Goal: Transaction & Acquisition: Purchase product/service

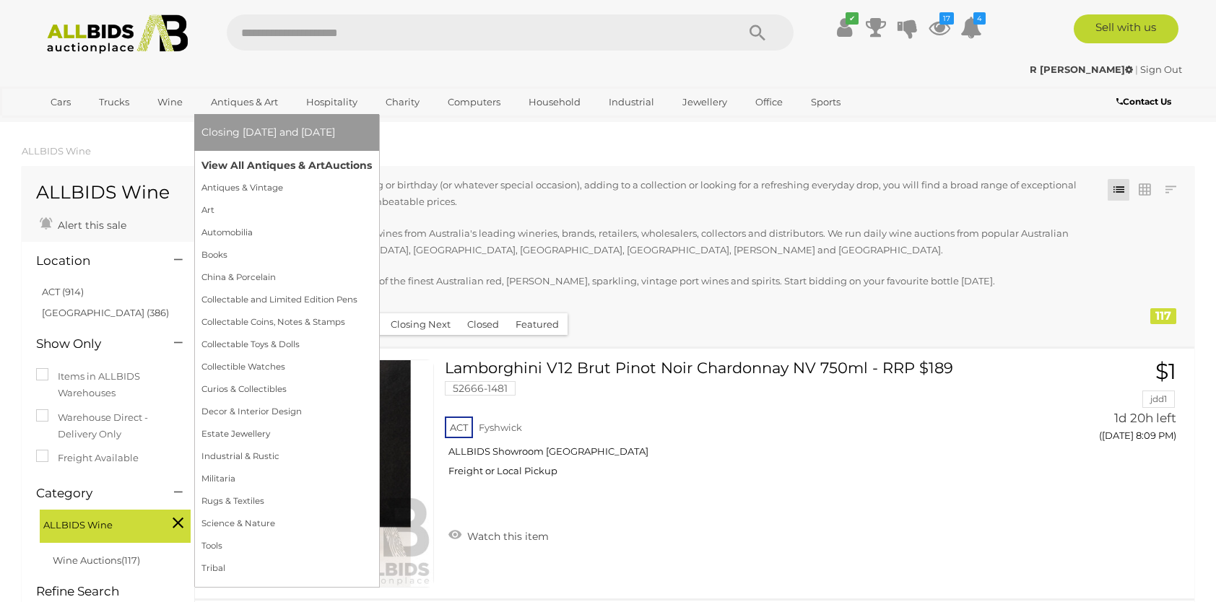
click at [251, 159] on link "View All Antiques & Art Auctions" at bounding box center [286, 165] width 170 height 22
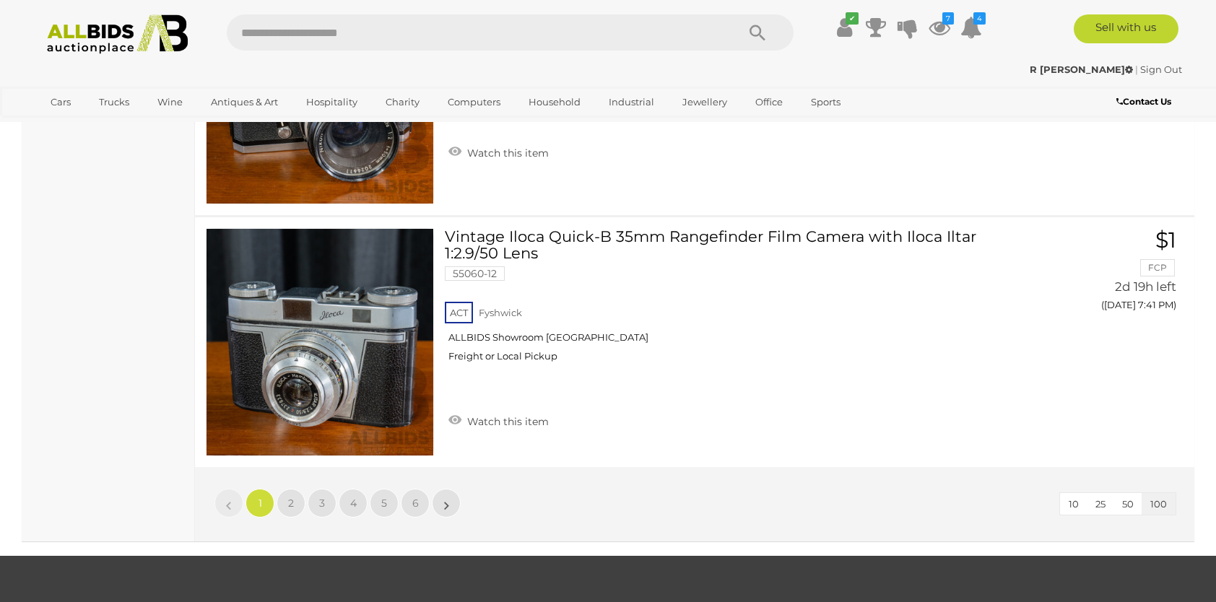
scroll to position [25337, 0]
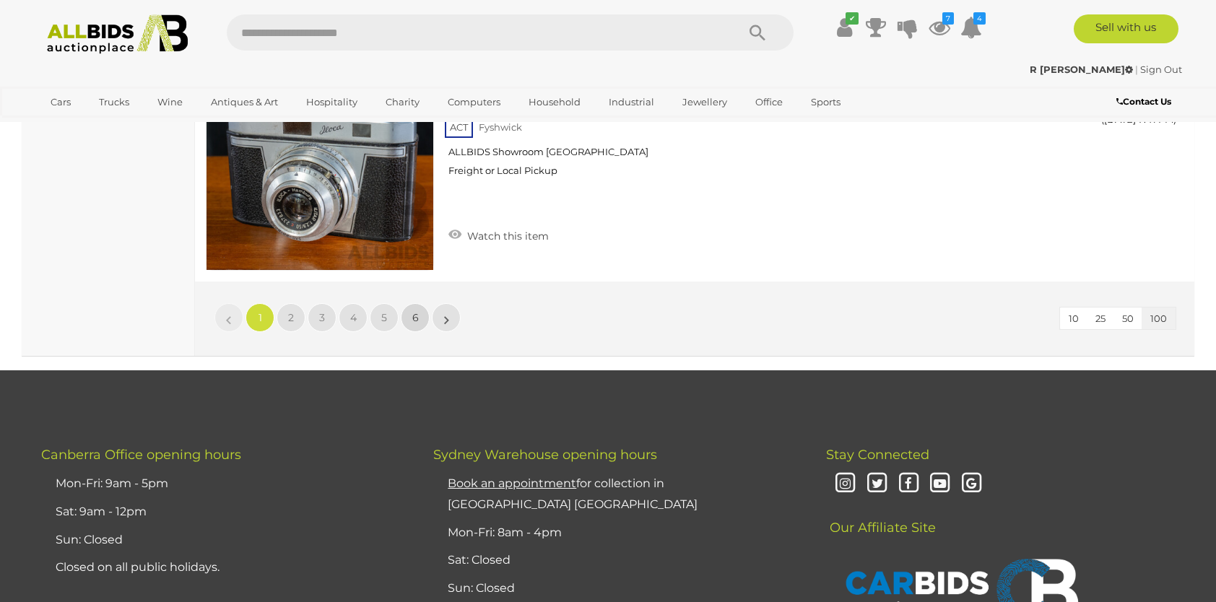
click at [410, 303] on link "6" at bounding box center [415, 317] width 29 height 29
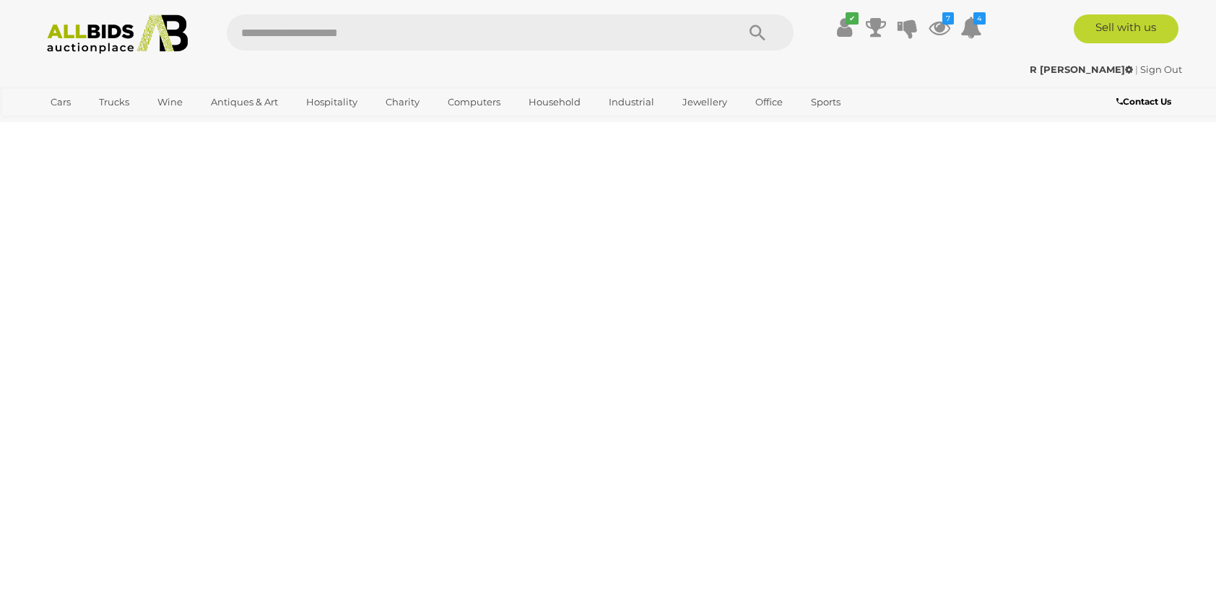
scroll to position [281, 0]
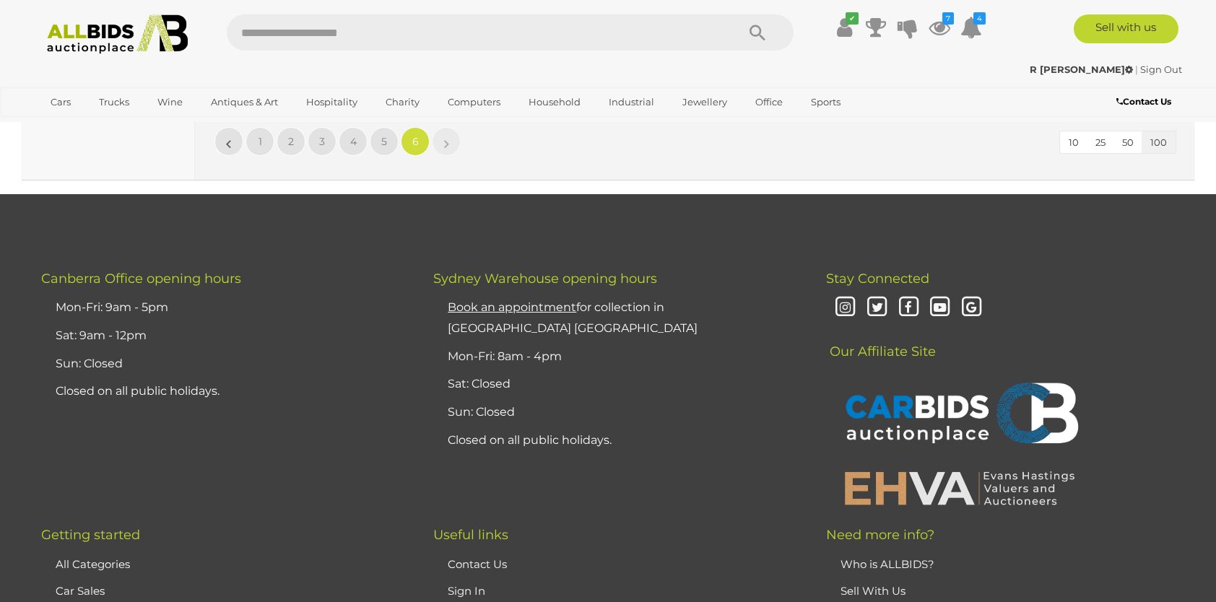
scroll to position [13409, 0]
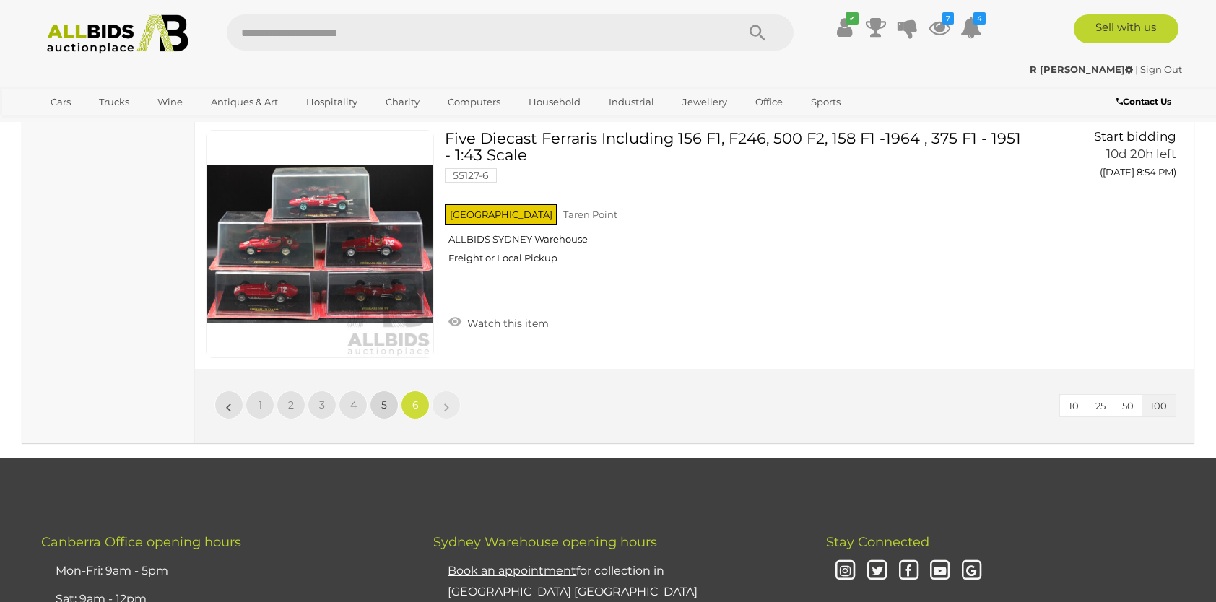
click at [385, 398] on span "5" at bounding box center [384, 404] width 6 height 13
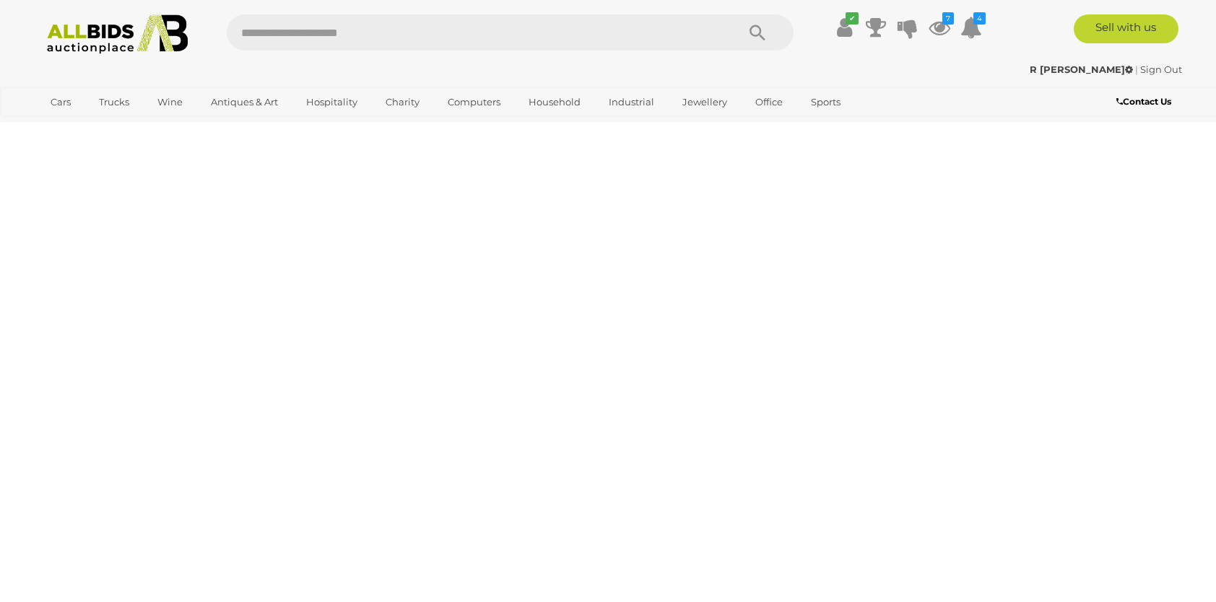
scroll to position [281, 0]
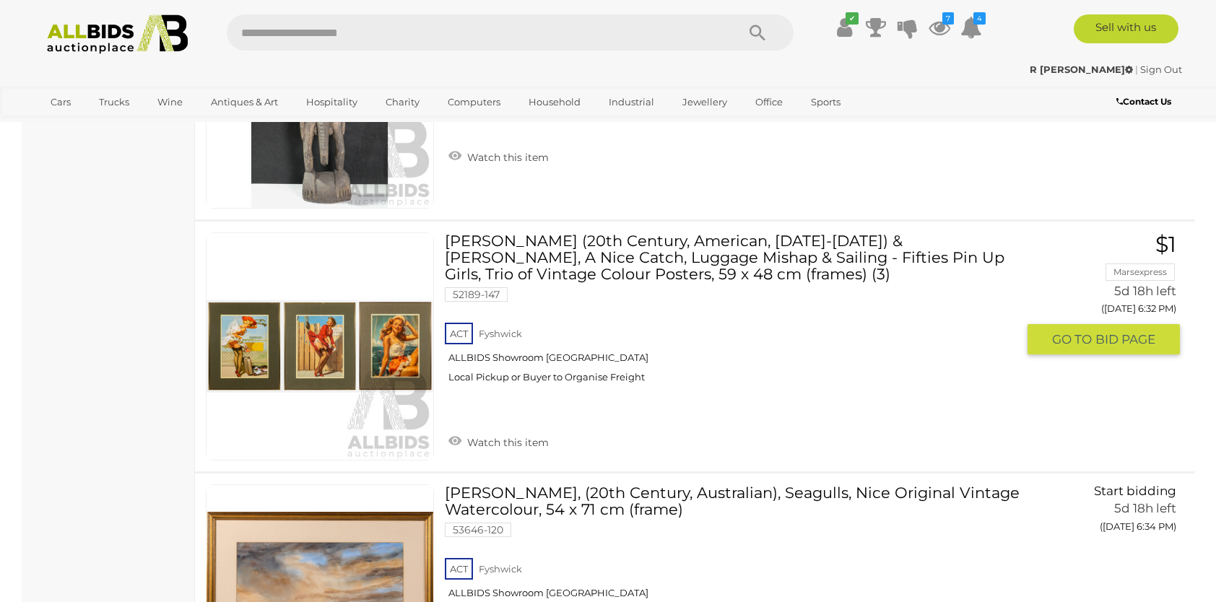
scroll to position [3240, 0]
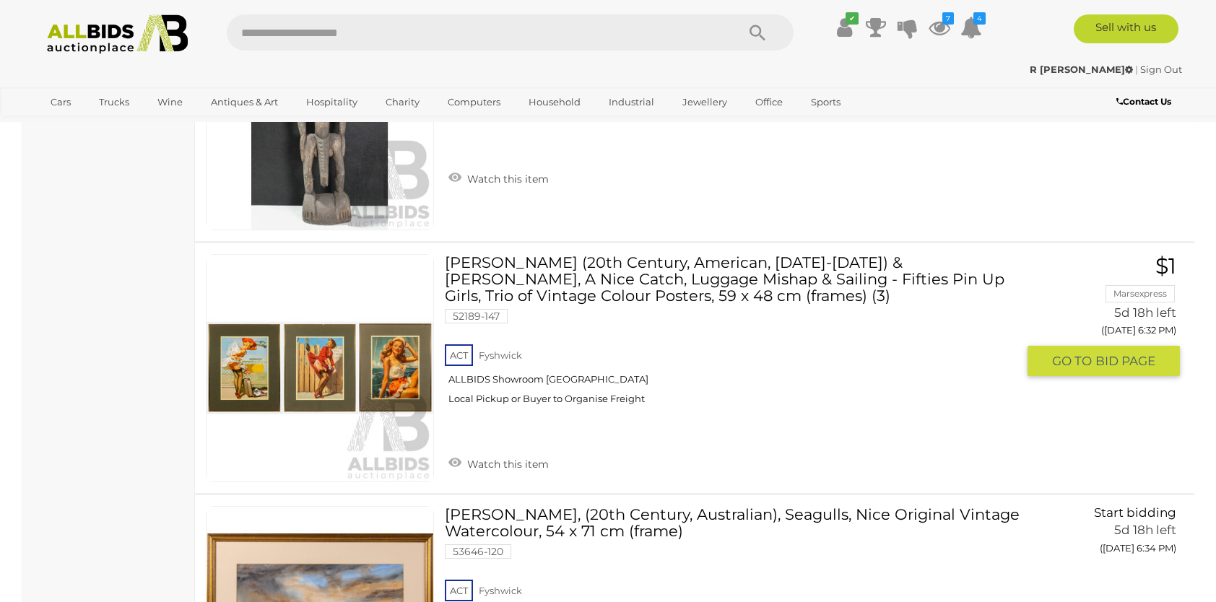
click at [290, 328] on link at bounding box center [320, 368] width 228 height 228
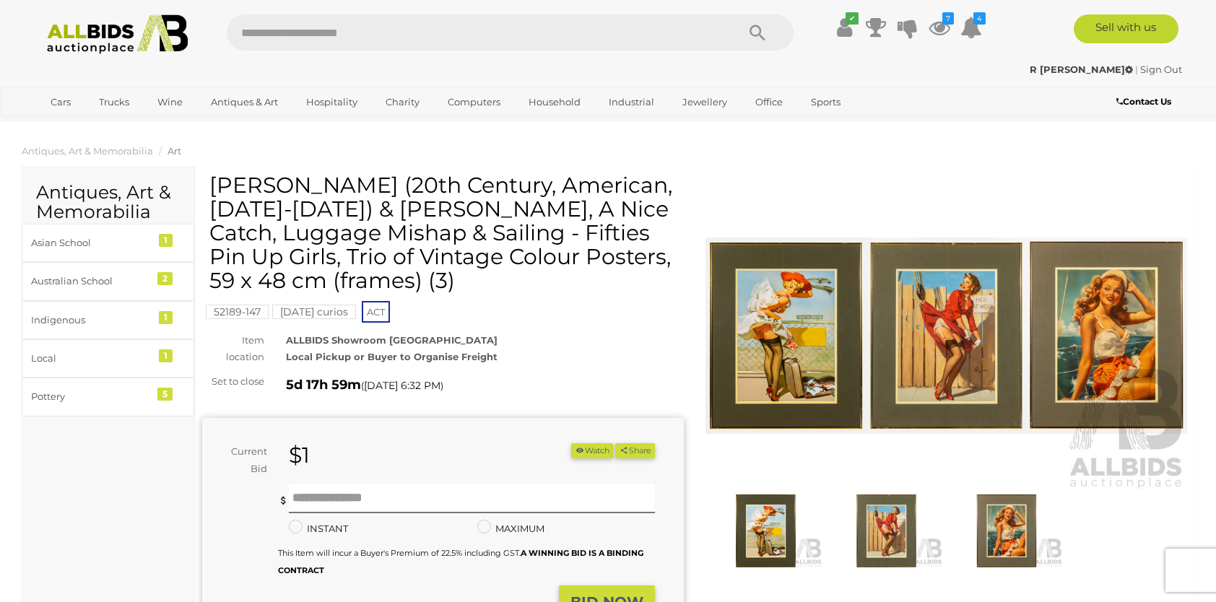
click at [772, 527] on img at bounding box center [765, 530] width 113 height 73
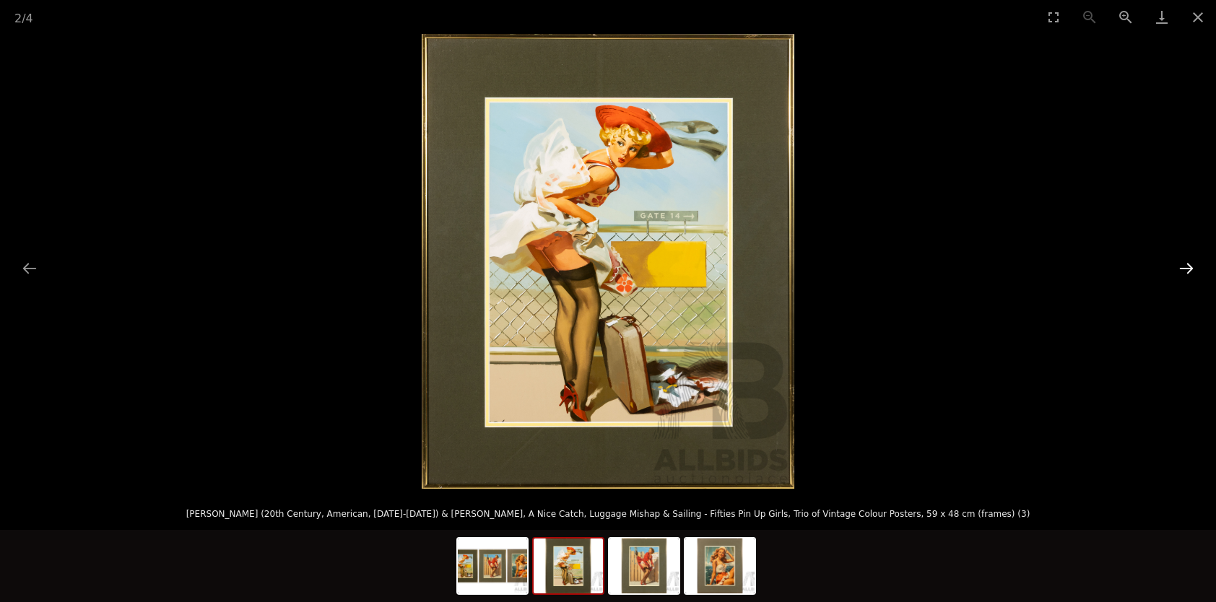
click at [1185, 263] on button "Next slide" at bounding box center [1186, 268] width 30 height 28
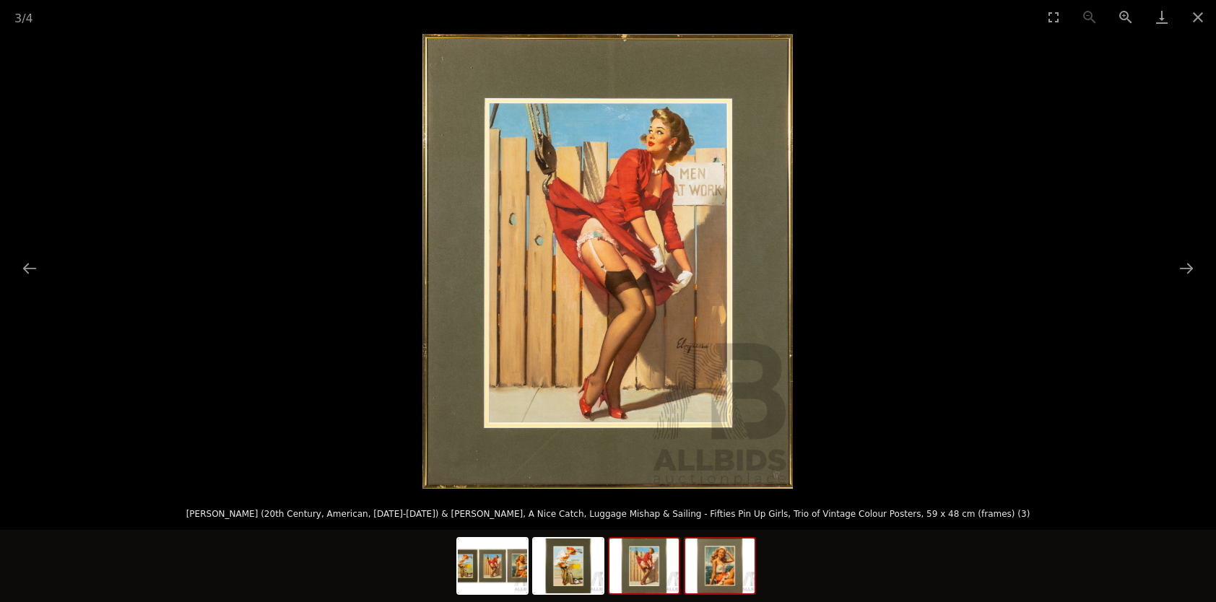
click at [714, 568] on img at bounding box center [719, 565] width 69 height 55
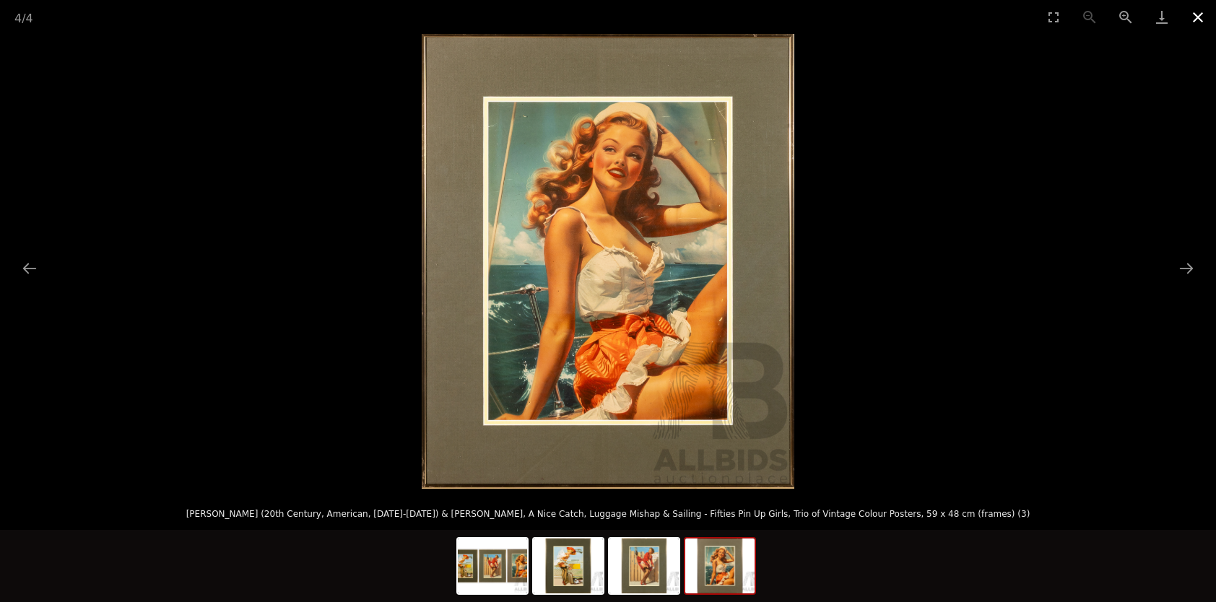
click at [1192, 14] on button "Close gallery" at bounding box center [1197, 17] width 36 height 34
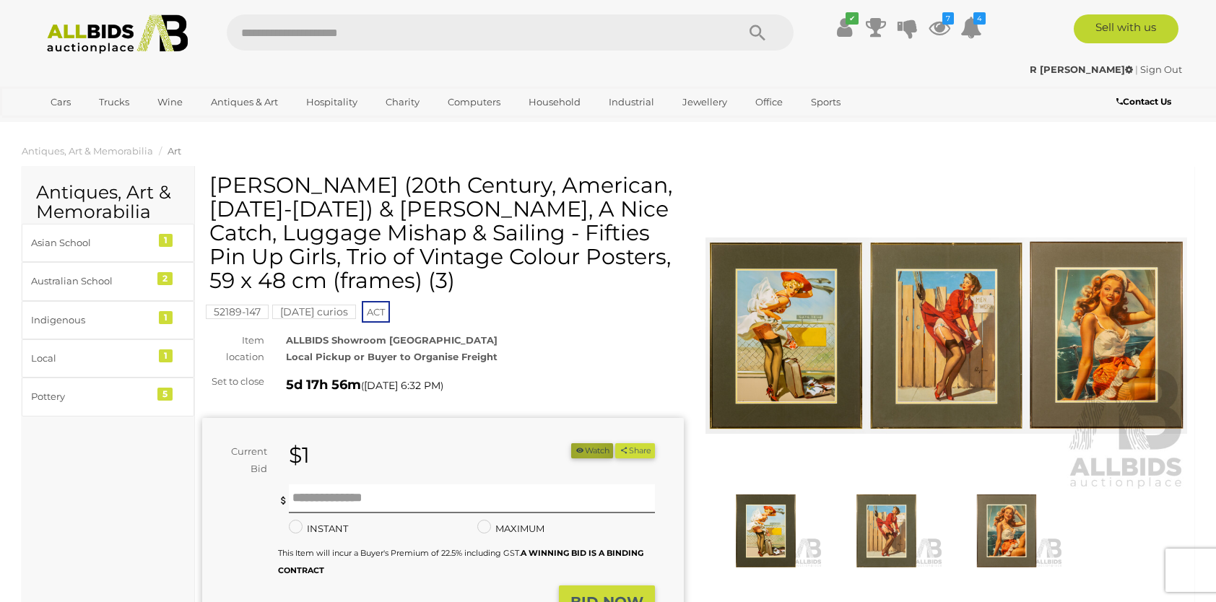
click at [583, 448] on button "Watch" at bounding box center [592, 450] width 42 height 15
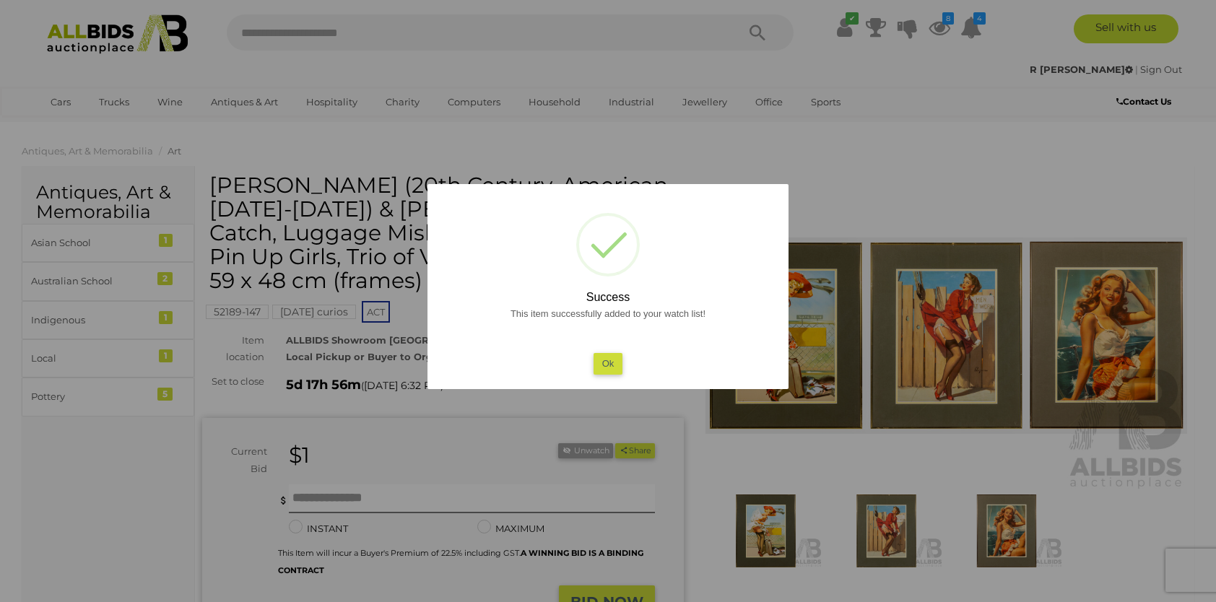
click at [606, 358] on button "Ok" at bounding box center [608, 363] width 30 height 21
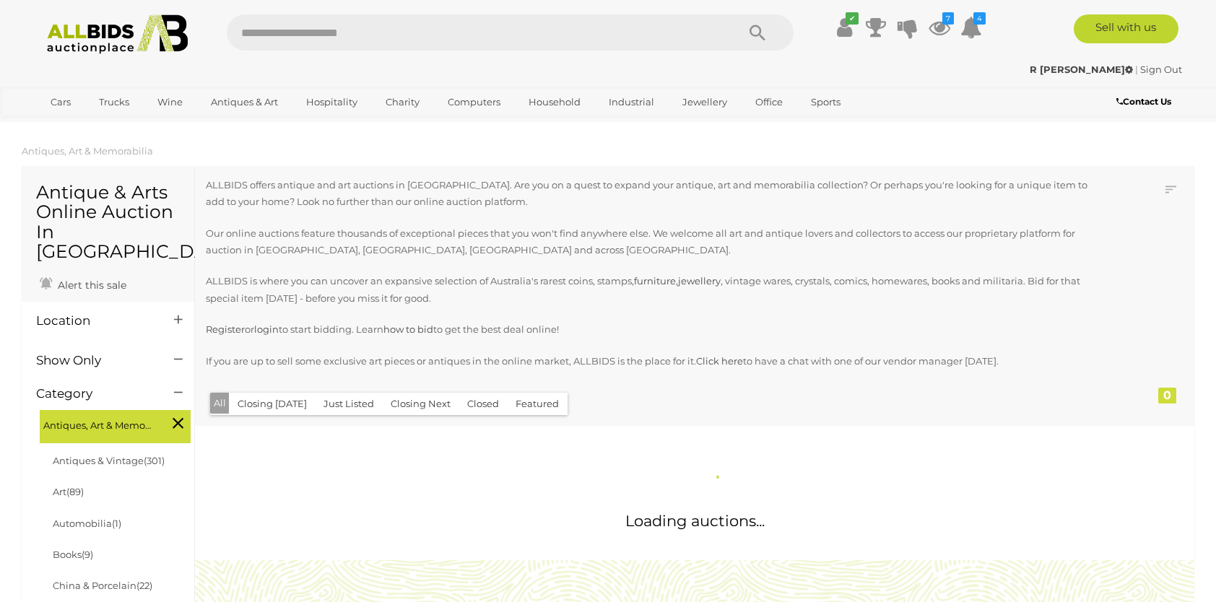
scroll to position [1437, 0]
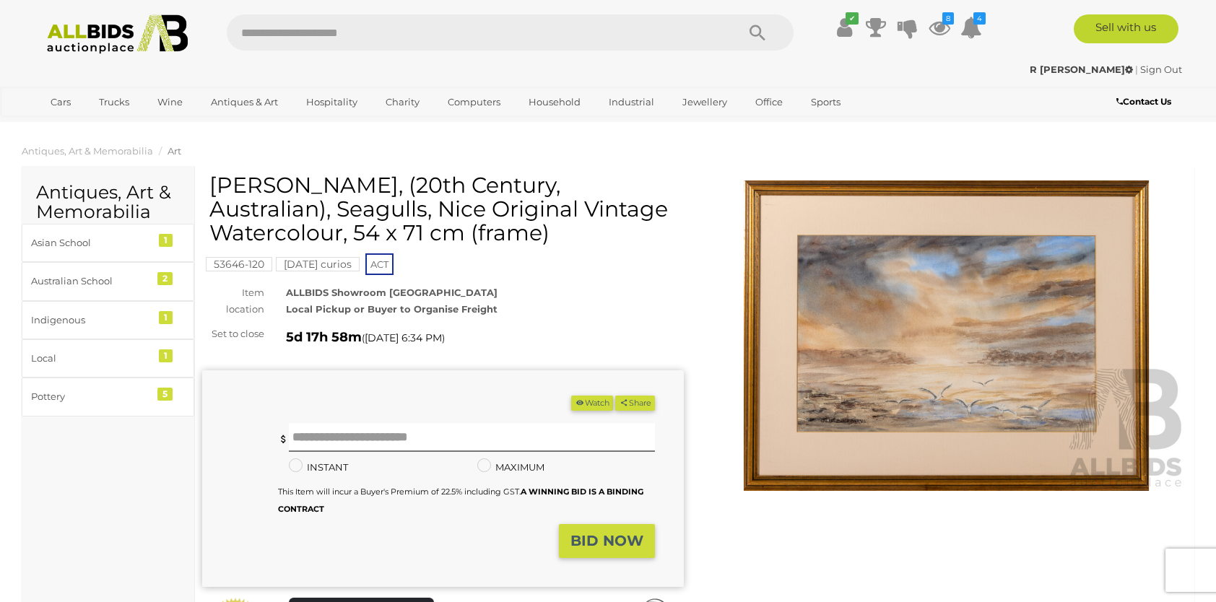
click at [279, 184] on h1 "[PERSON_NAME], (20th Century, Australian), Seagulls, Nice Original Vintage Wate…" at bounding box center [444, 208] width 471 height 71
drag, startPoint x: 279, startPoint y: 184, endPoint x: 289, endPoint y: 185, distance: 10.9
copy h1 "Buchanan"
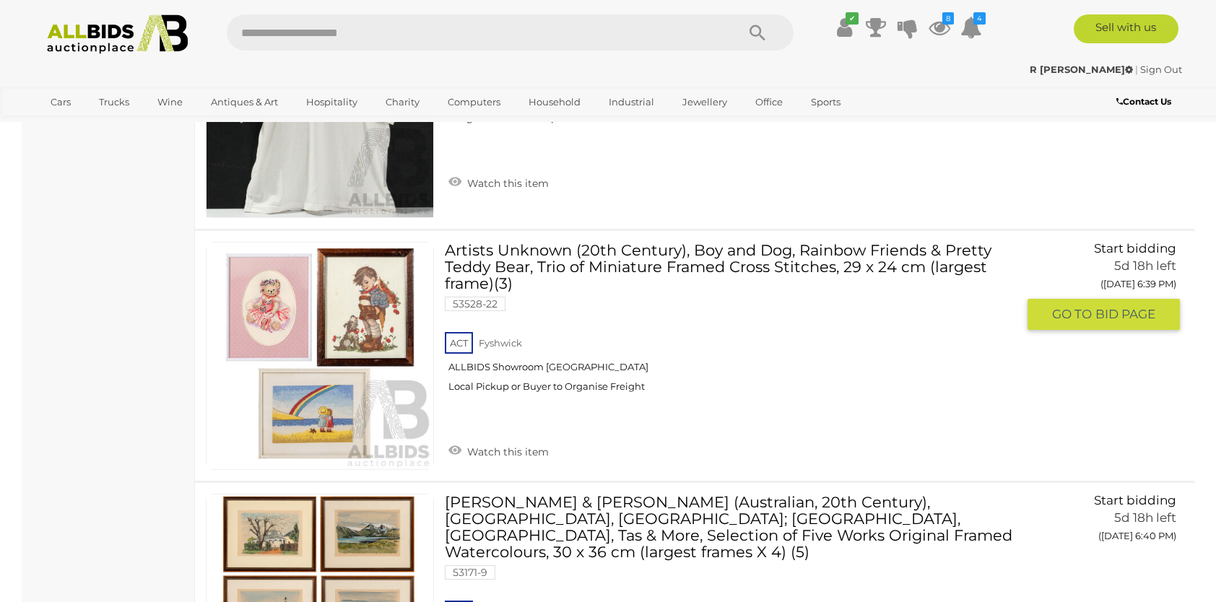
scroll to position [4923, 0]
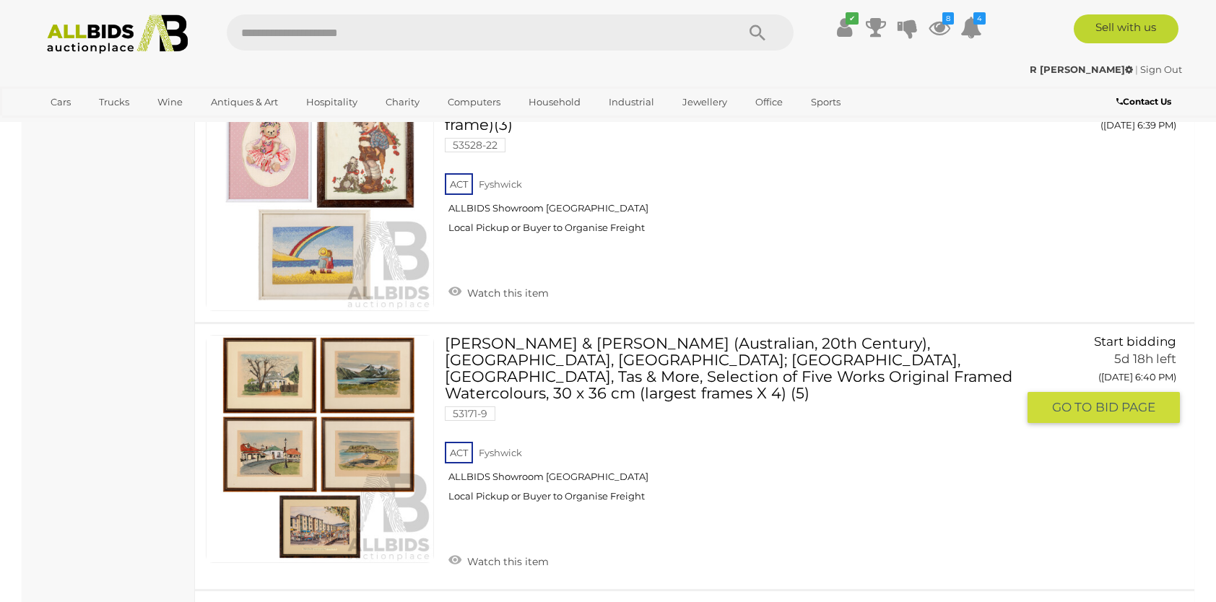
click at [523, 335] on link "Cheyne & David Hopkins (Australian, 20th Century), Salamanca Place, Hobart; Dov…" at bounding box center [735, 424] width 561 height 179
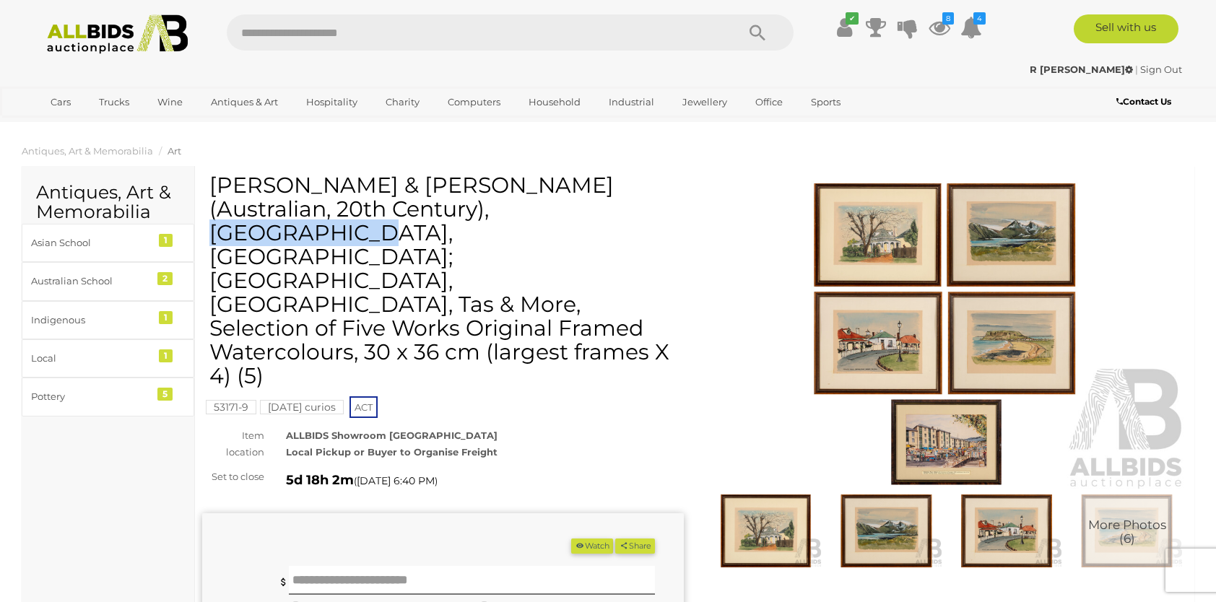
drag, startPoint x: 322, startPoint y: 185, endPoint x: 473, endPoint y: 191, distance: 151.0
click at [473, 191] on h1 "[PERSON_NAME] & [PERSON_NAME] (Australian, 20th Century), [GEOGRAPHIC_DATA], [G…" at bounding box center [444, 280] width 471 height 214
drag, startPoint x: 473, startPoint y: 191, endPoint x: 419, endPoint y: 180, distance: 54.5
copy h1 "[PERSON_NAME]"
click at [853, 245] on img at bounding box center [945, 335] width 481 height 310
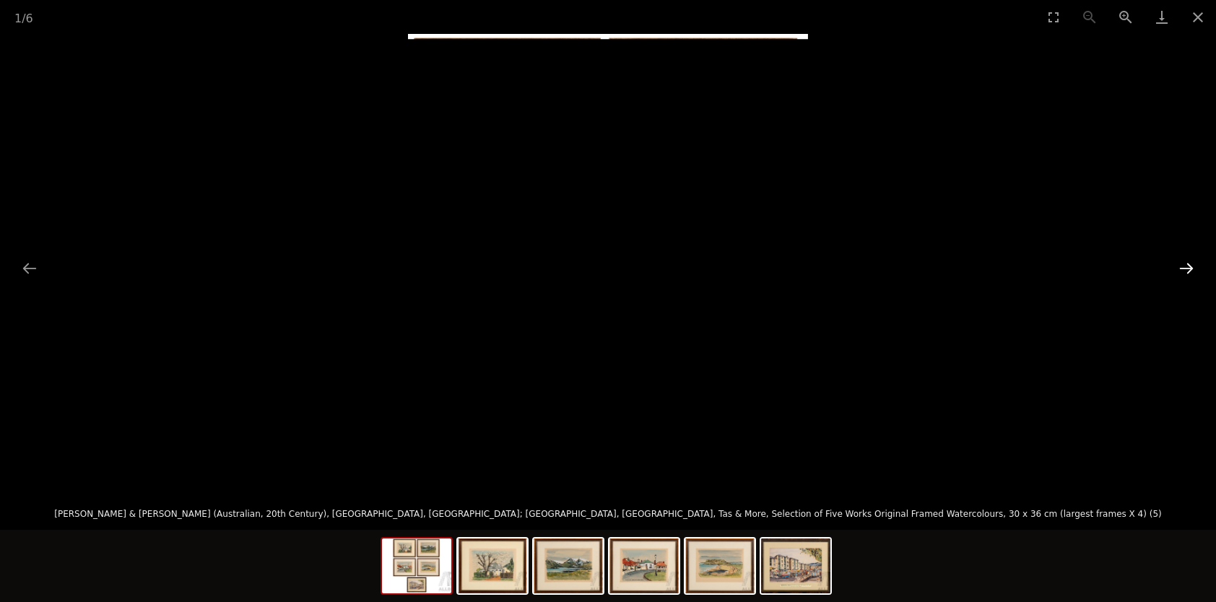
click at [1181, 263] on button "Next slide" at bounding box center [1186, 268] width 30 height 28
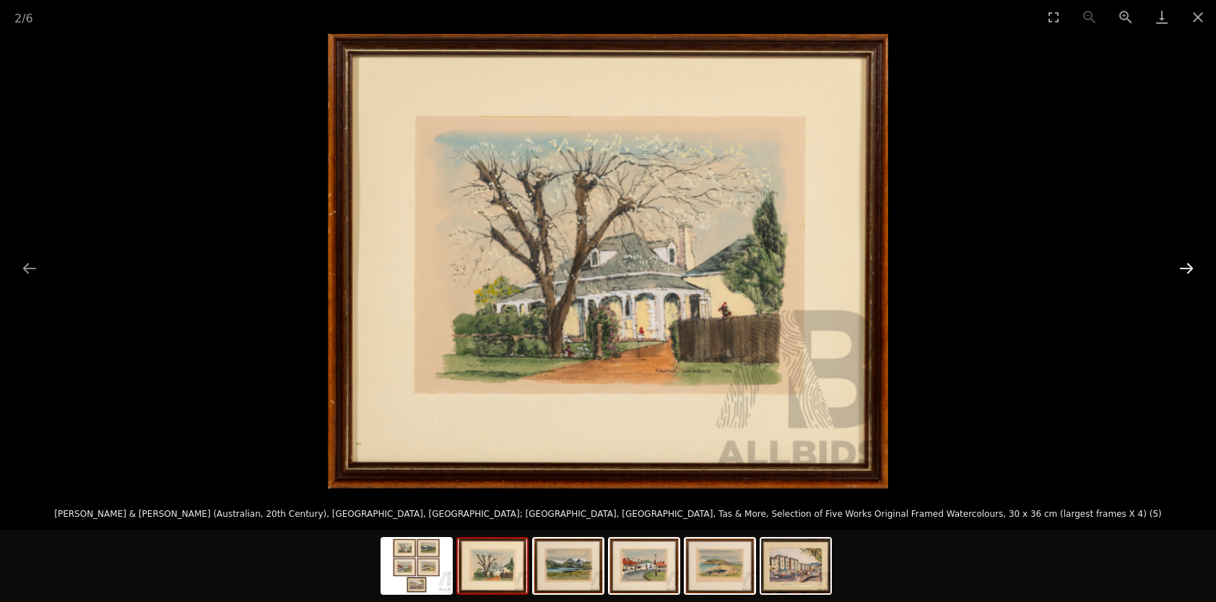
click at [1180, 265] on button "Next slide" at bounding box center [1186, 268] width 30 height 28
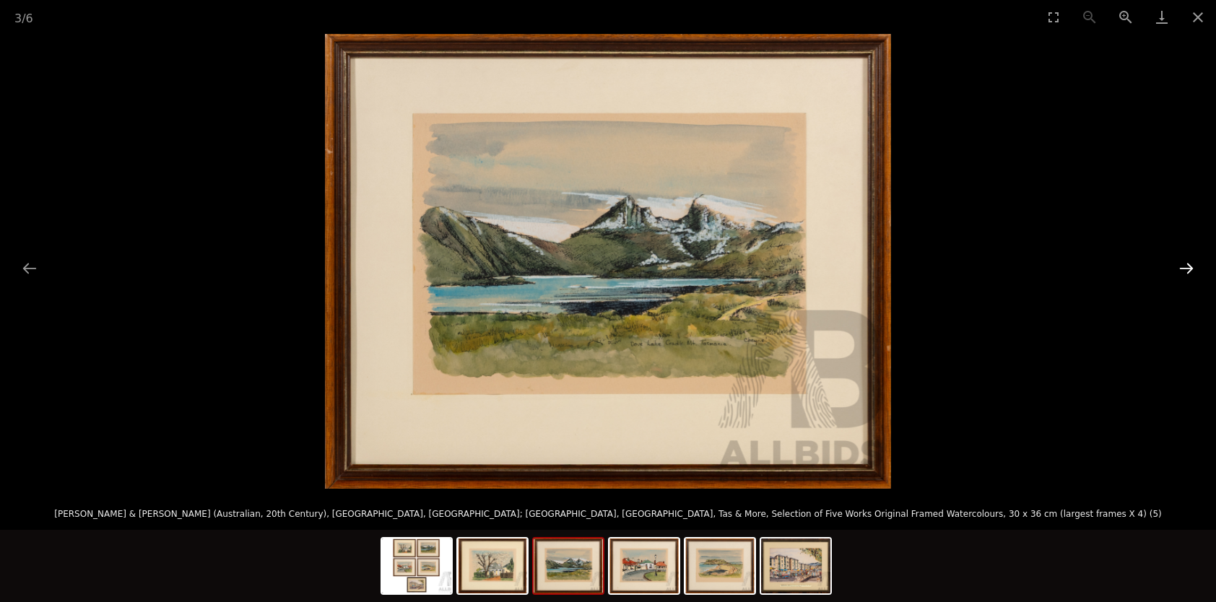
click at [1183, 264] on button "Next slide" at bounding box center [1186, 268] width 30 height 28
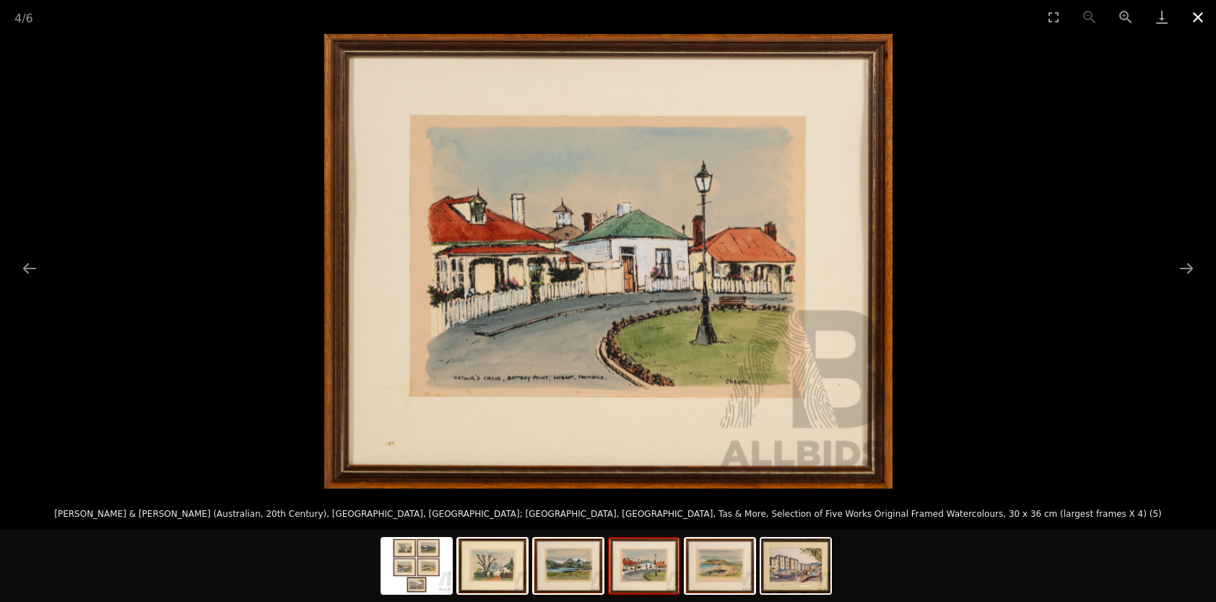
click at [1196, 18] on button "Close gallery" at bounding box center [1197, 17] width 36 height 34
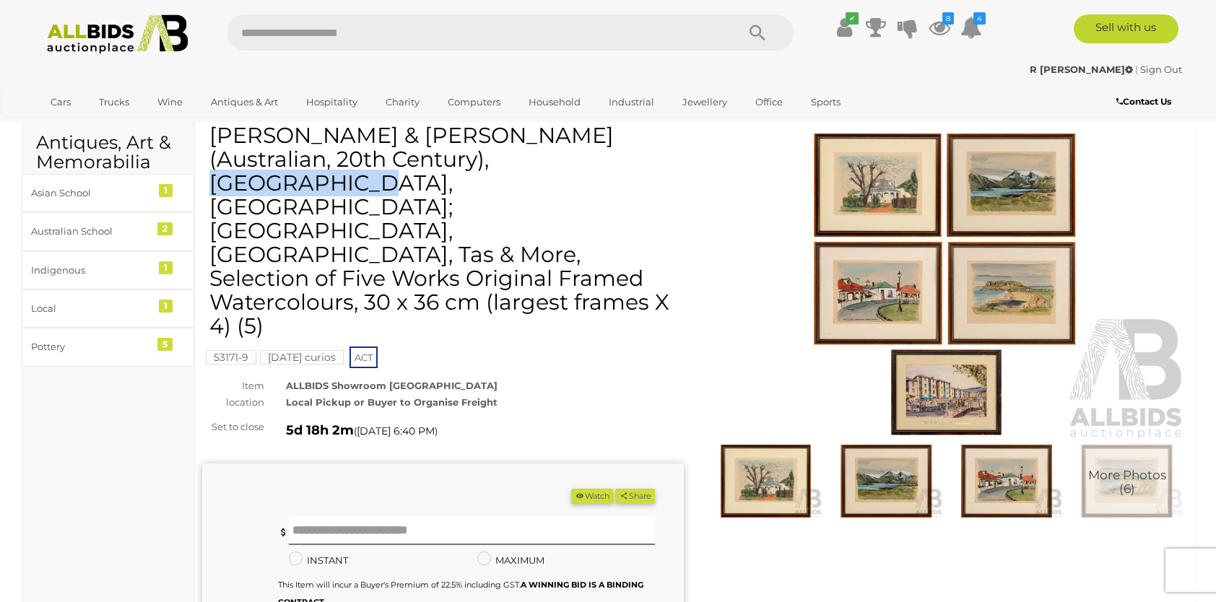
scroll to position [72, 0]
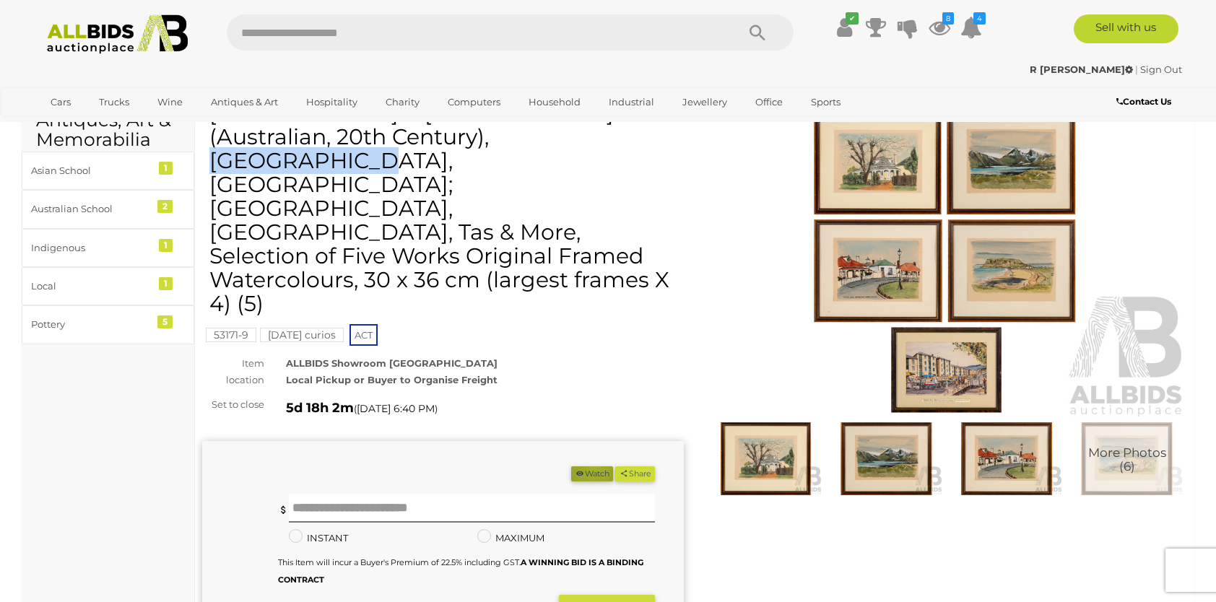
click at [588, 466] on button "Watch" at bounding box center [592, 473] width 42 height 15
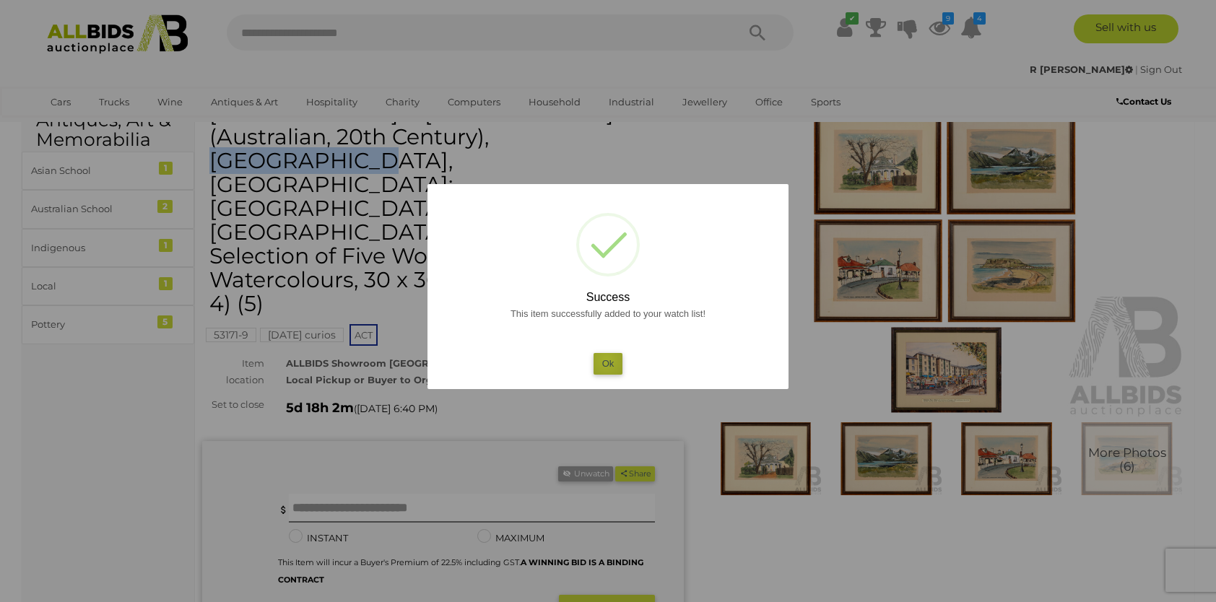
click at [606, 360] on button "Ok" at bounding box center [608, 363] width 30 height 21
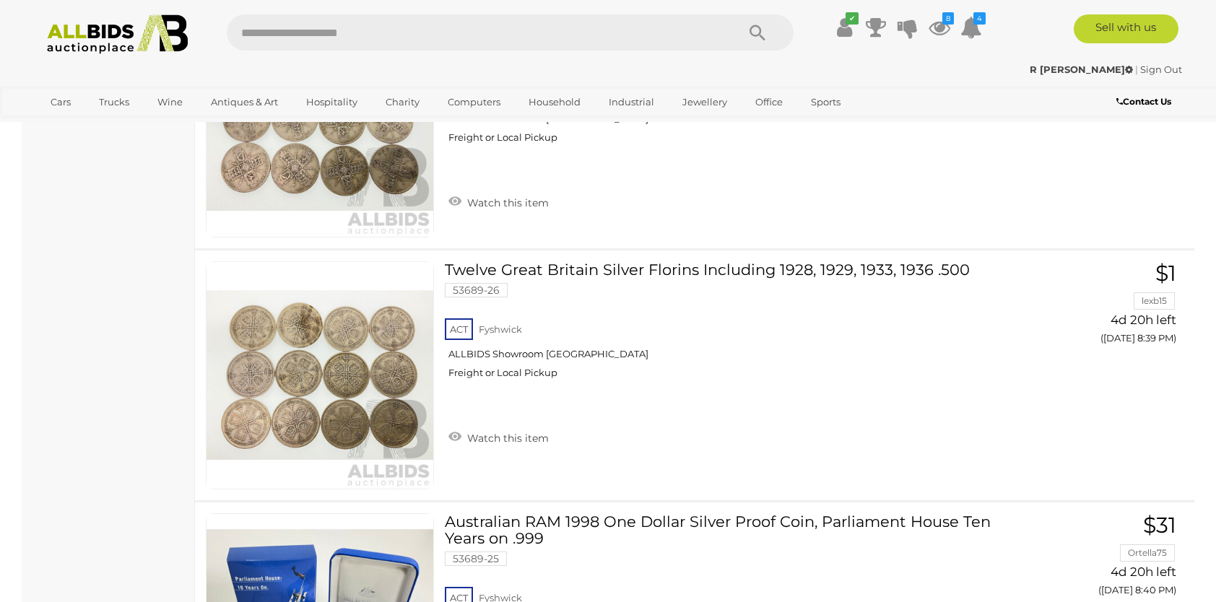
scroll to position [5134, 0]
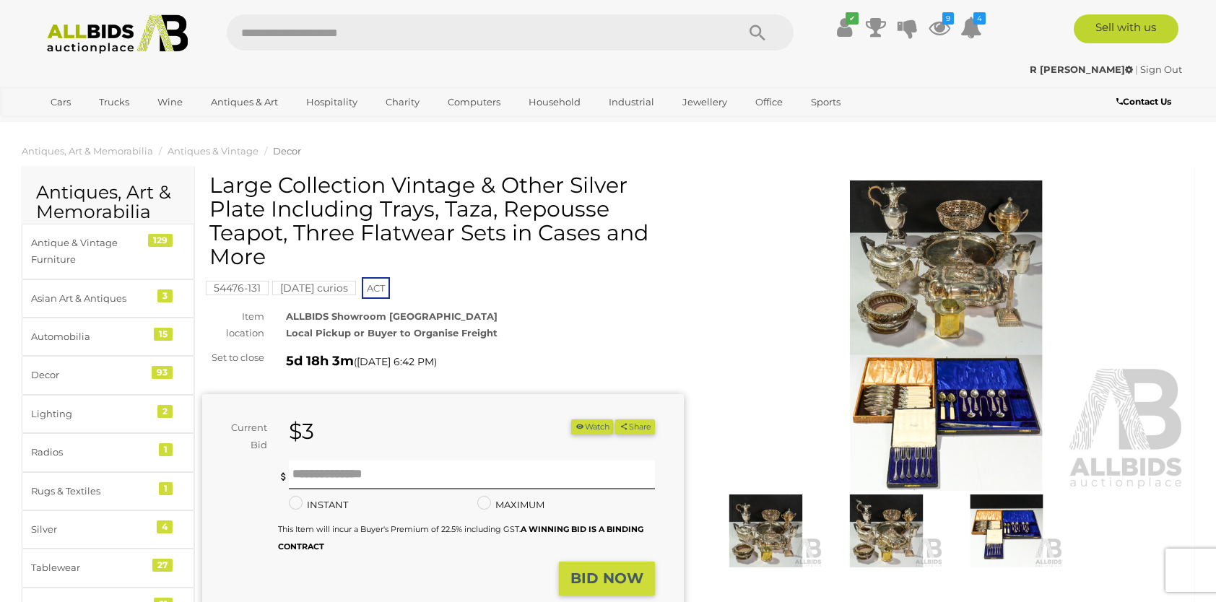
click at [906, 302] on img at bounding box center [945, 335] width 481 height 310
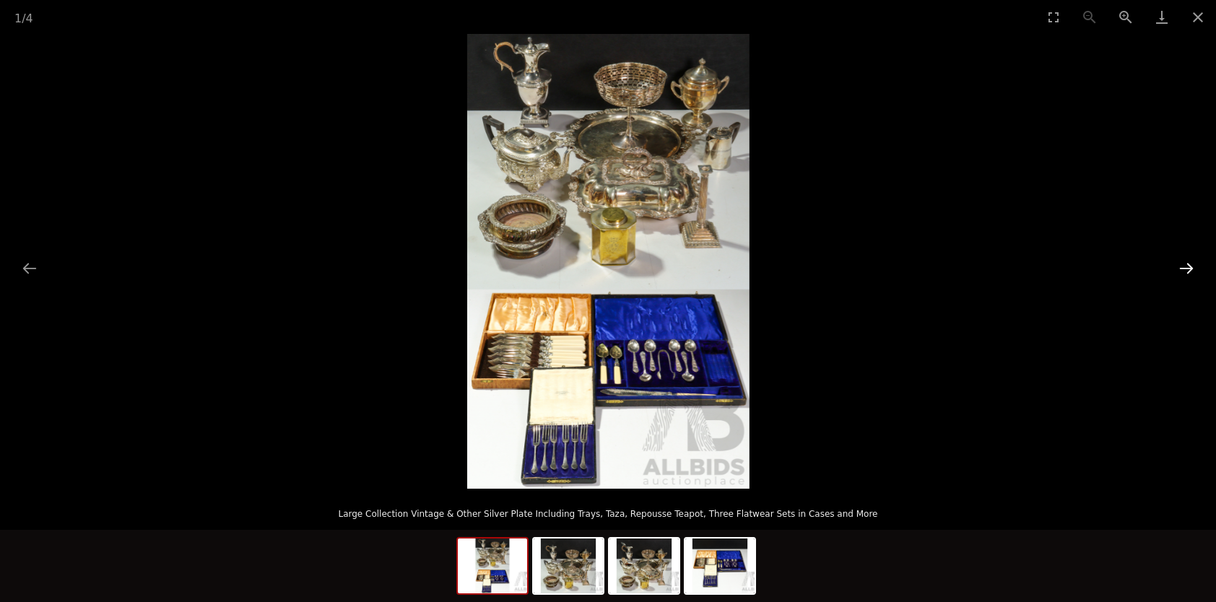
click at [1178, 269] on button "Next slide" at bounding box center [1186, 268] width 30 height 28
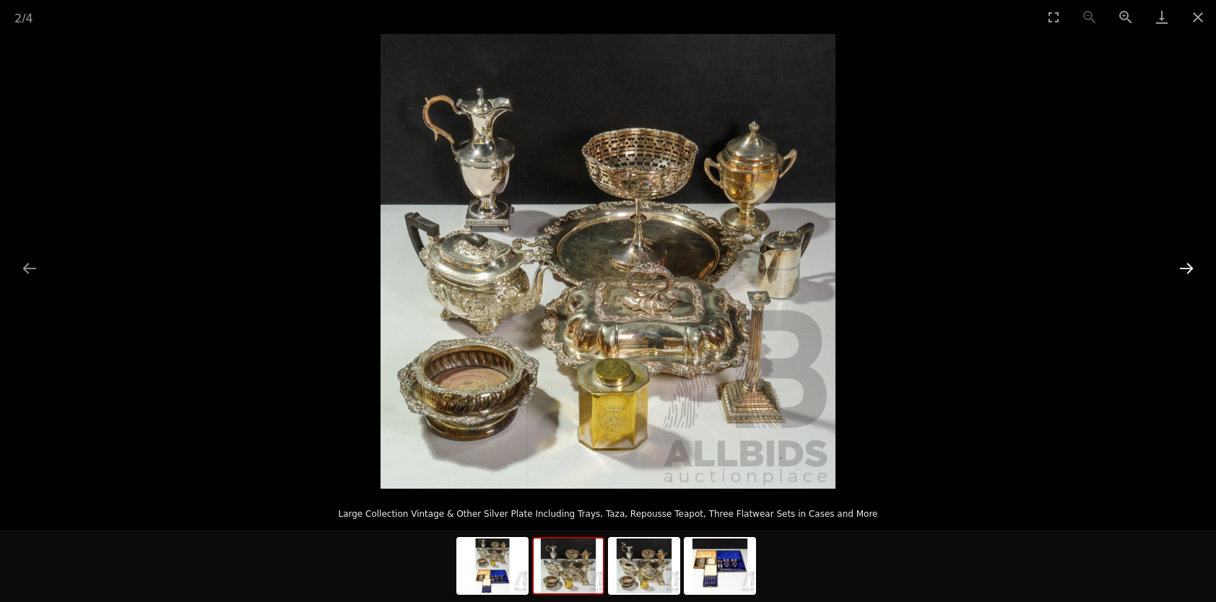
click at [1177, 269] on button "Next slide" at bounding box center [1186, 268] width 30 height 28
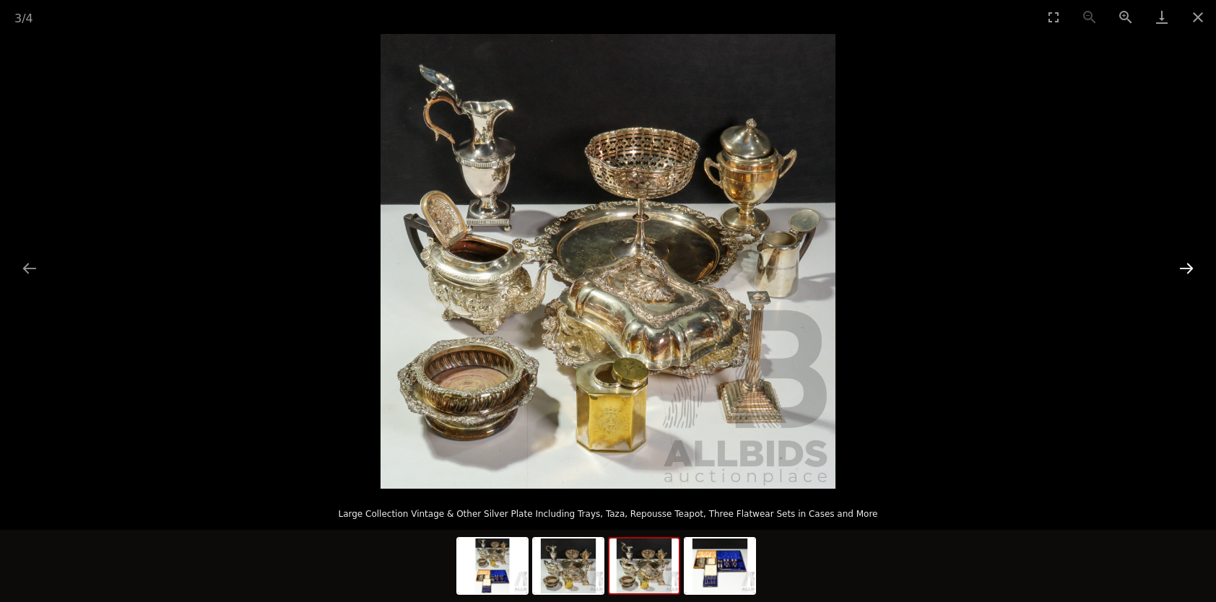
click at [1177, 269] on button "Next slide" at bounding box center [1186, 268] width 30 height 28
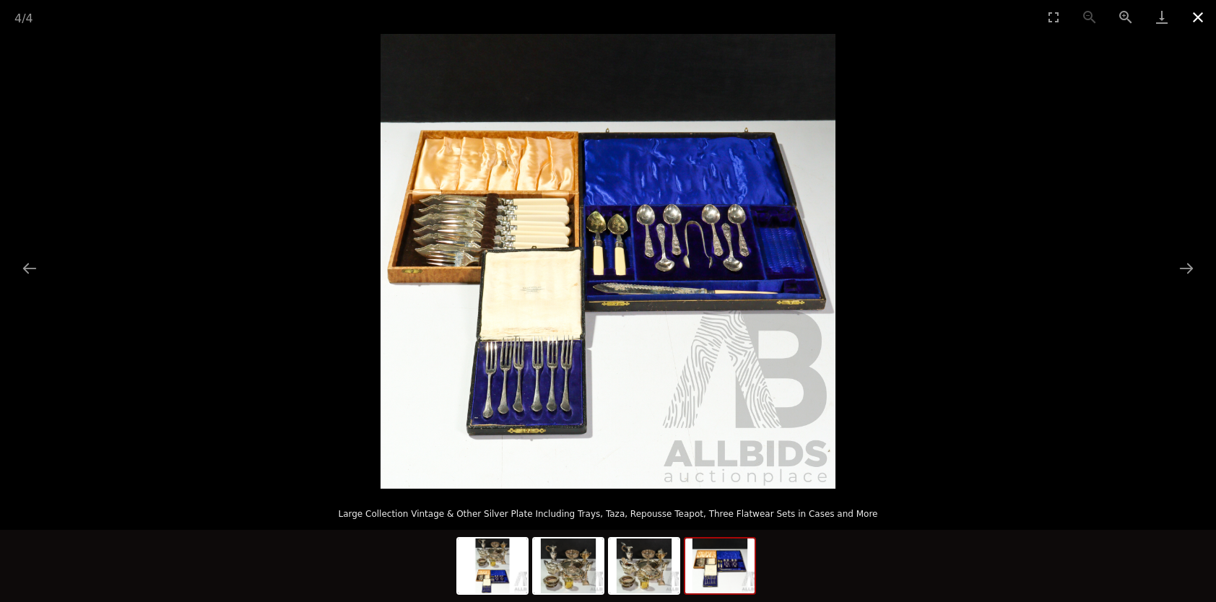
click at [1201, 16] on button "Close gallery" at bounding box center [1197, 17] width 36 height 34
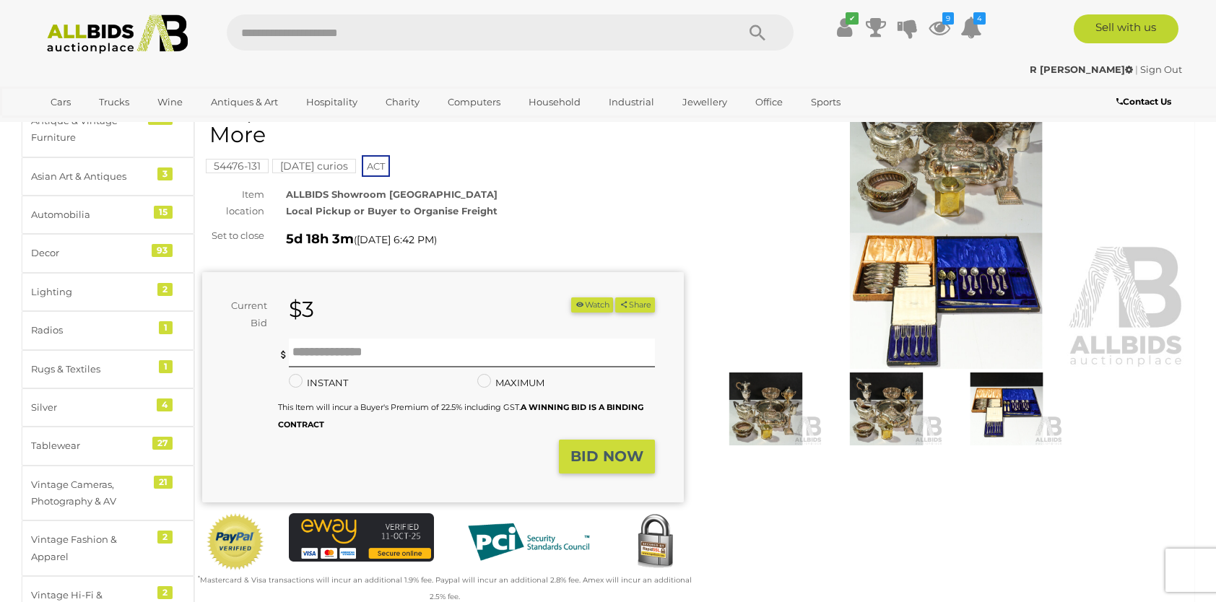
scroll to position [144, 0]
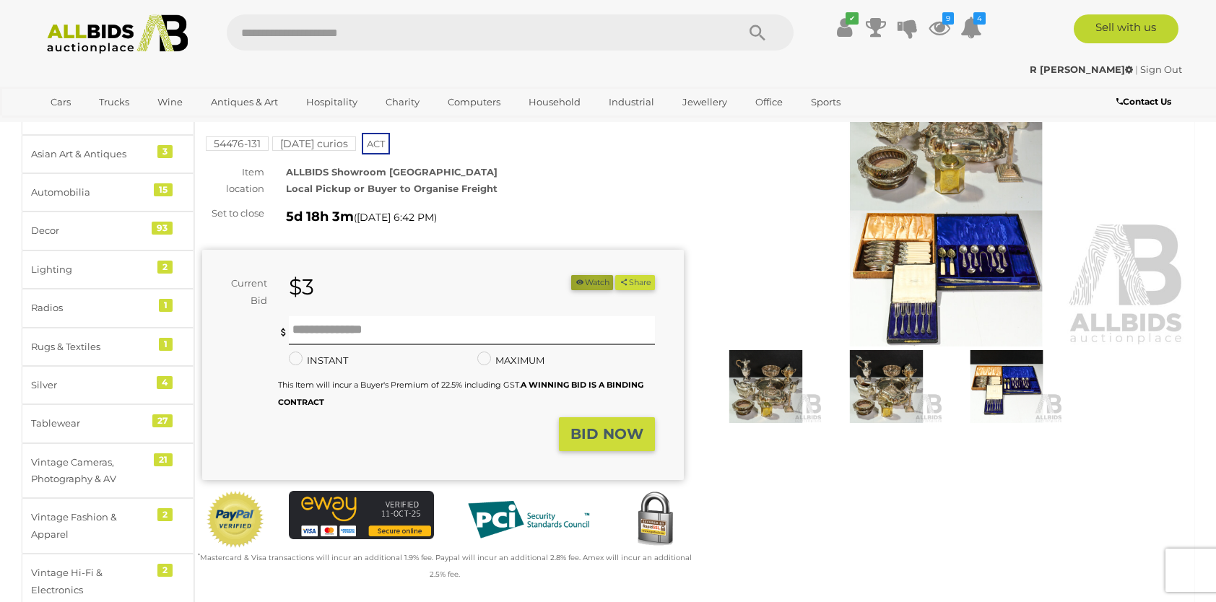
click at [589, 279] on button "Watch" at bounding box center [592, 282] width 42 height 15
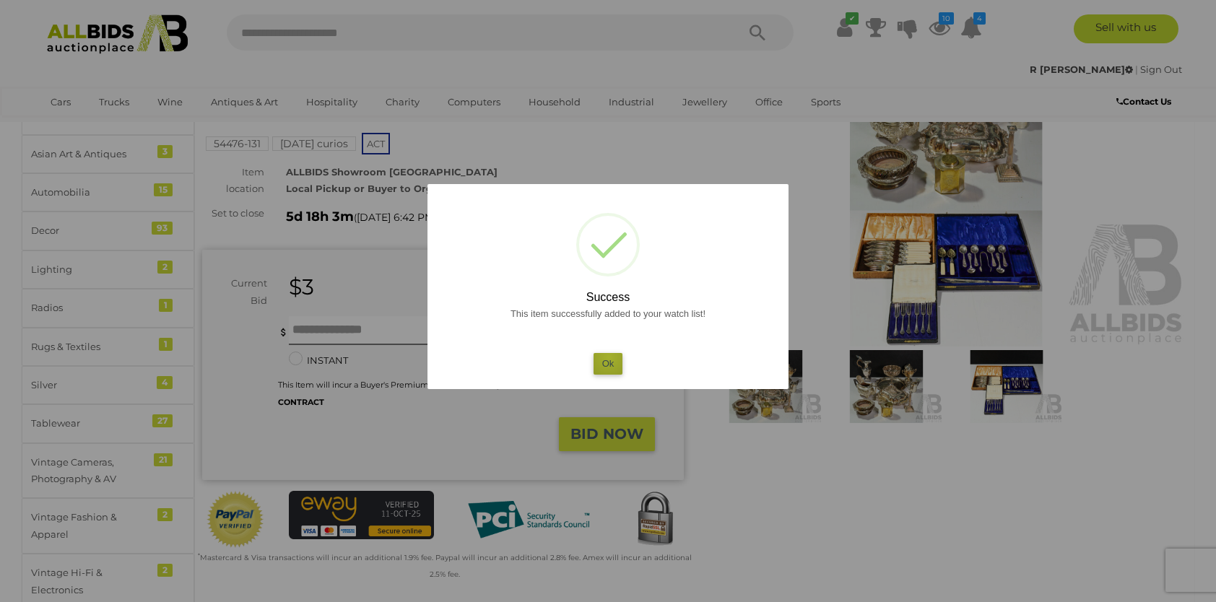
click at [609, 357] on button "Ok" at bounding box center [608, 363] width 30 height 21
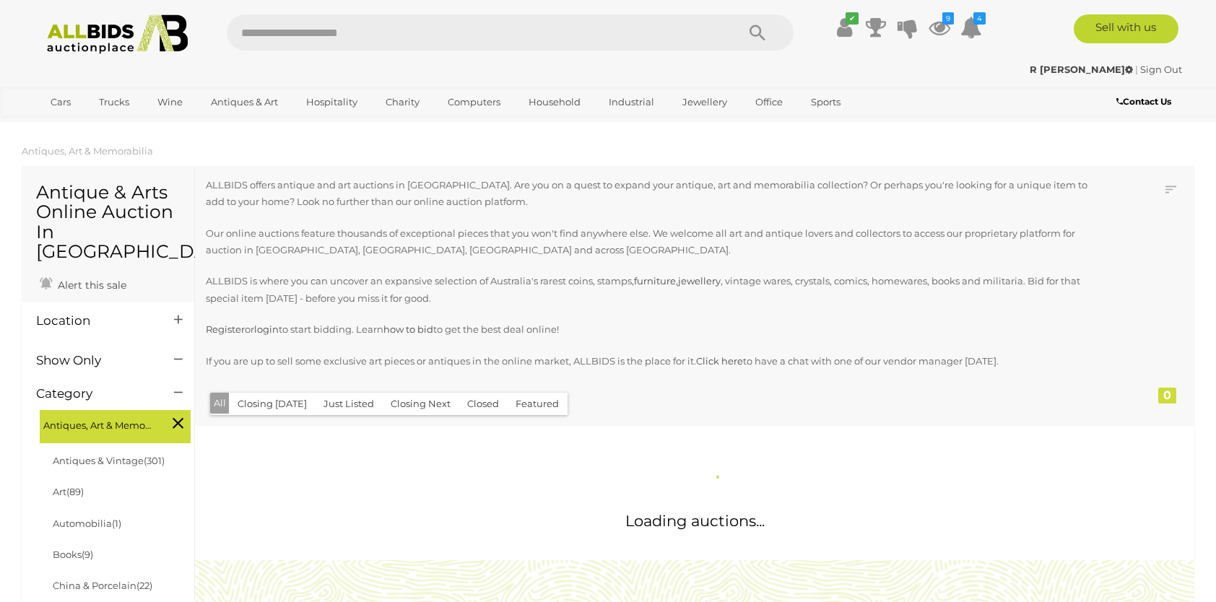
scroll to position [1437, 0]
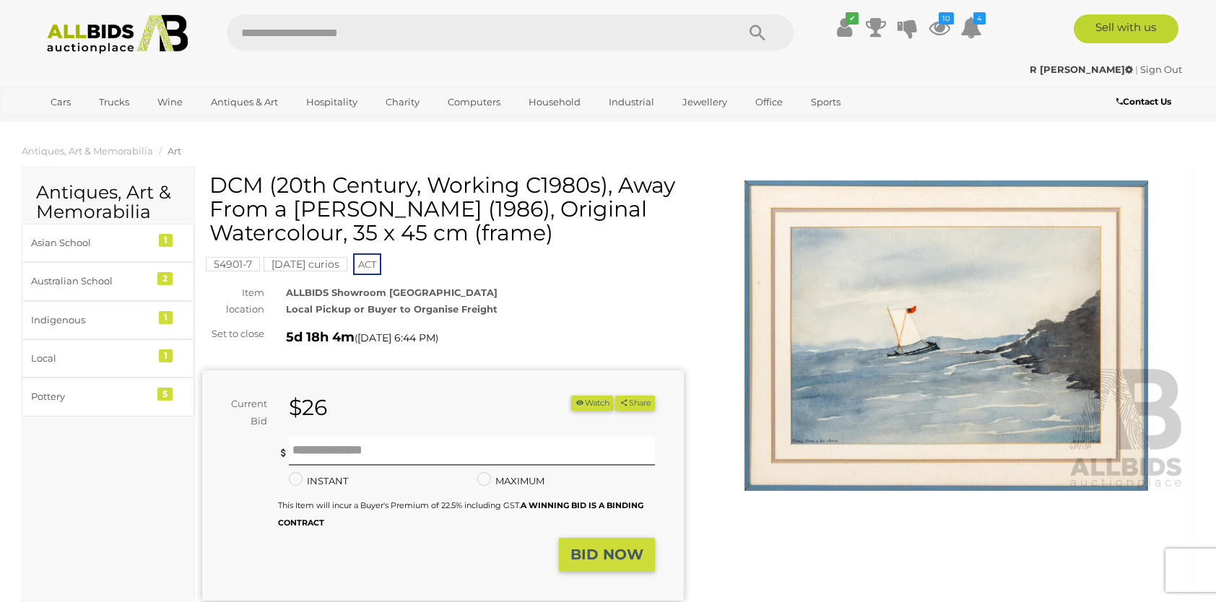
click at [837, 378] on img at bounding box center [945, 335] width 481 height 310
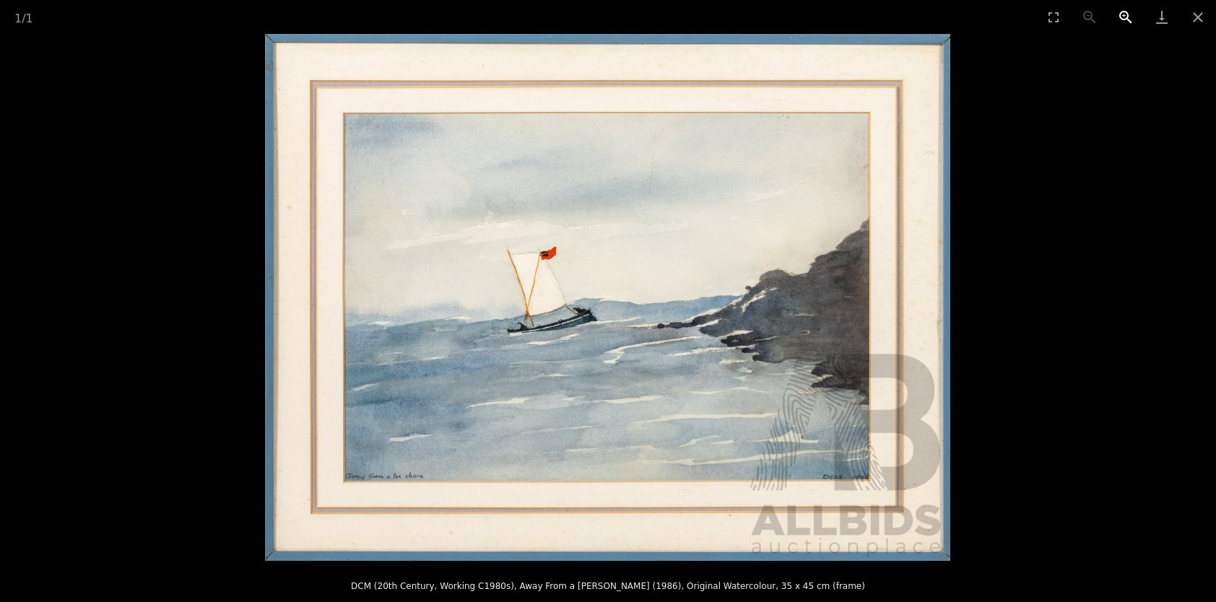
click at [1122, 14] on button "Zoom in" at bounding box center [1125, 17] width 36 height 34
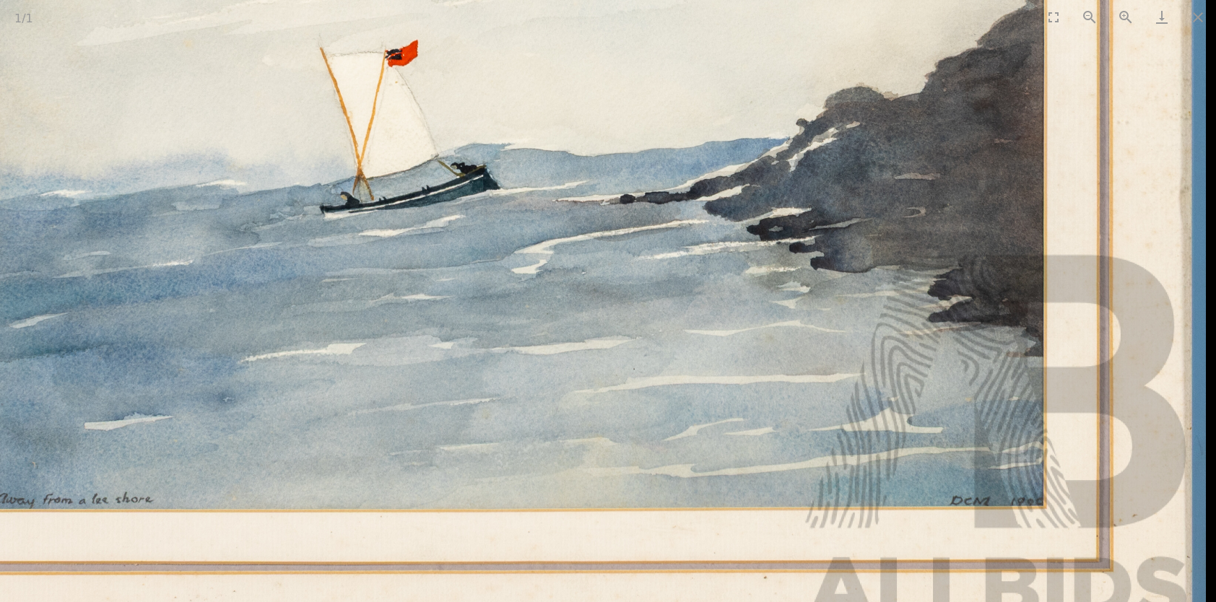
drag, startPoint x: 907, startPoint y: 398, endPoint x: 769, endPoint y: 250, distance: 202.3
click at [769, 250] on img at bounding box center [521, 142] width 1370 height 1054
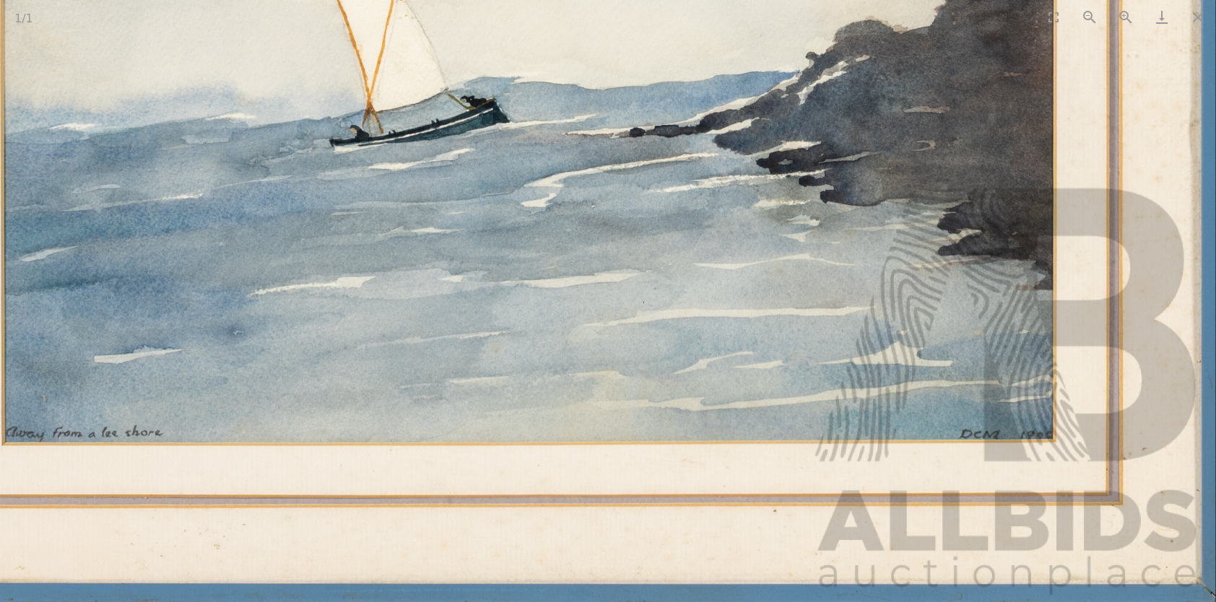
click at [1037, 436] on img at bounding box center [531, 75] width 1370 height 1054
click at [1124, 12] on button "Zoom in" at bounding box center [1125, 17] width 36 height 34
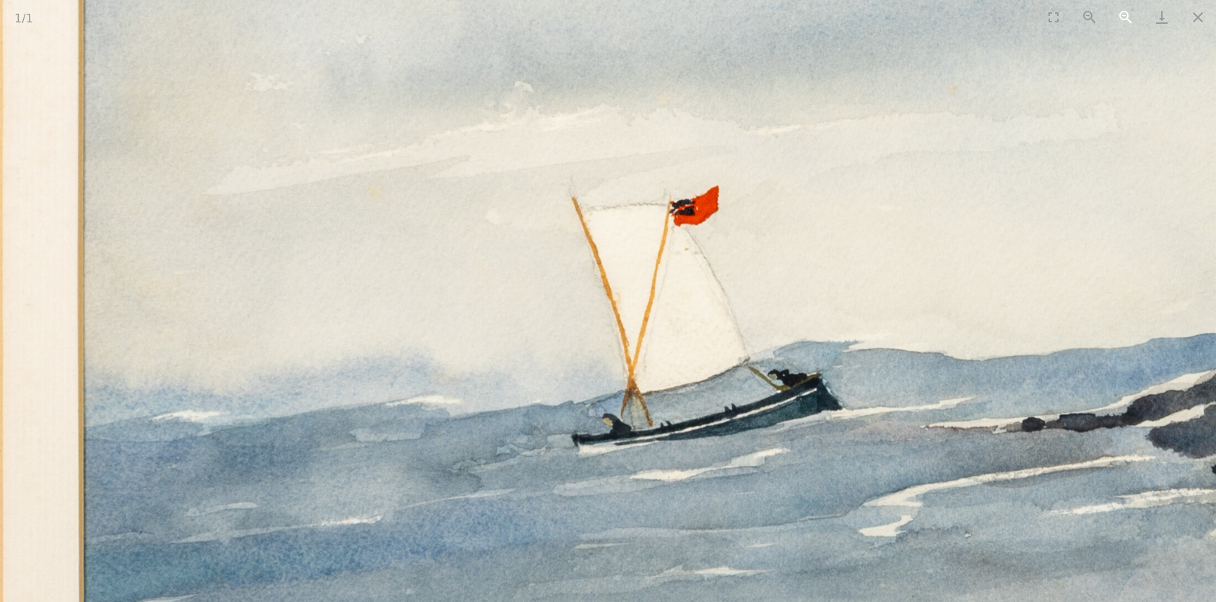
click at [1125, 13] on button "Zoom in" at bounding box center [1125, 17] width 36 height 34
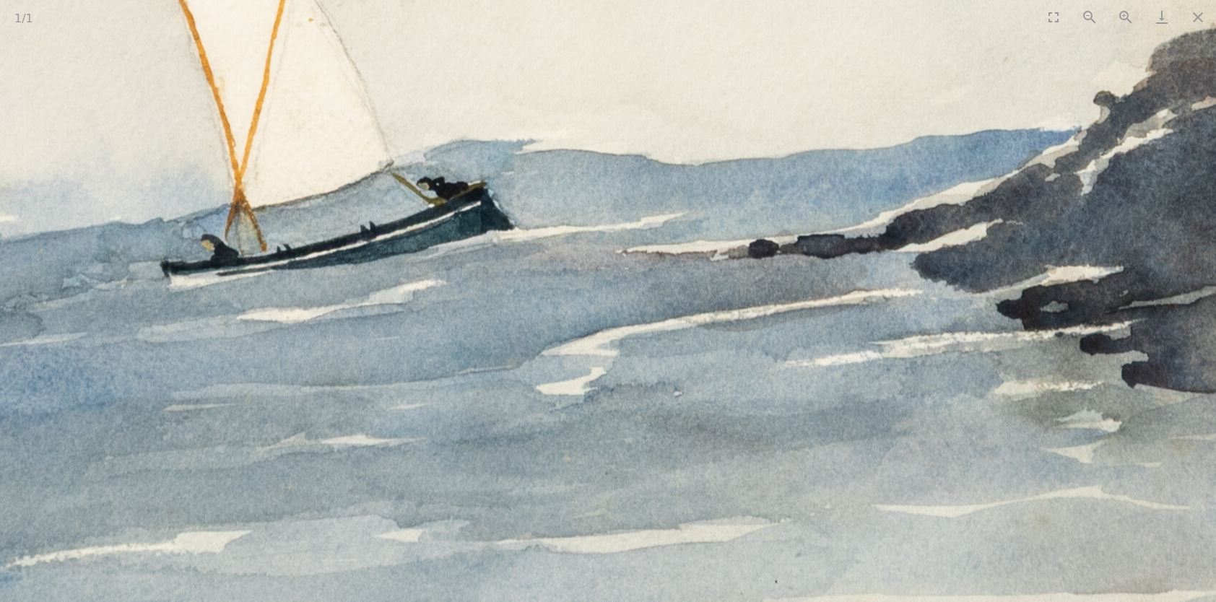
drag, startPoint x: 1054, startPoint y: 309, endPoint x: 595, endPoint y: 51, distance: 526.8
click at [596, 52] on img at bounding box center [553, 137] width 2683 height 2064
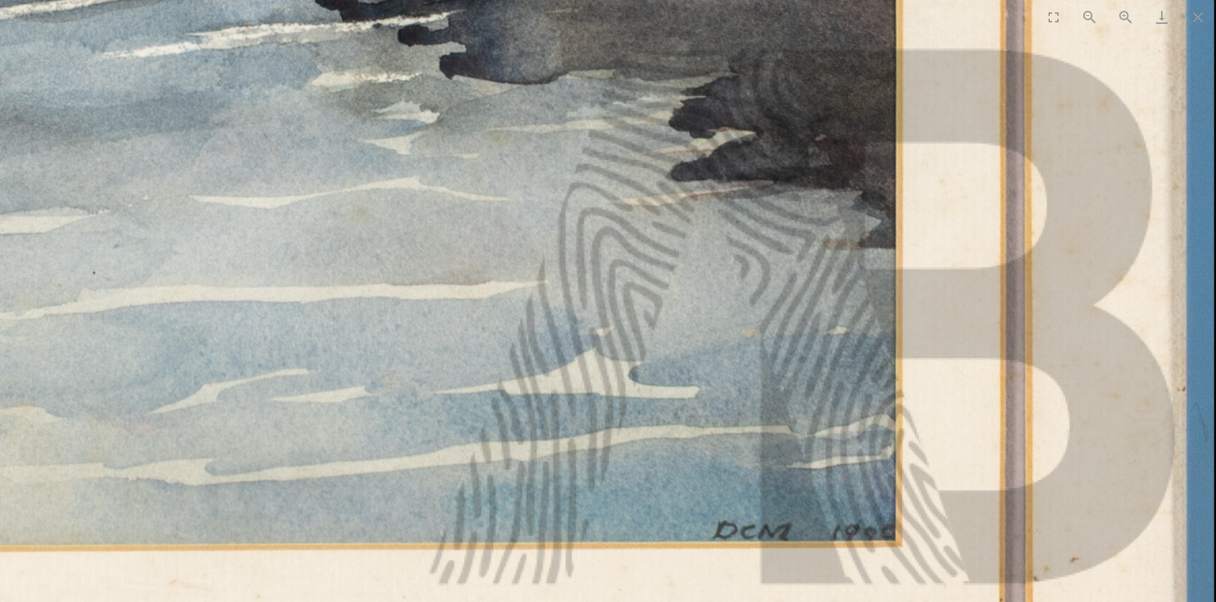
drag, startPoint x: 807, startPoint y: 308, endPoint x: 801, endPoint y: 287, distance: 21.7
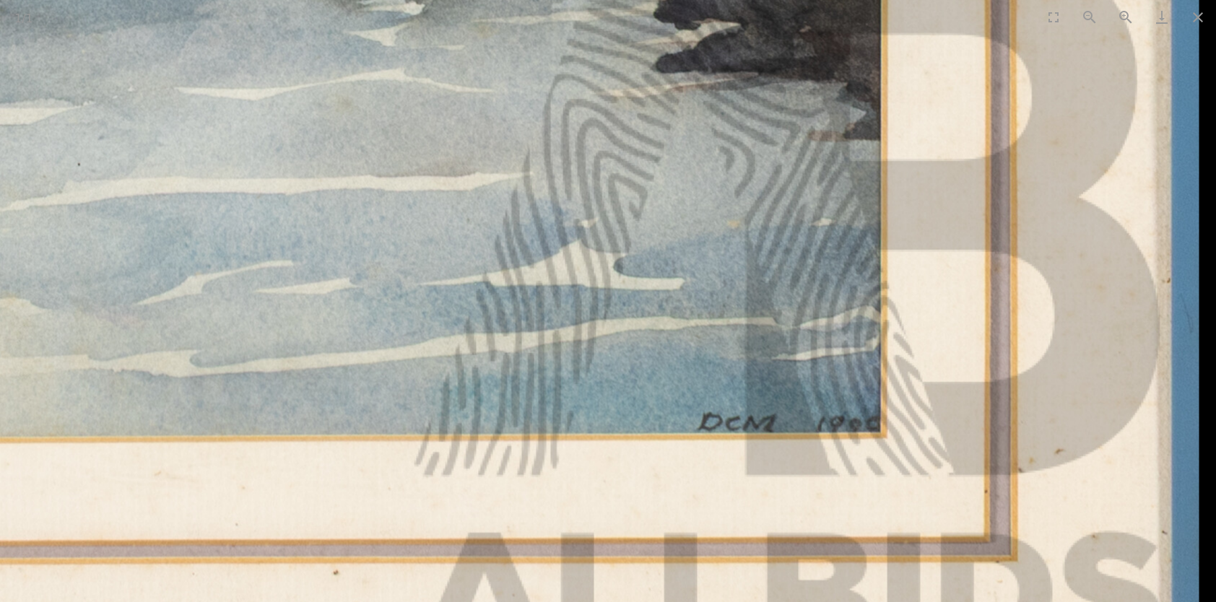
drag, startPoint x: 797, startPoint y: 458, endPoint x: 702, endPoint y: 359, distance: 137.8
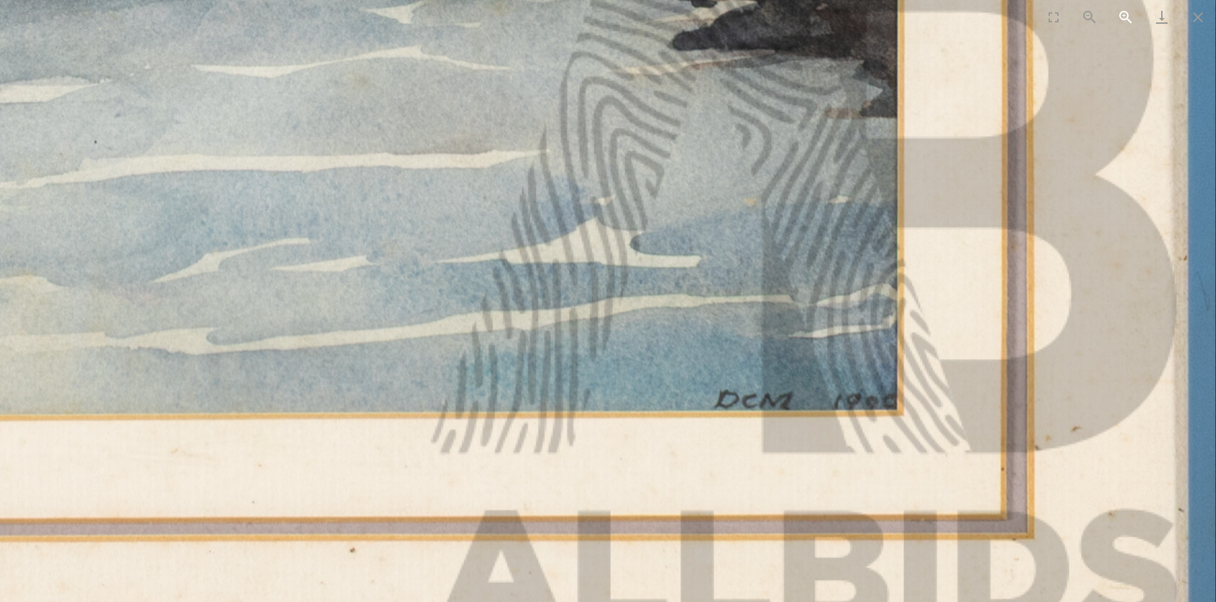
click at [1120, 11] on button "Zoom in" at bounding box center [1125, 17] width 36 height 34
click at [1125, 15] on button "Zoom in" at bounding box center [1125, 17] width 36 height 34
click at [1125, 10] on button "Zoom in" at bounding box center [1125, 17] width 36 height 34
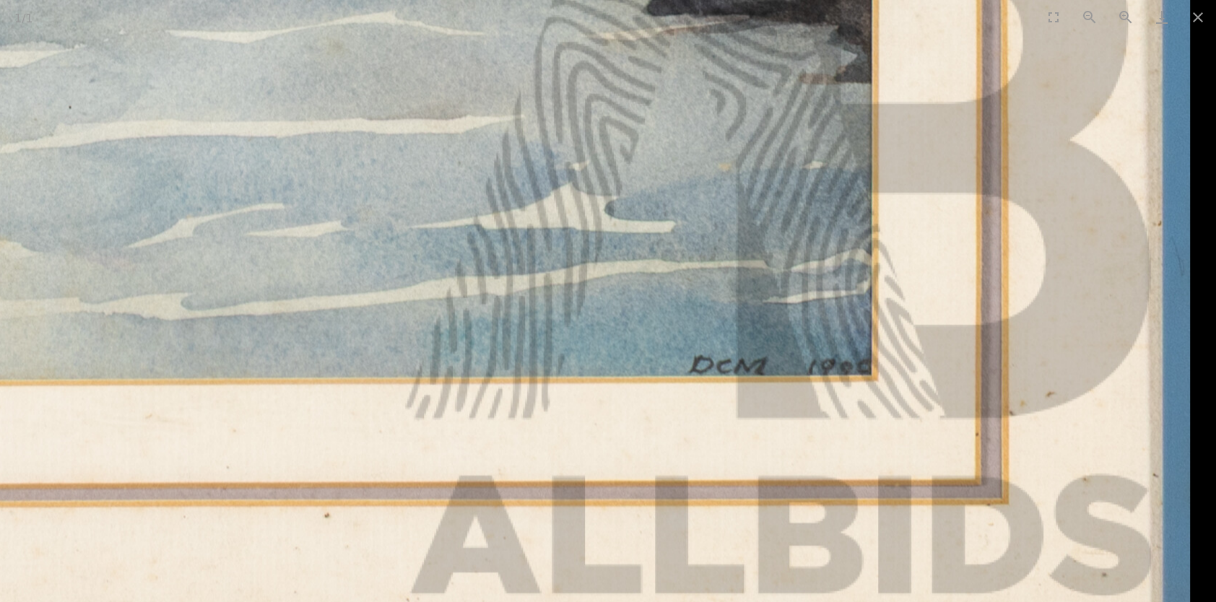
drag, startPoint x: 847, startPoint y: 289, endPoint x: 731, endPoint y: 263, distance: 119.6
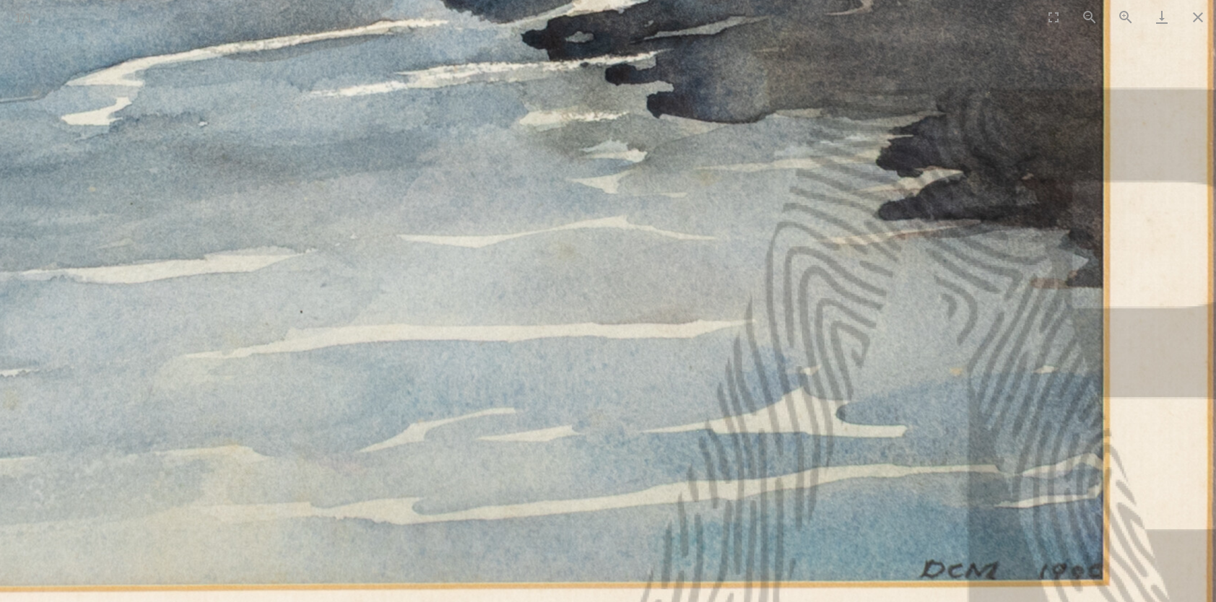
drag, startPoint x: 679, startPoint y: 215, endPoint x: 907, endPoint y: 436, distance: 317.0
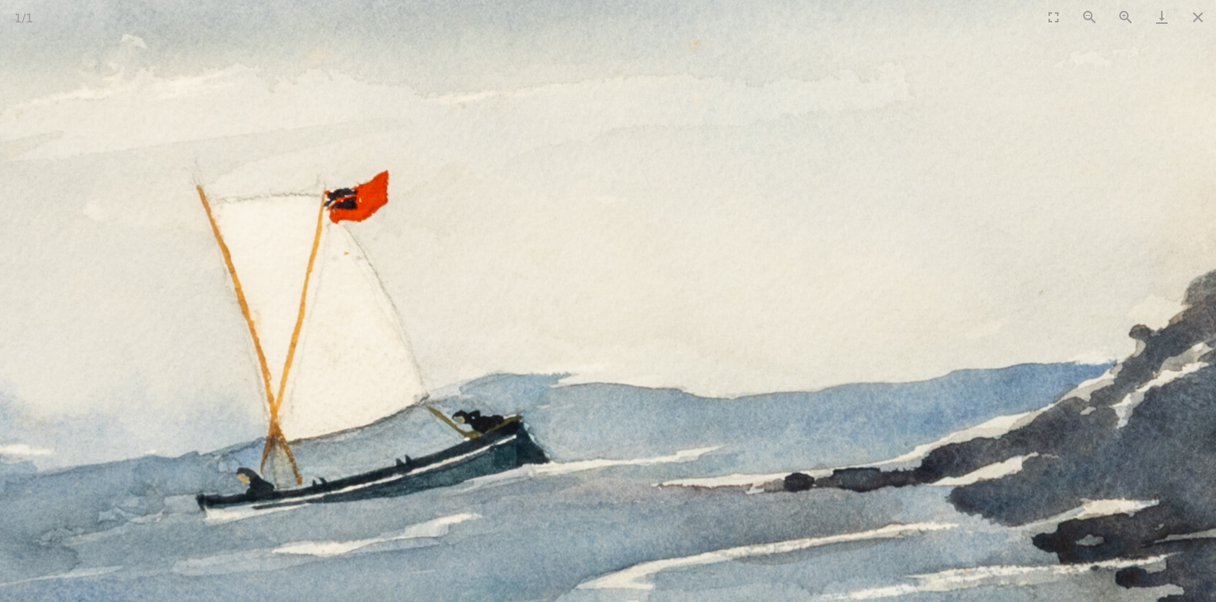
drag, startPoint x: 856, startPoint y: 352, endPoint x: 1005, endPoint y: 489, distance: 202.8
click at [1001, 488] on img at bounding box center [590, 370] width 2683 height 2064
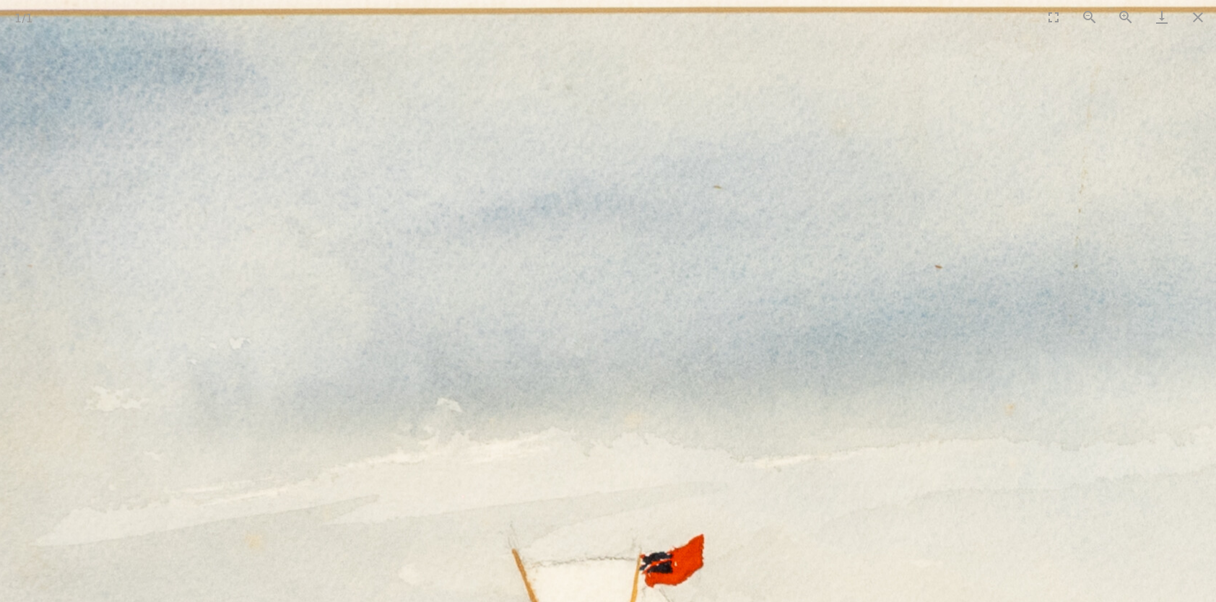
drag, startPoint x: 940, startPoint y: 383, endPoint x: 998, endPoint y: 541, distance: 168.3
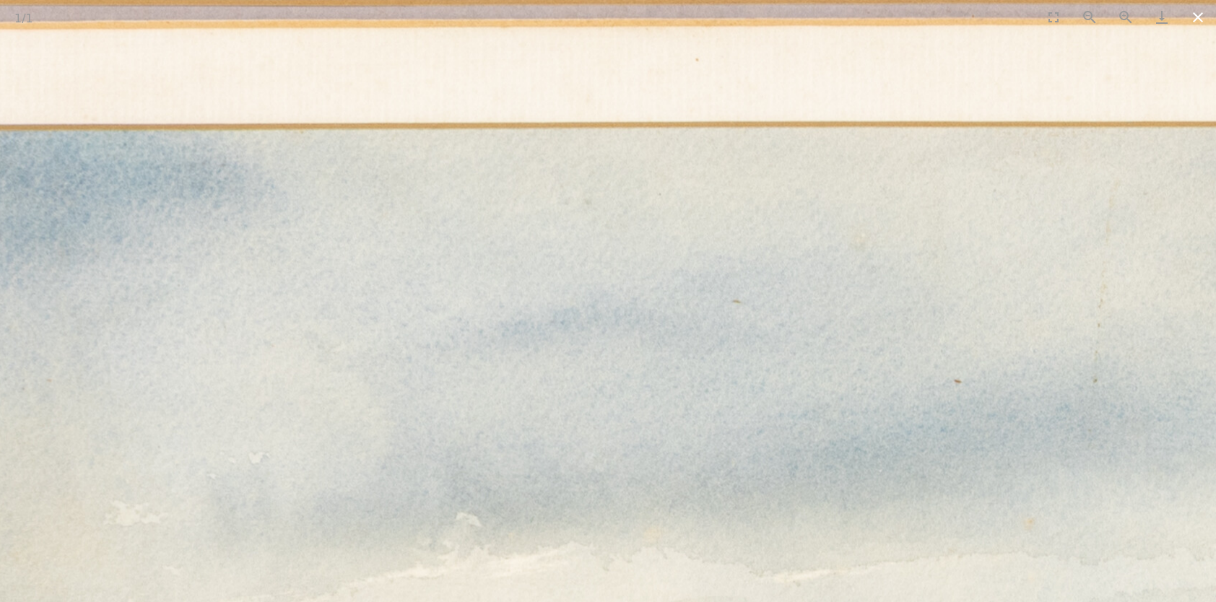
click at [1192, 16] on button "Close gallery" at bounding box center [1197, 17] width 36 height 34
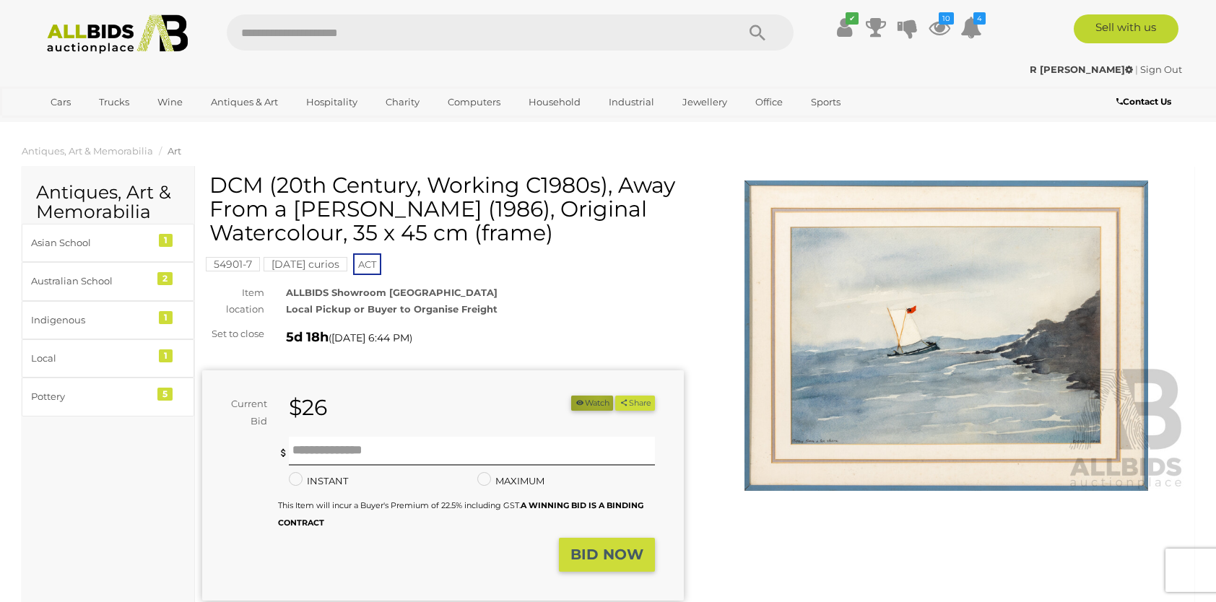
click at [592, 398] on button "Watch" at bounding box center [592, 403] width 42 height 15
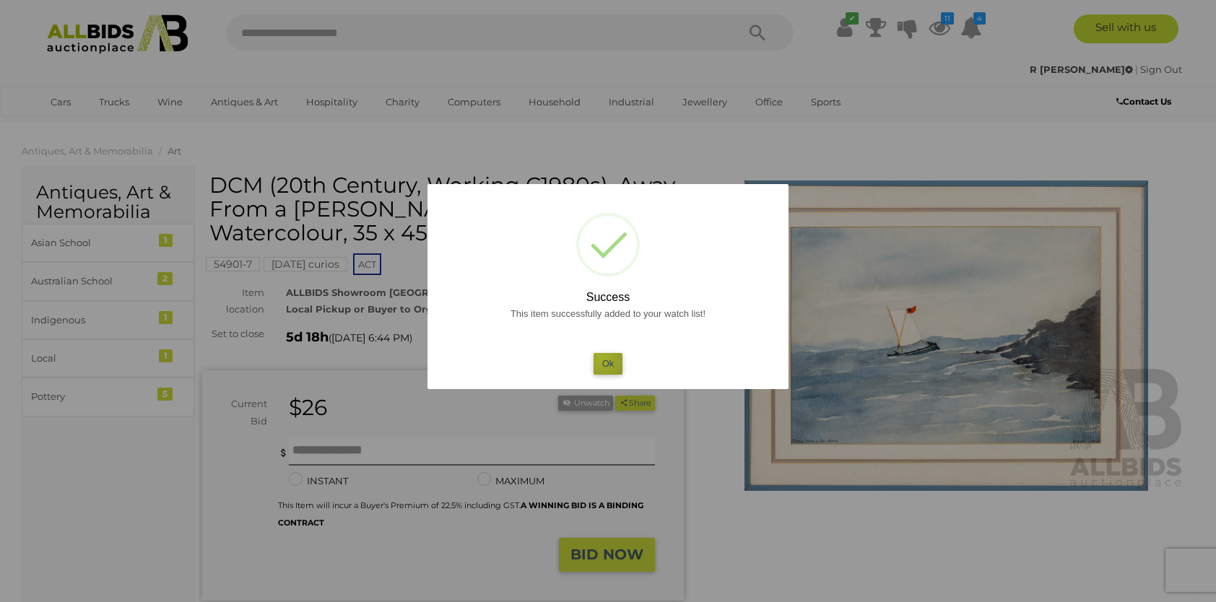
click at [601, 357] on button "Ok" at bounding box center [608, 363] width 30 height 21
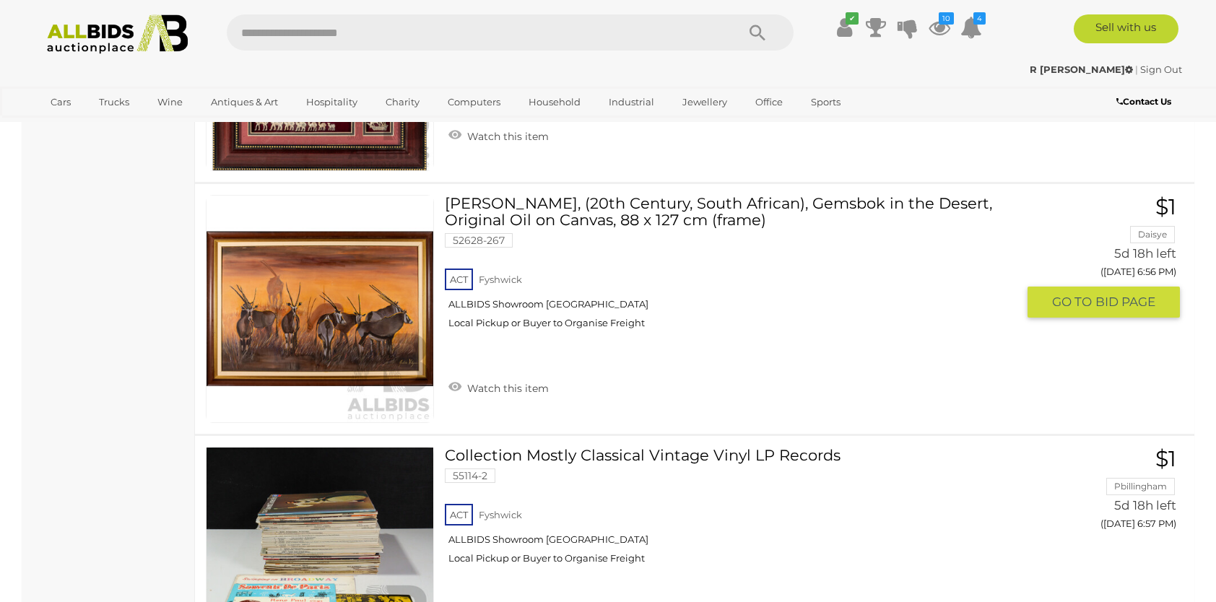
scroll to position [9037, 0]
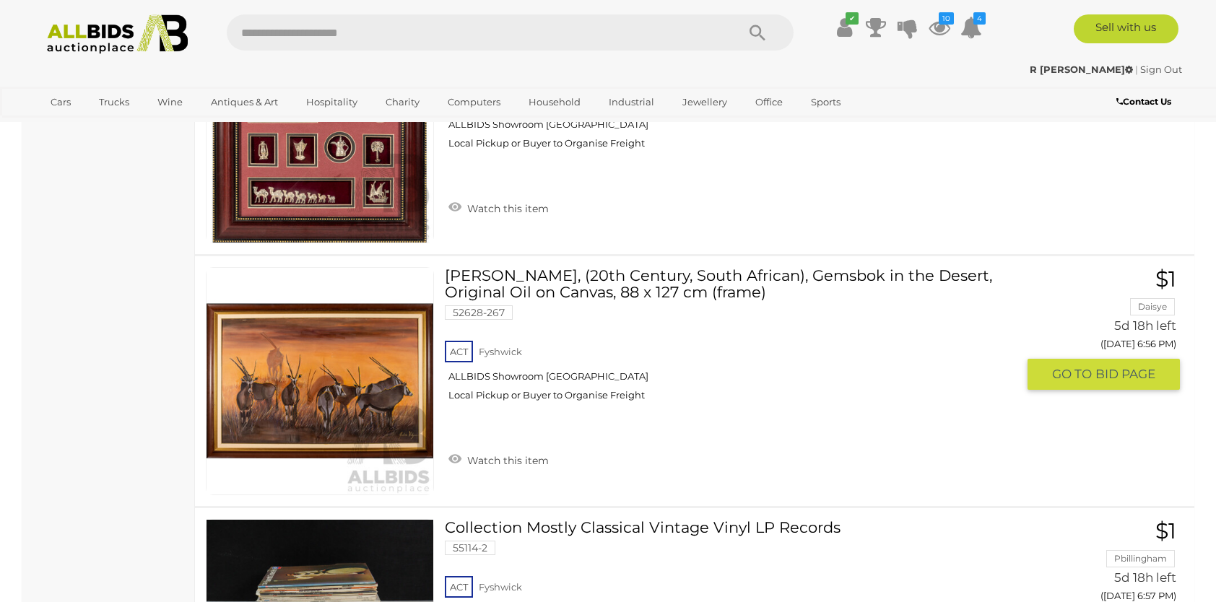
click at [520, 267] on link "Julie Viljoen, (20th Century, South African), Gemsbok in the Desert, Original O…" at bounding box center [735, 339] width 561 height 145
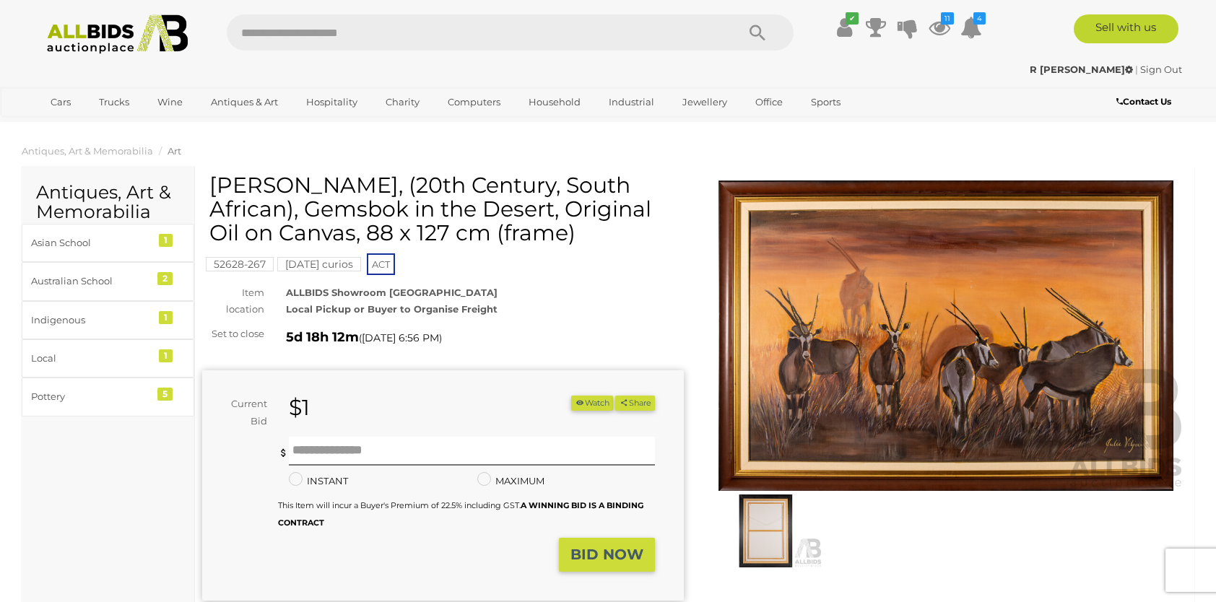
click at [297, 184] on h1 "[PERSON_NAME], (20th Century, South African), Gemsbok in the Desert, Original O…" at bounding box center [444, 208] width 471 height 71
copy h1 "Viljoen"
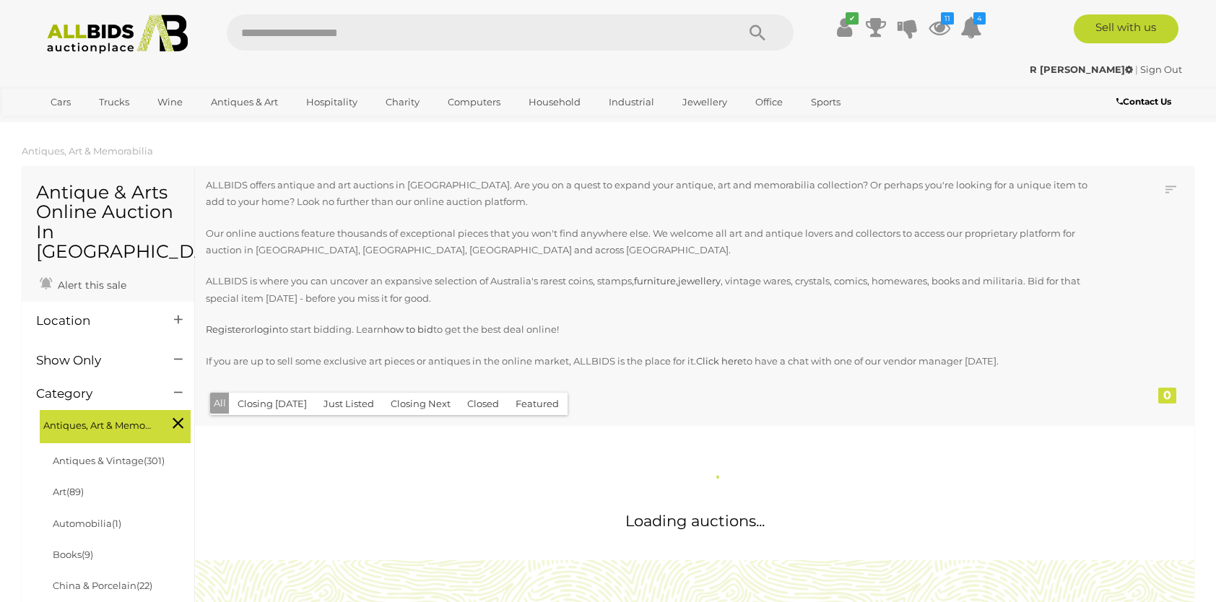
scroll to position [1437, 0]
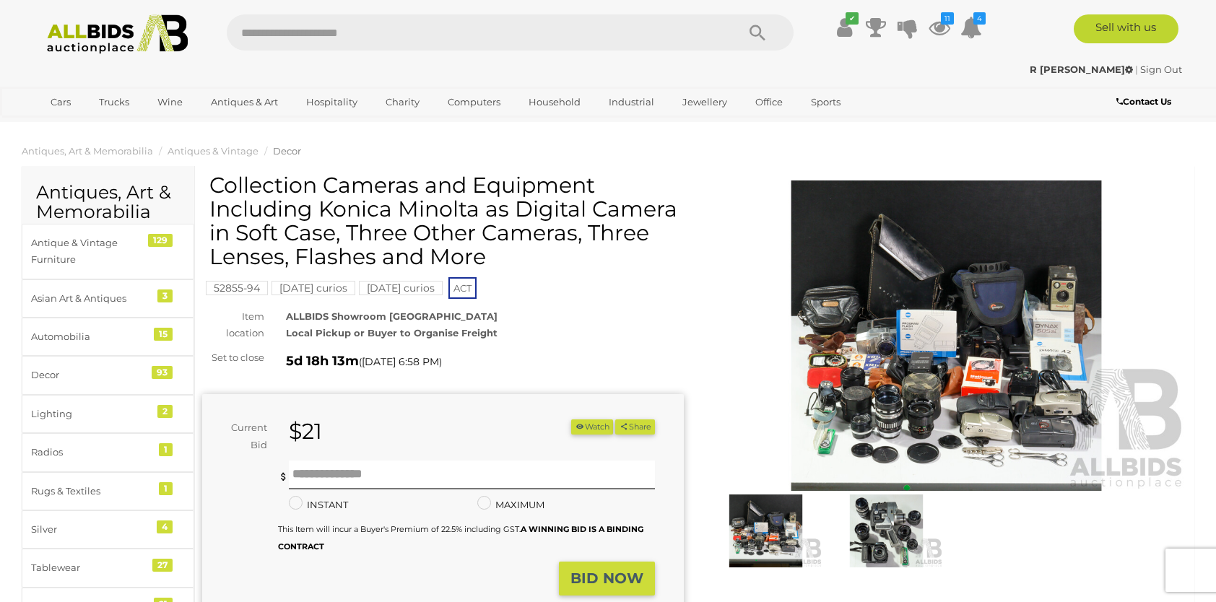
click at [841, 347] on img at bounding box center [945, 335] width 481 height 310
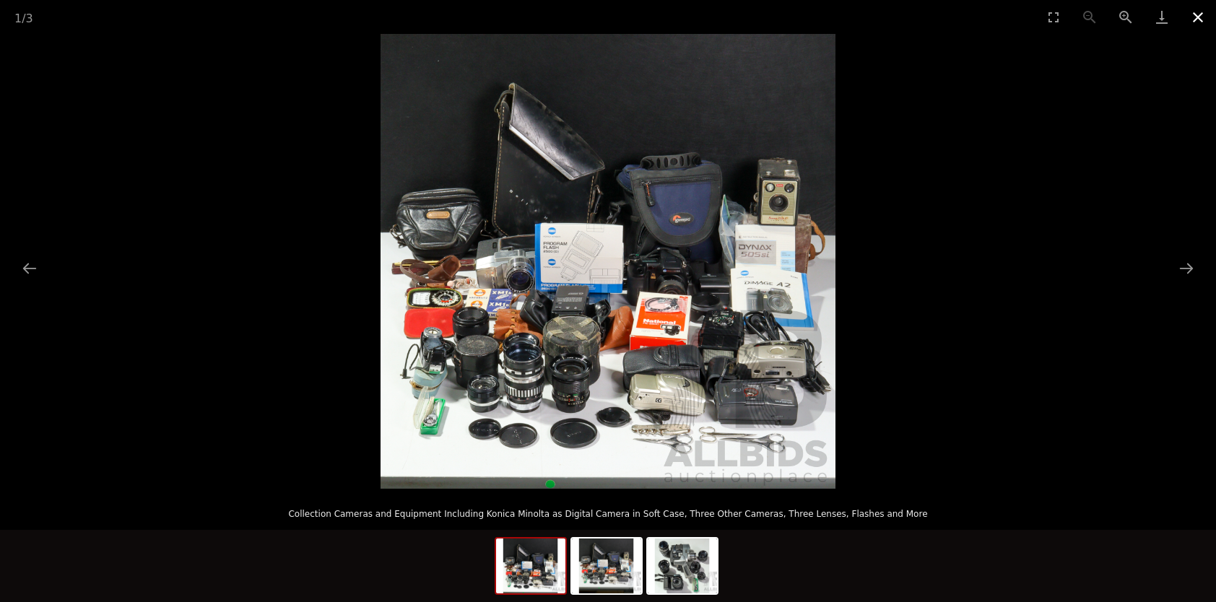
click at [1190, 14] on button "Close gallery" at bounding box center [1197, 17] width 36 height 34
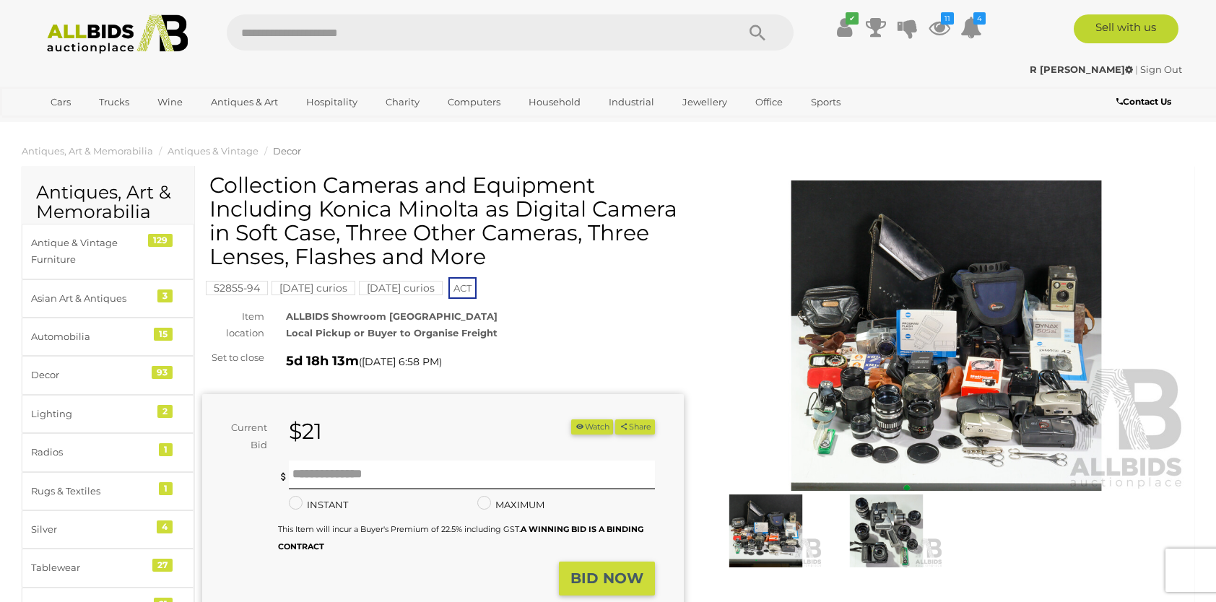
click at [592, 419] on div "Current Bid $21 (Min $22) $21 Share" at bounding box center [442, 509] width 481 height 230
click at [591, 422] on button "Watch" at bounding box center [592, 426] width 42 height 15
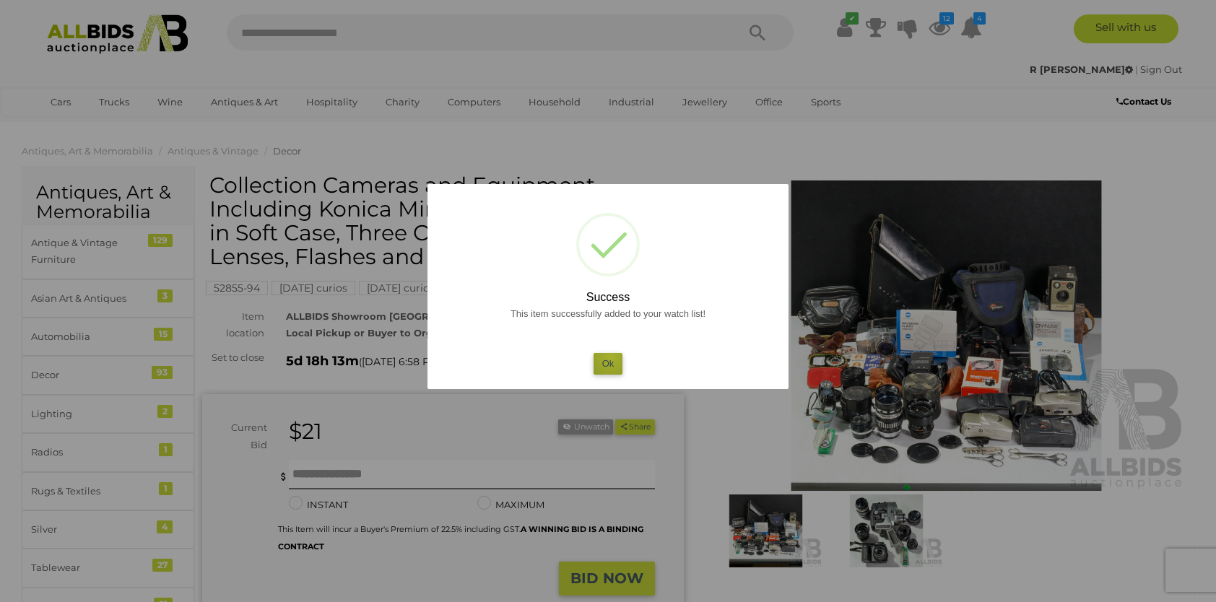
click at [611, 357] on button "Ok" at bounding box center [608, 363] width 30 height 21
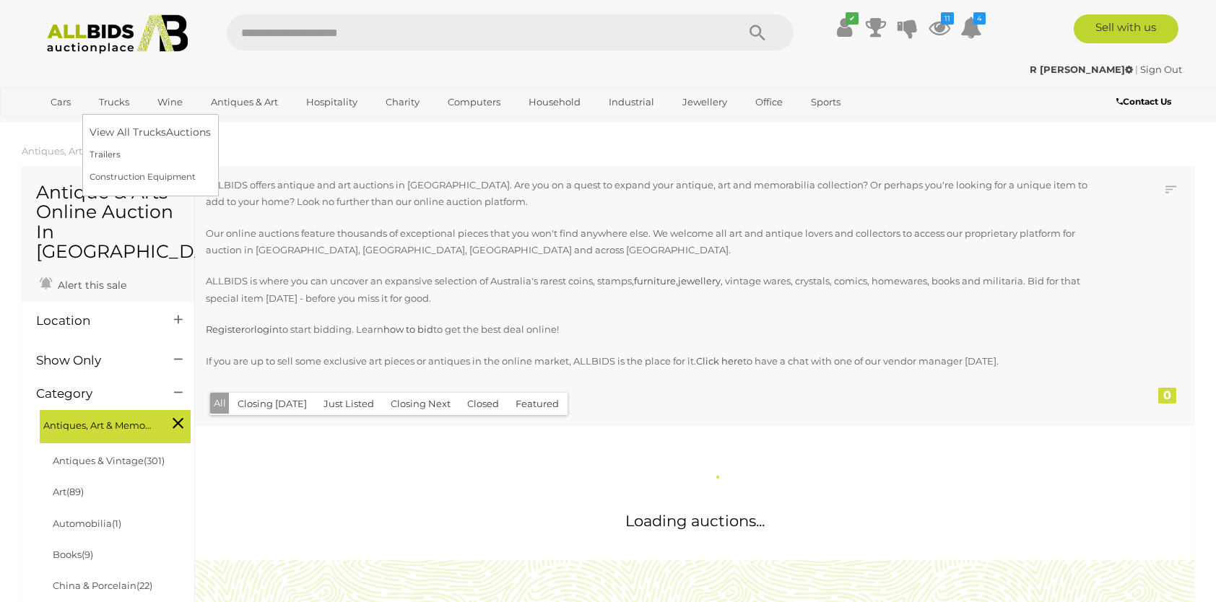
scroll to position [1437, 0]
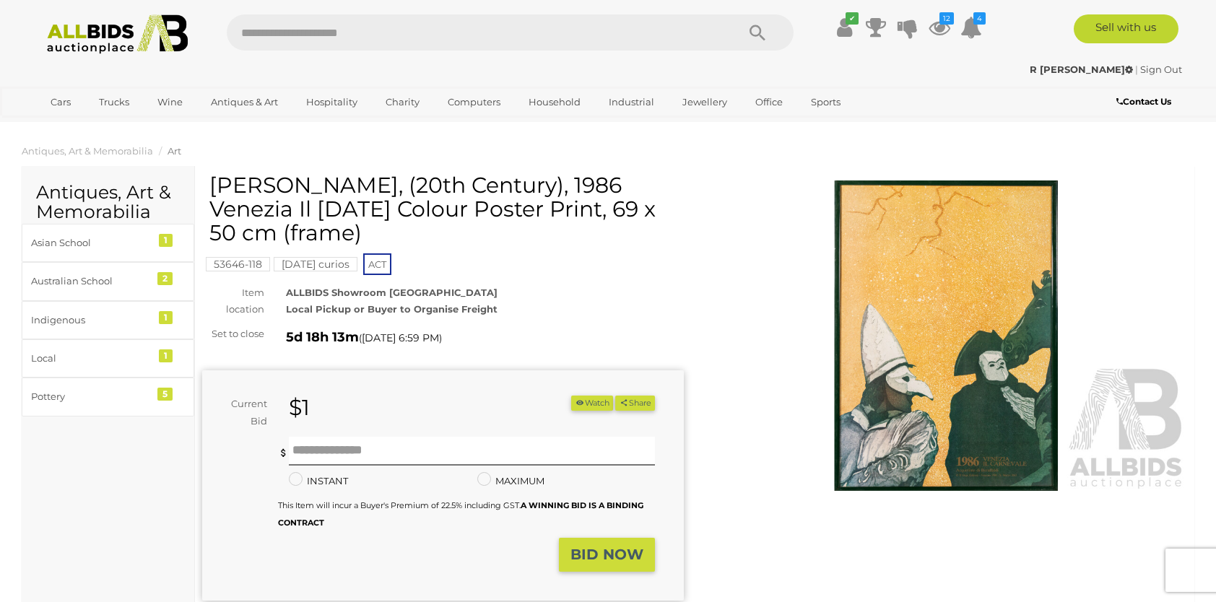
click at [990, 354] on img at bounding box center [945, 335] width 481 height 310
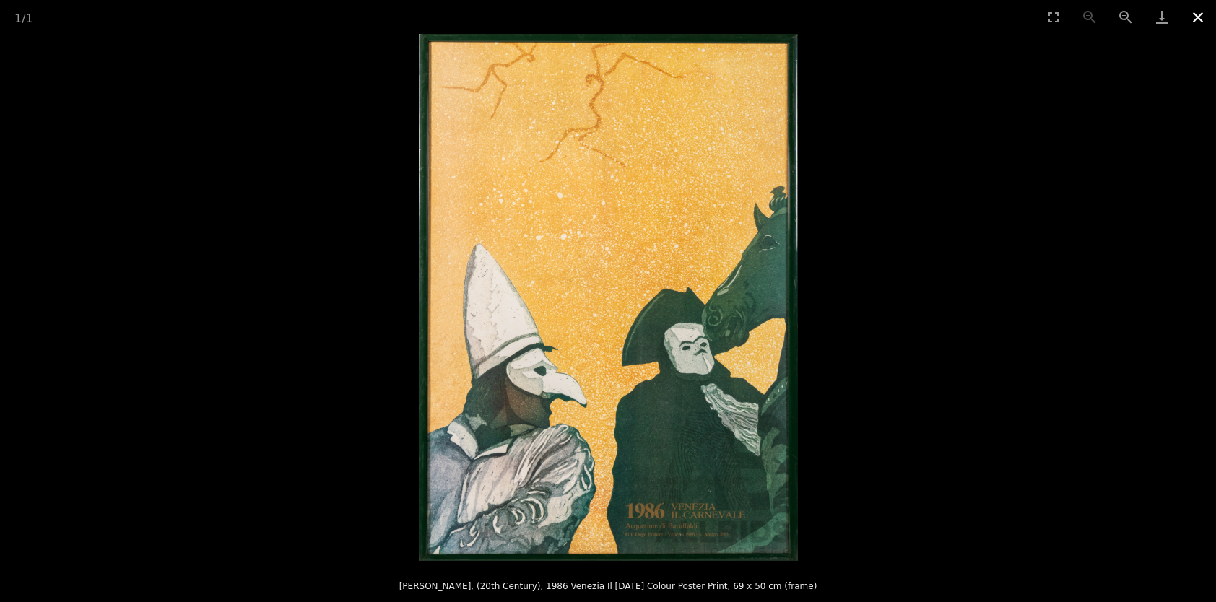
click at [1198, 10] on button "Close gallery" at bounding box center [1197, 17] width 36 height 34
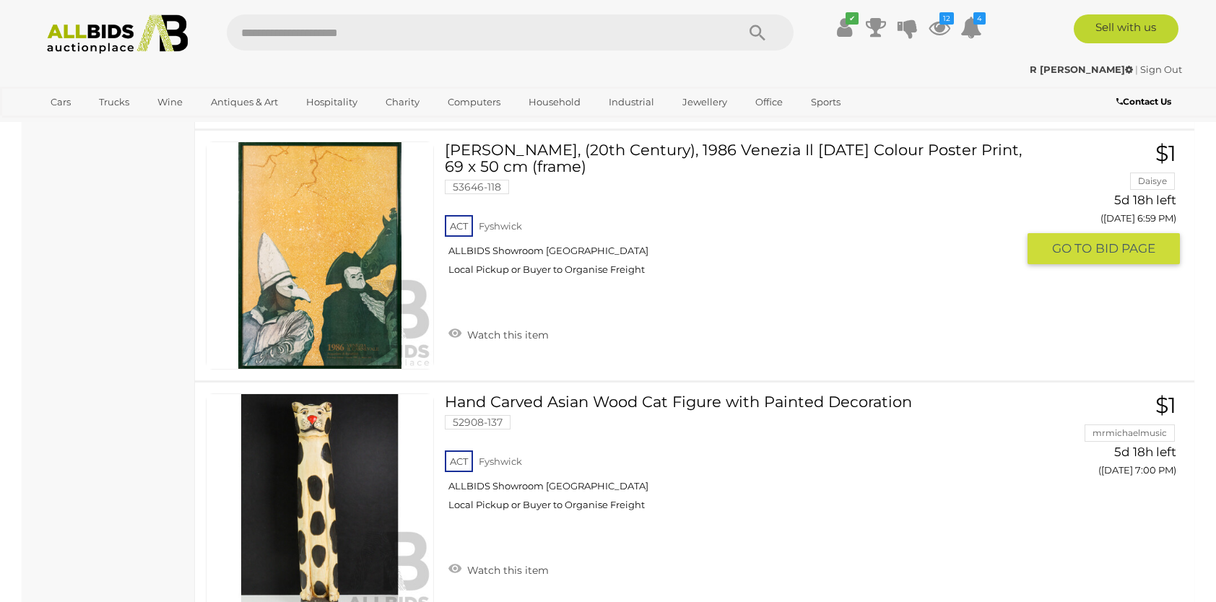
scroll to position [10259, 0]
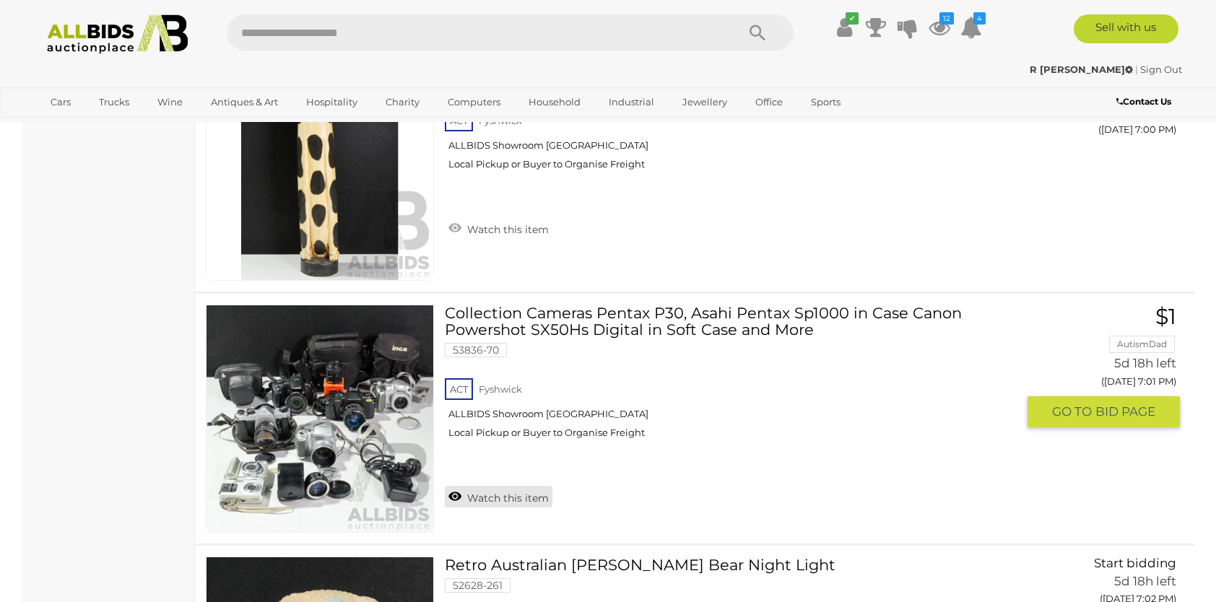
click at [463, 486] on link "Watch this item" at bounding box center [499, 497] width 108 height 22
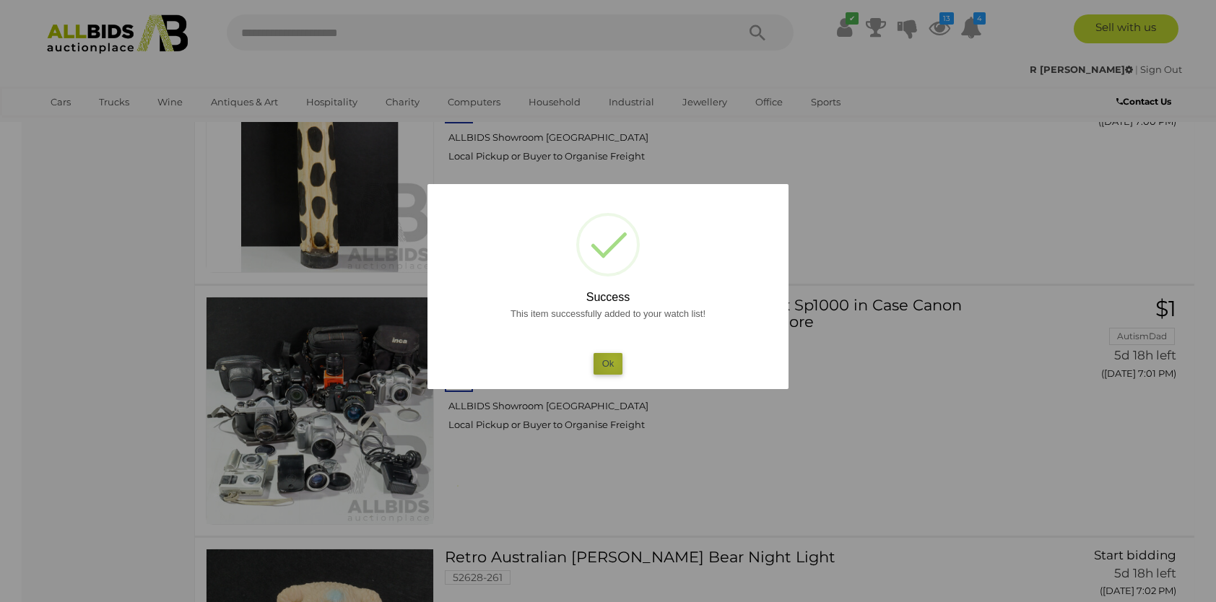
click at [613, 362] on button "Ok" at bounding box center [608, 363] width 30 height 21
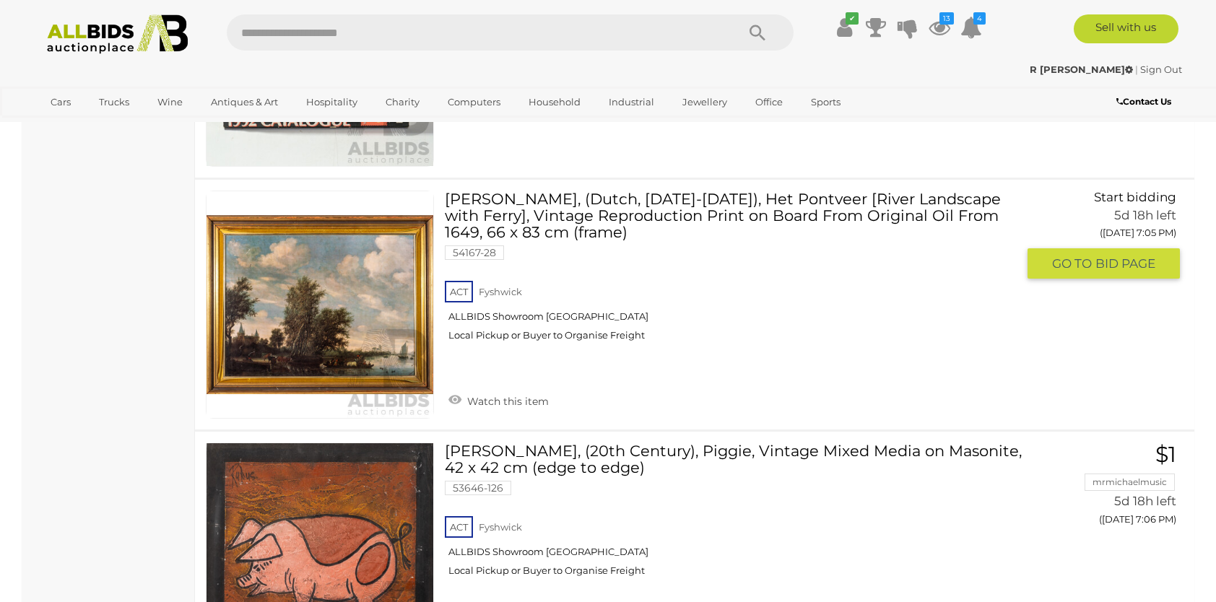
scroll to position [11486, 0]
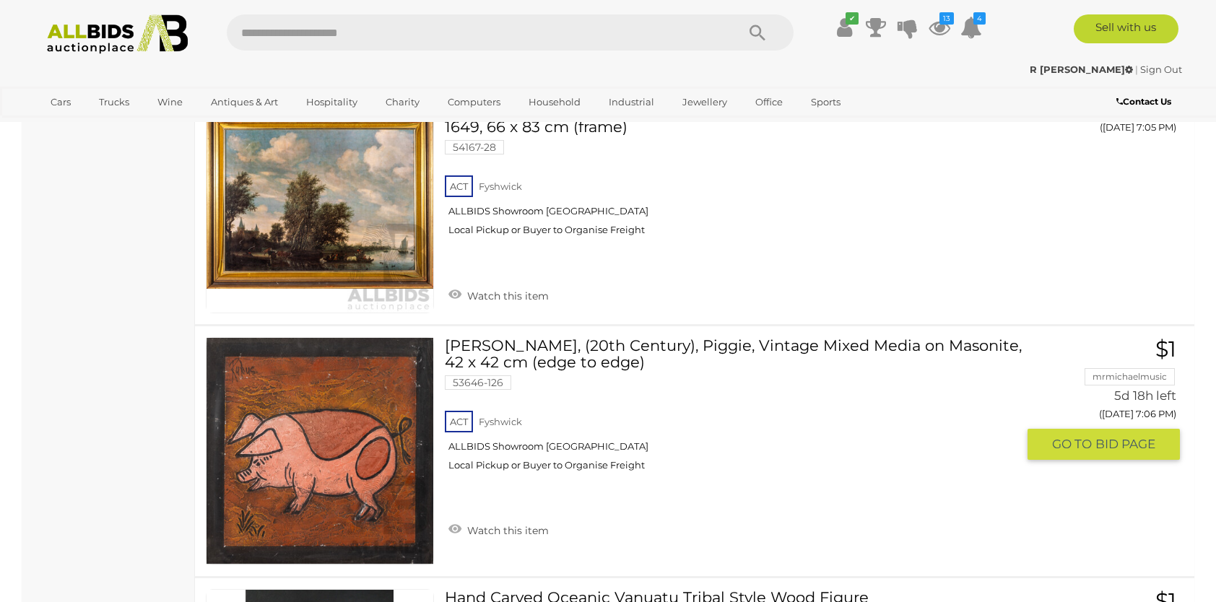
click at [264, 455] on img at bounding box center [319, 451] width 227 height 227
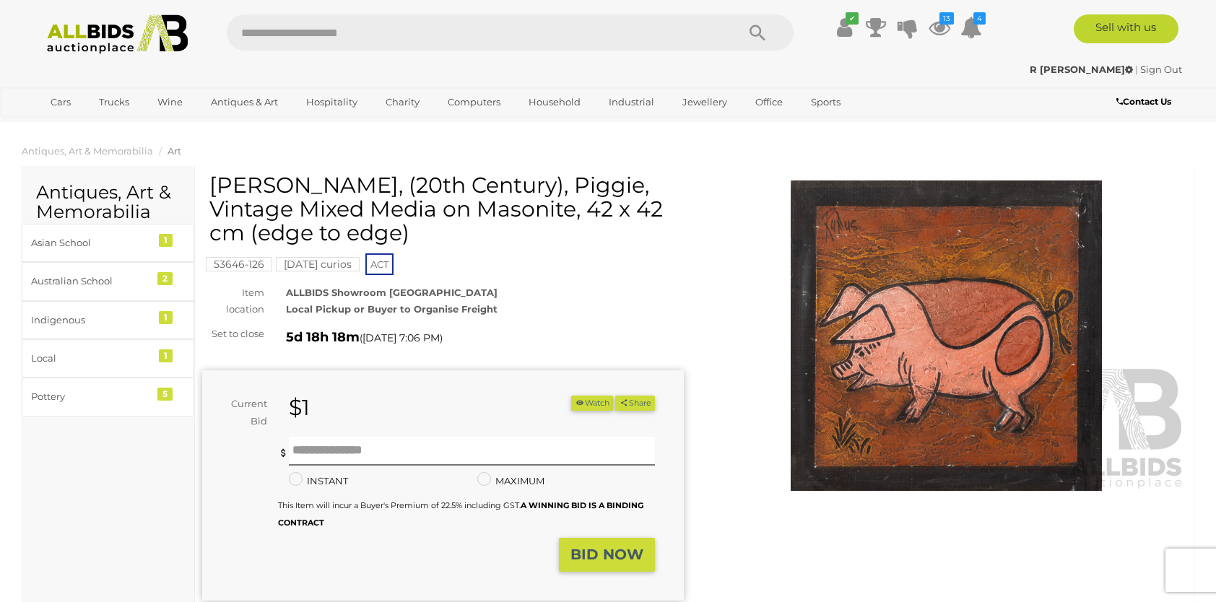
click at [867, 427] on img at bounding box center [945, 335] width 481 height 310
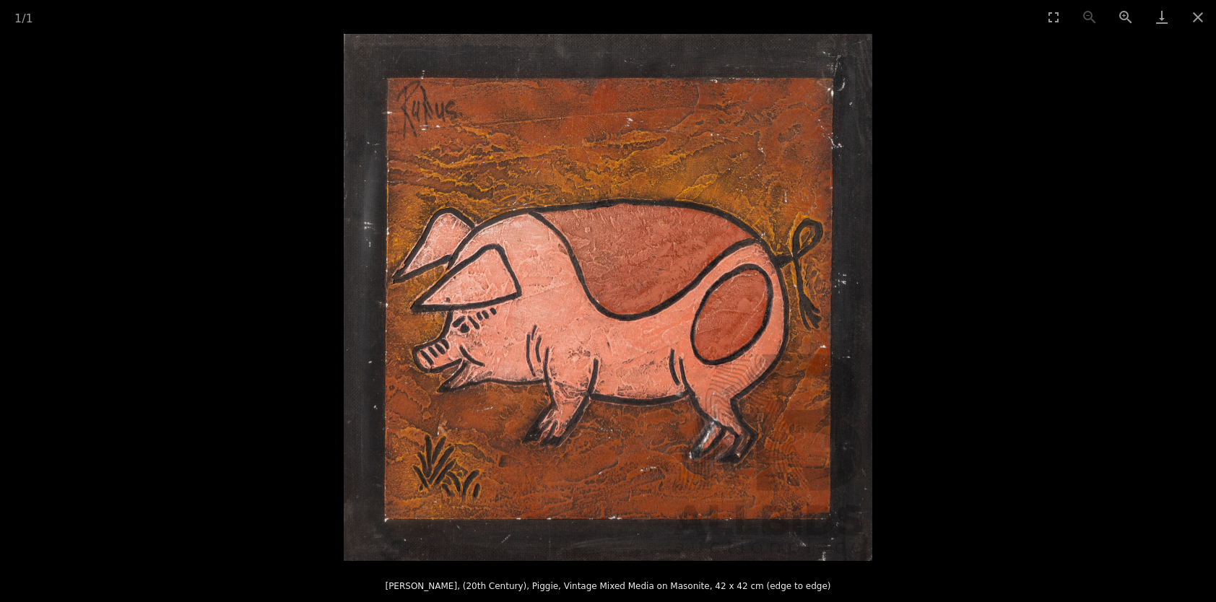
click at [482, 476] on img at bounding box center [608, 297] width 528 height 527
click at [1198, 13] on button "Close gallery" at bounding box center [1197, 17] width 36 height 34
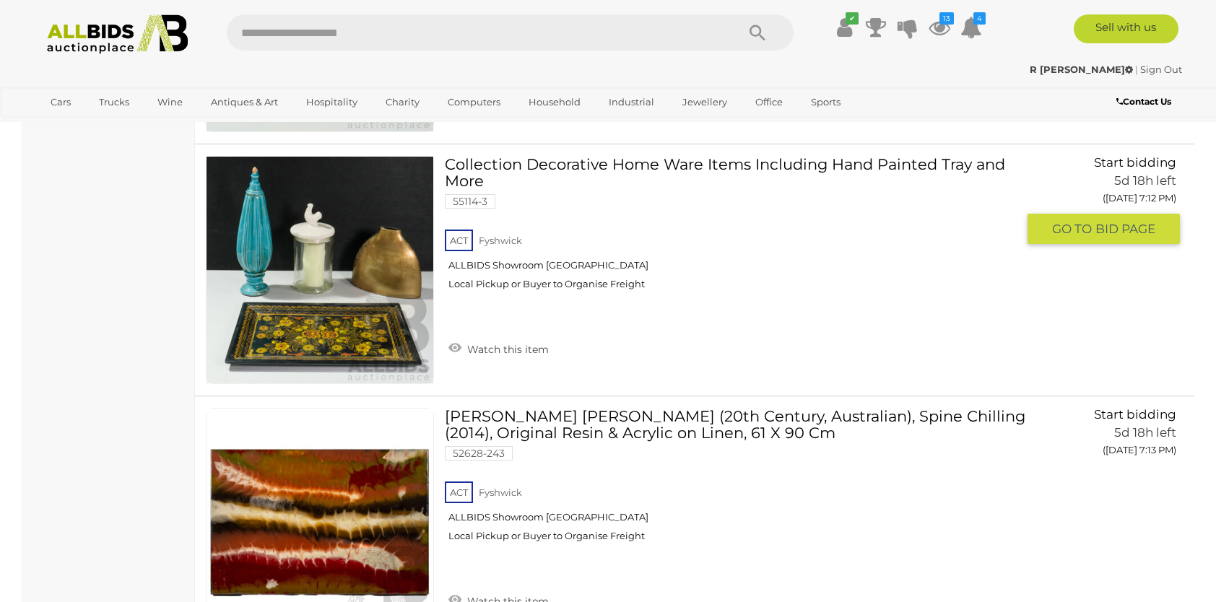
scroll to position [13193, 0]
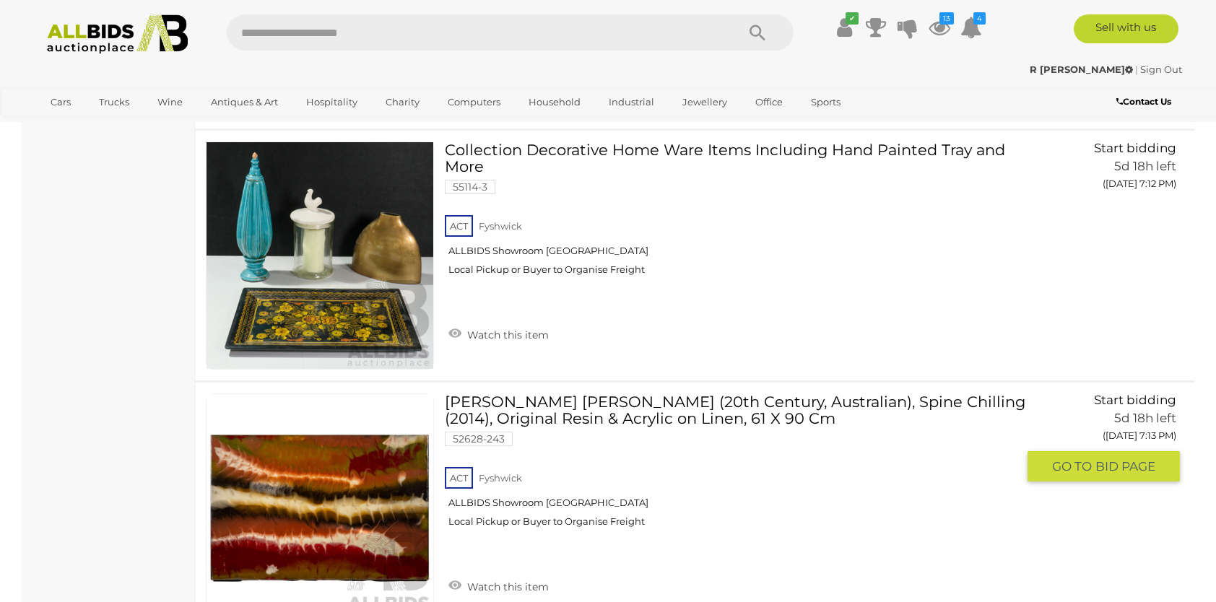
click at [474, 393] on link "Amanda Gabrielle (20th Century, Australian), Spine Chilling (2014), Original Re…" at bounding box center [735, 465] width 561 height 145
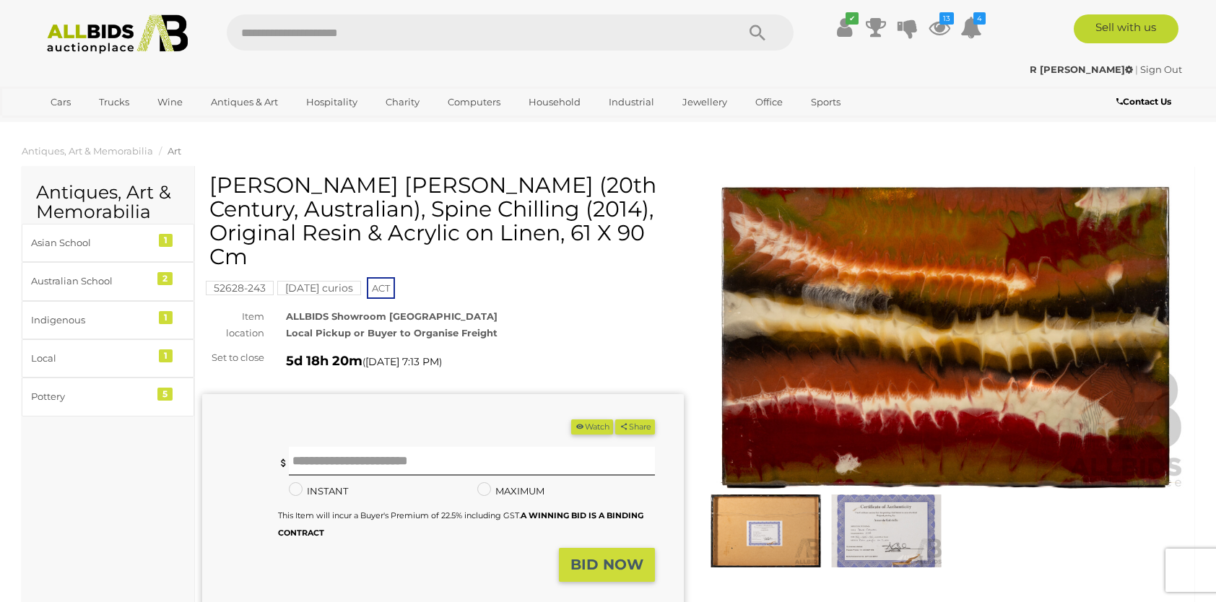
click at [878, 530] on img at bounding box center [885, 530] width 113 height 73
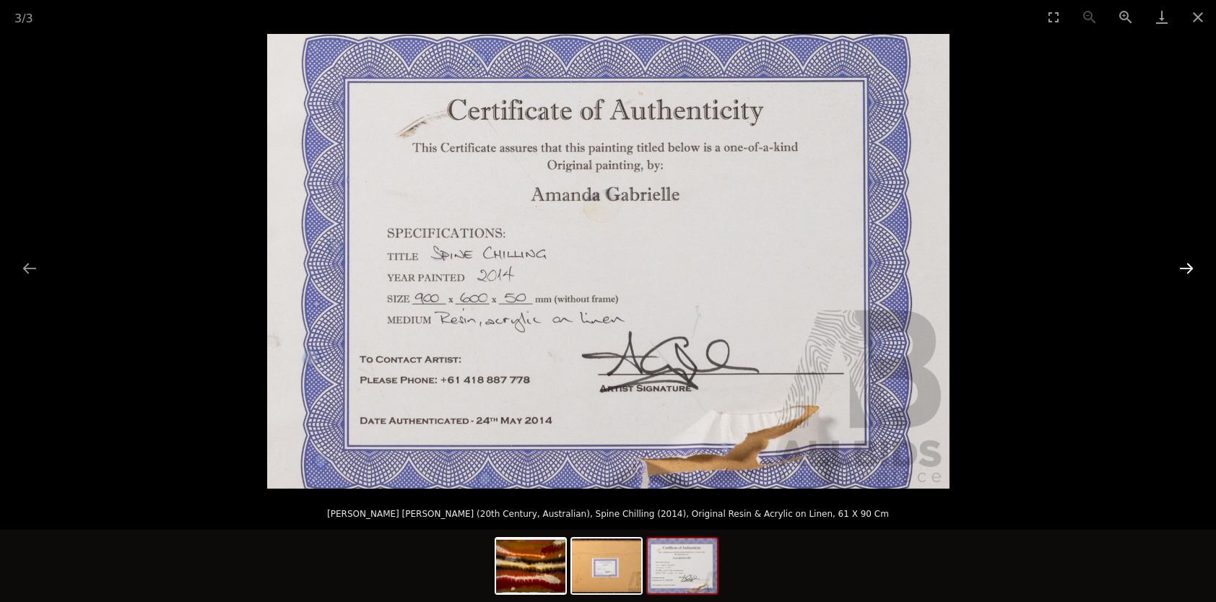
click at [1184, 263] on button "Next slide" at bounding box center [1186, 268] width 30 height 28
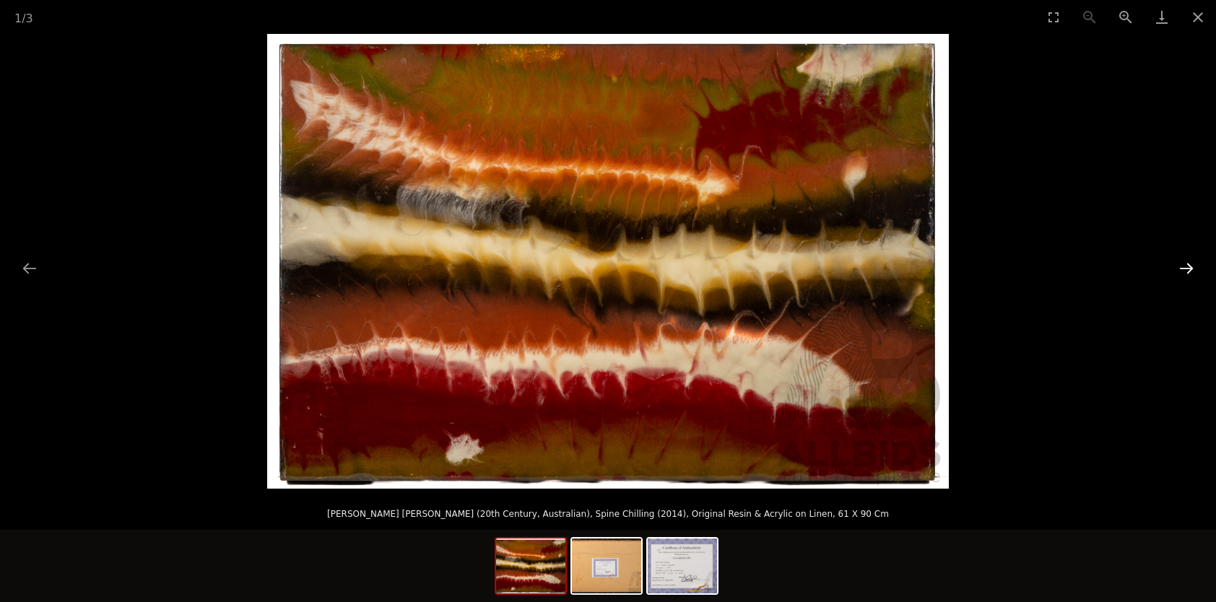
click at [1184, 263] on button "Next slide" at bounding box center [1186, 268] width 30 height 28
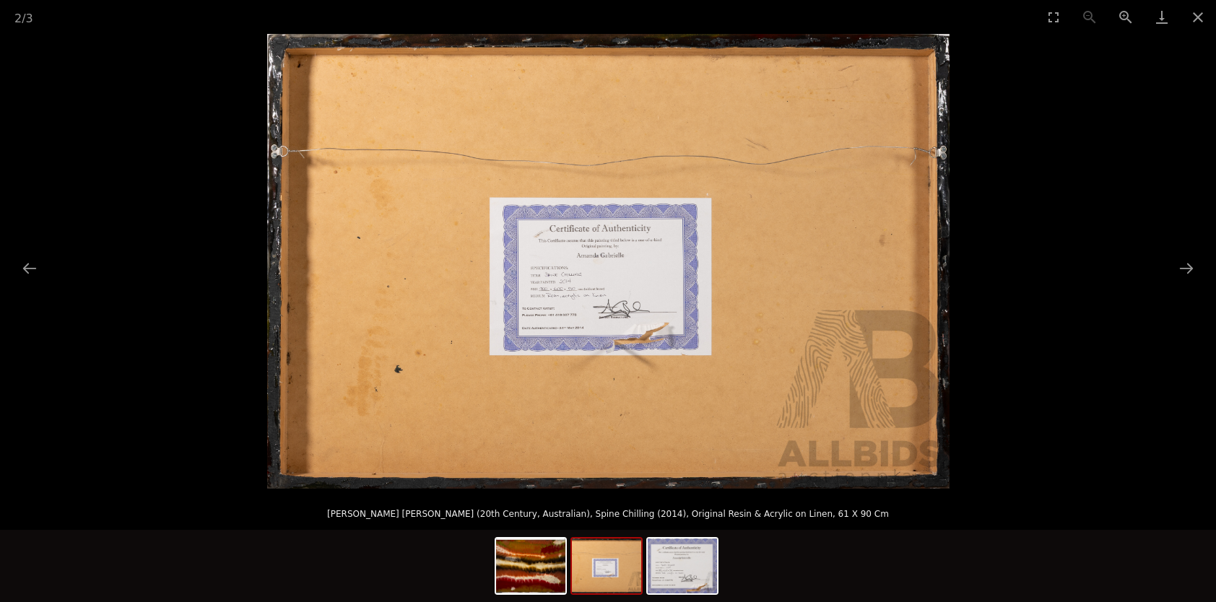
drag, startPoint x: 1194, startPoint y: 22, endPoint x: 1187, endPoint y: 56, distance: 34.5
click at [1187, 56] on div "2 / 3 Amanda Gabrielle (20th Century, Australian), Spine Chilling (2014), Origi…" at bounding box center [608, 301] width 1216 height 602
click at [1194, 15] on button "Close gallery" at bounding box center [1197, 17] width 36 height 34
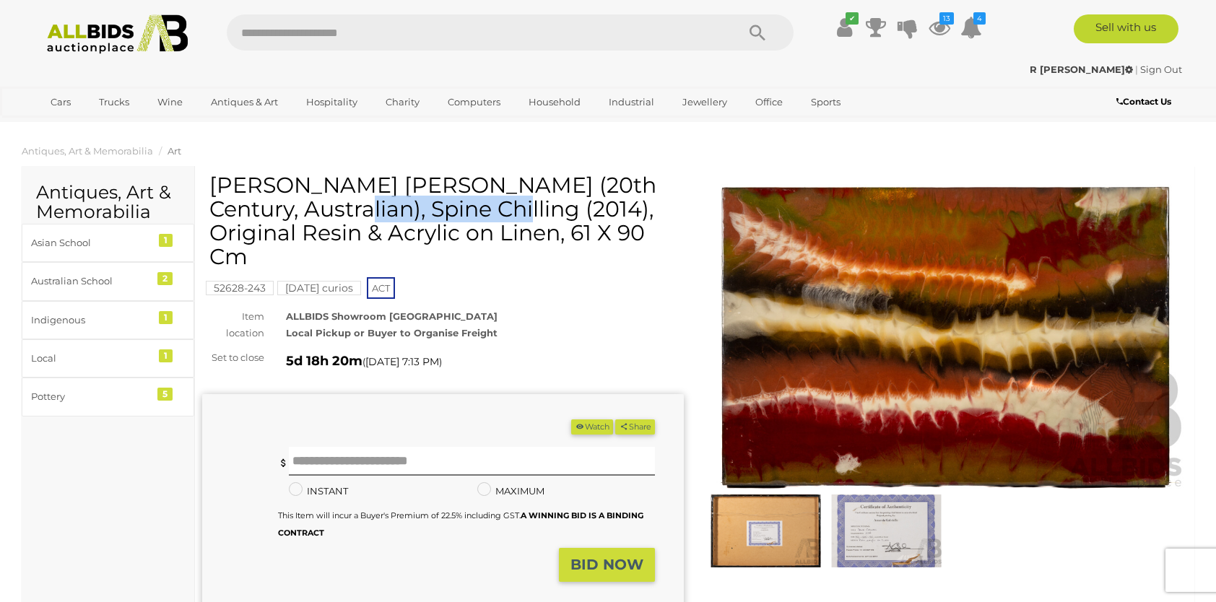
drag, startPoint x: 214, startPoint y: 184, endPoint x: 401, endPoint y: 182, distance: 187.7
click at [401, 182] on h1 "Amanda Gabrielle (20th Century, Australian), Spine Chilling (2014), Original Re…" at bounding box center [444, 220] width 471 height 95
drag, startPoint x: 401, startPoint y: 182, endPoint x: 378, endPoint y: 182, distance: 23.8
copy h1 "Amanda Gabrielle"
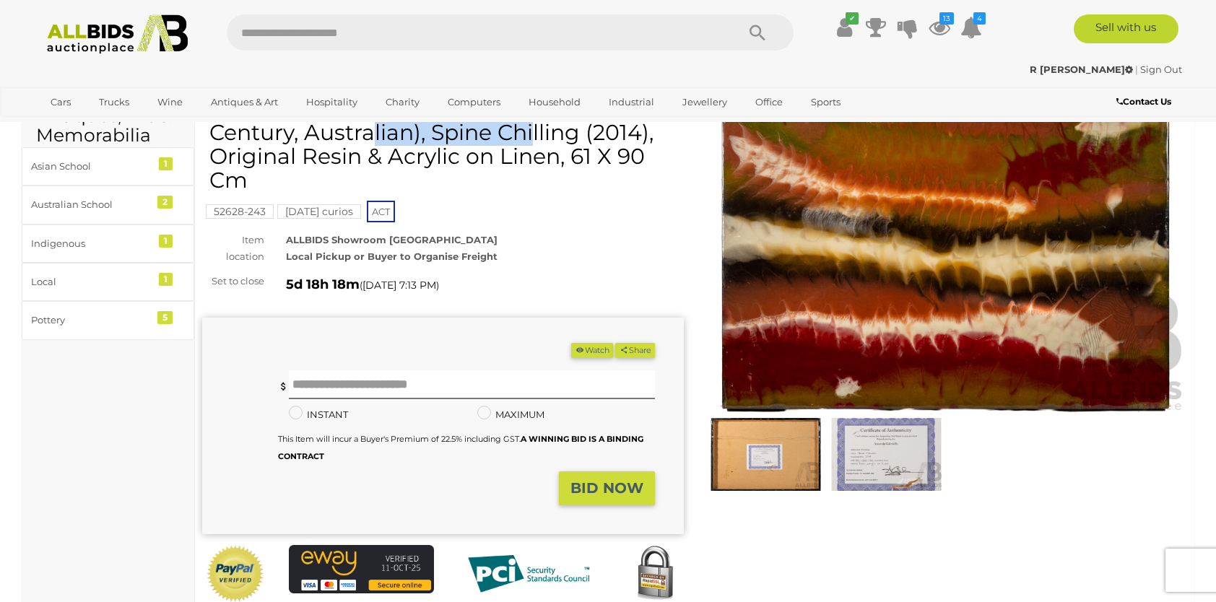
scroll to position [72, 0]
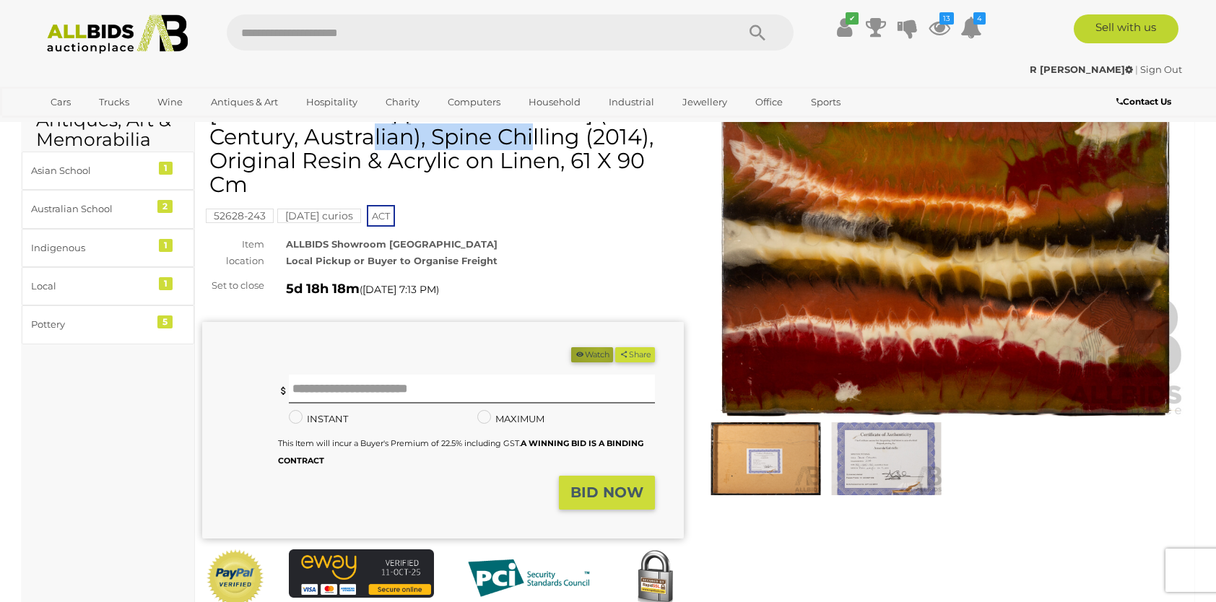
click at [592, 347] on button "Watch" at bounding box center [592, 354] width 42 height 15
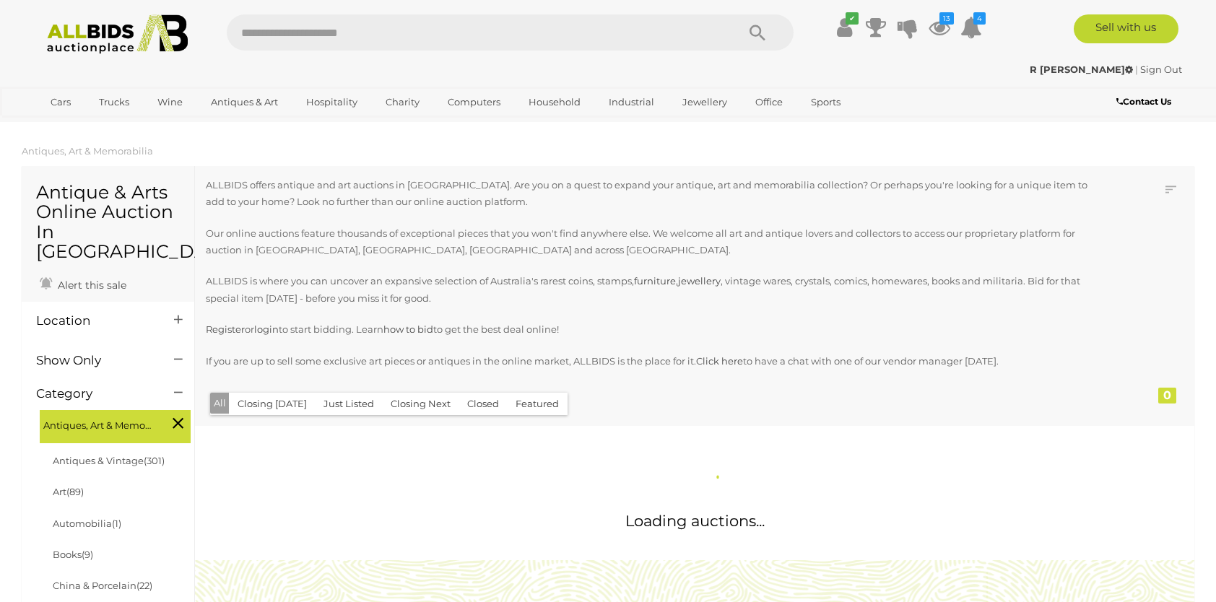
scroll to position [1437, 0]
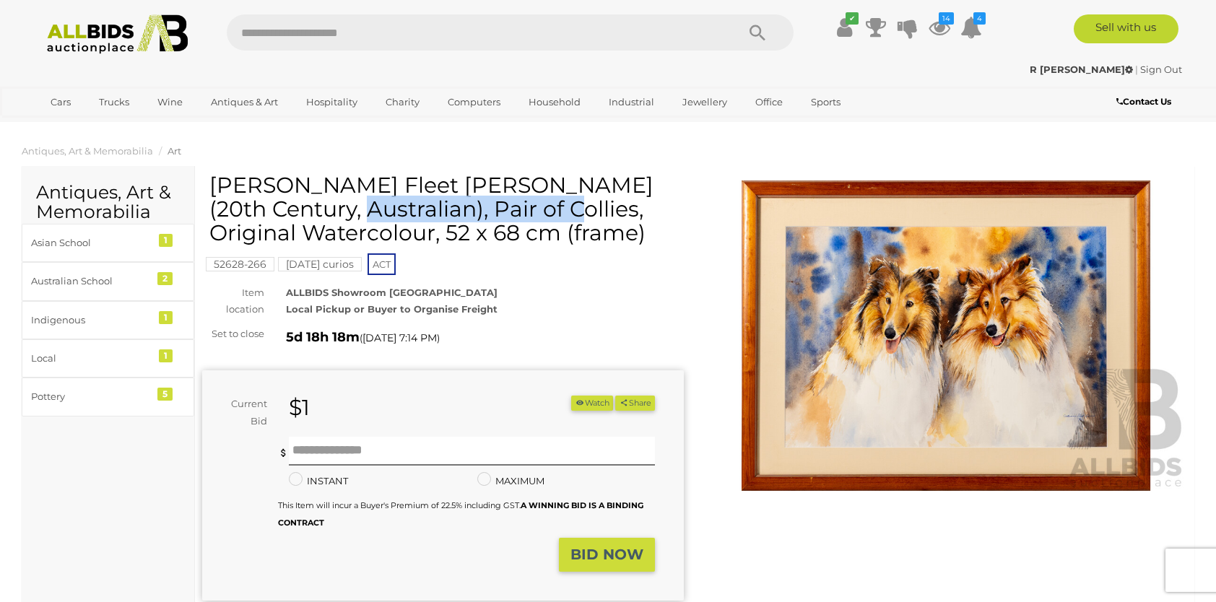
drag, startPoint x: 212, startPoint y: 181, endPoint x: 451, endPoint y: 187, distance: 239.0
click at [451, 187] on h1 "Catherine Fleet Turner (20th Century, Australian), Pair of Collies, Original Wa…" at bounding box center [444, 208] width 471 height 71
drag, startPoint x: 451, startPoint y: 187, endPoint x: 404, endPoint y: 186, distance: 47.7
copy h1 "Catherine Fleet Turner"
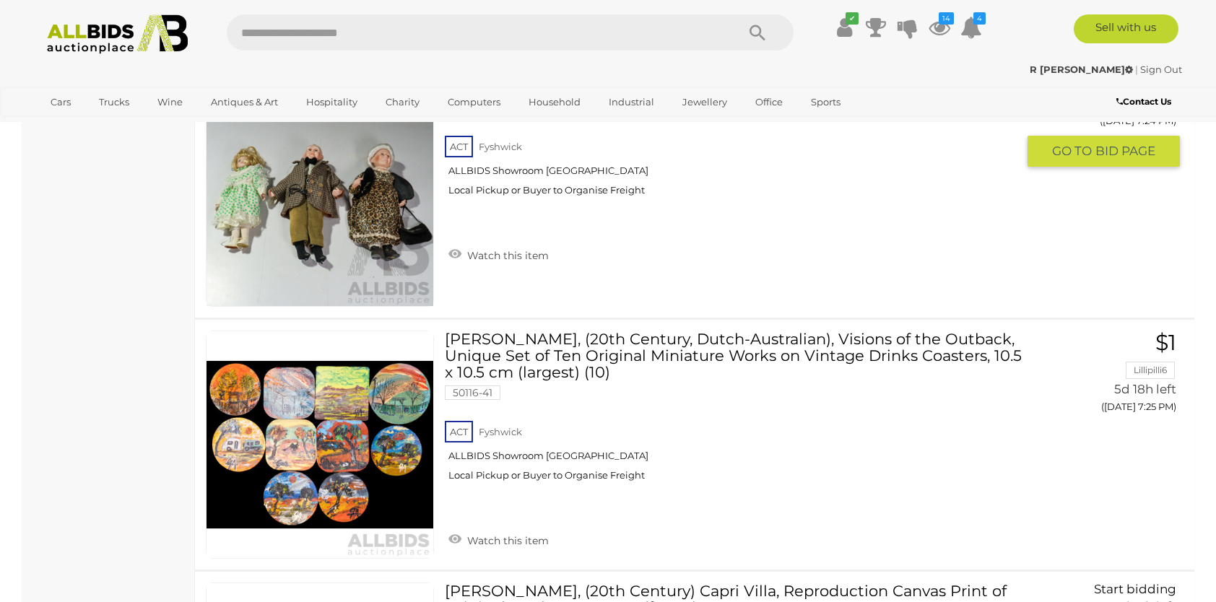
scroll to position [16309, 0]
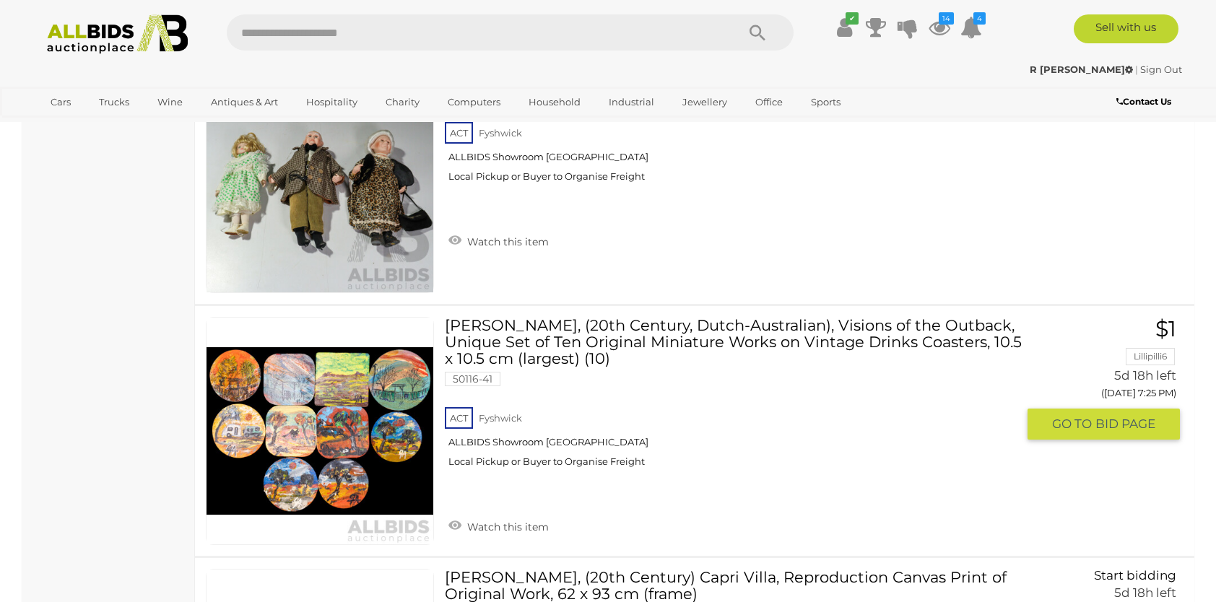
click at [497, 317] on link "Gert Admiraal, (20th Century, Dutch-Australian), Visions of the Outback, Unique…" at bounding box center [735, 398] width 561 height 162
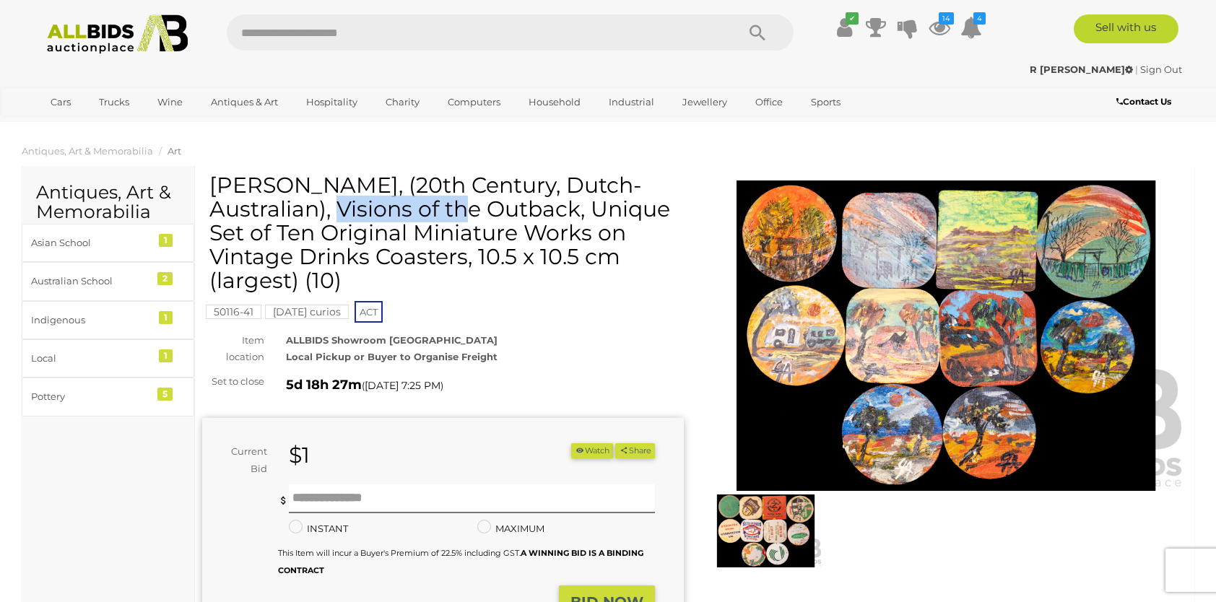
drag, startPoint x: 215, startPoint y: 186, endPoint x: 359, endPoint y: 188, distance: 144.4
click at [359, 188] on h1 "[PERSON_NAME], (20th Century, Dutch-Australian), Visions of the Outback, Unique…" at bounding box center [444, 232] width 471 height 119
drag, startPoint x: 359, startPoint y: 188, endPoint x: 323, endPoint y: 183, distance: 36.4
copy h1 "Gert Admiraal"
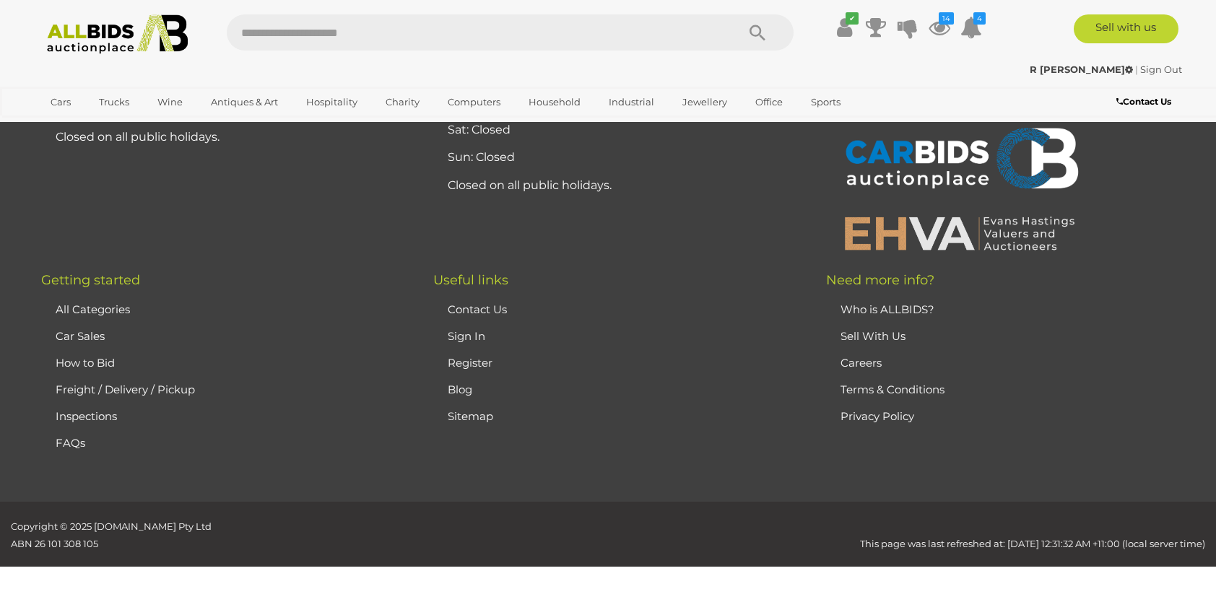
scroll to position [16460, 0]
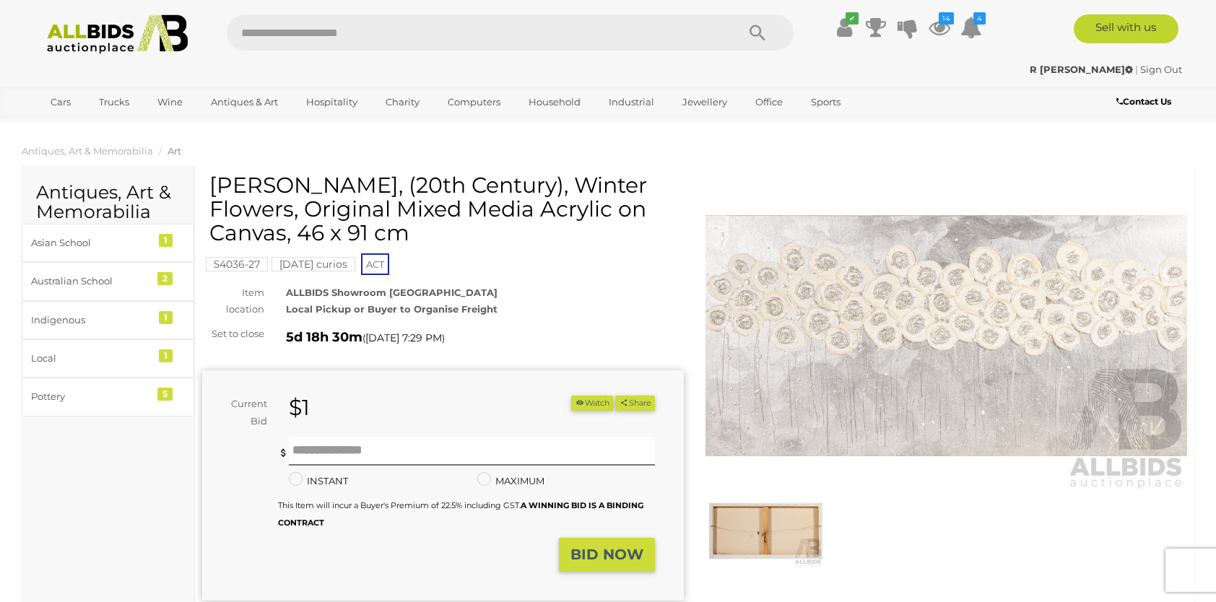
click at [780, 536] on img at bounding box center [765, 530] width 113 height 73
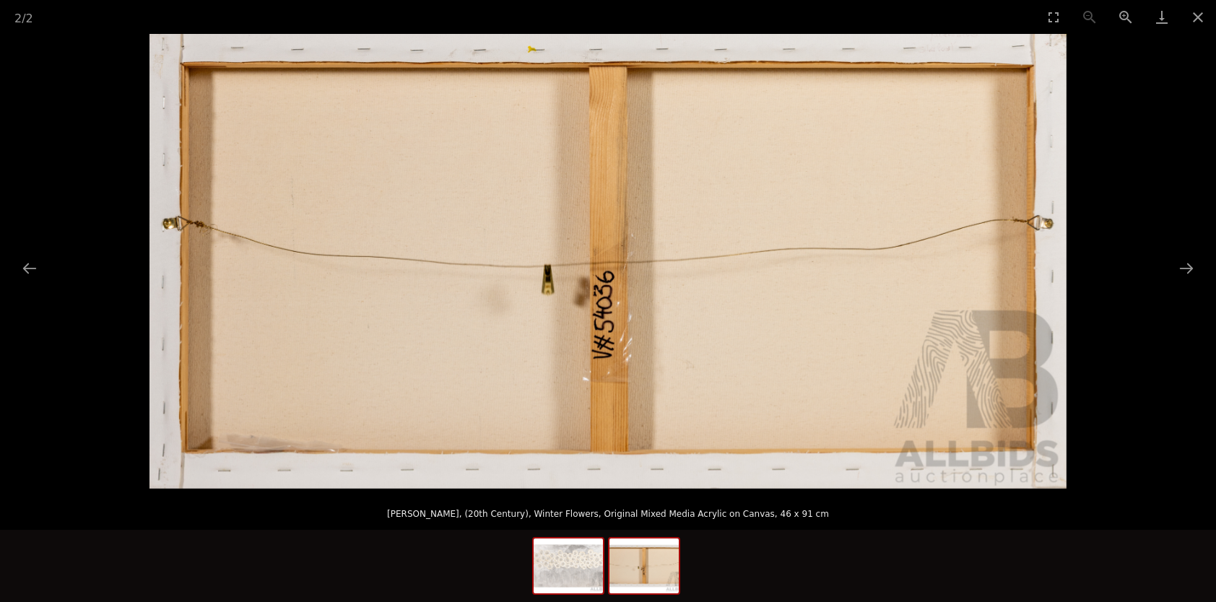
click at [577, 573] on img at bounding box center [567, 565] width 69 height 55
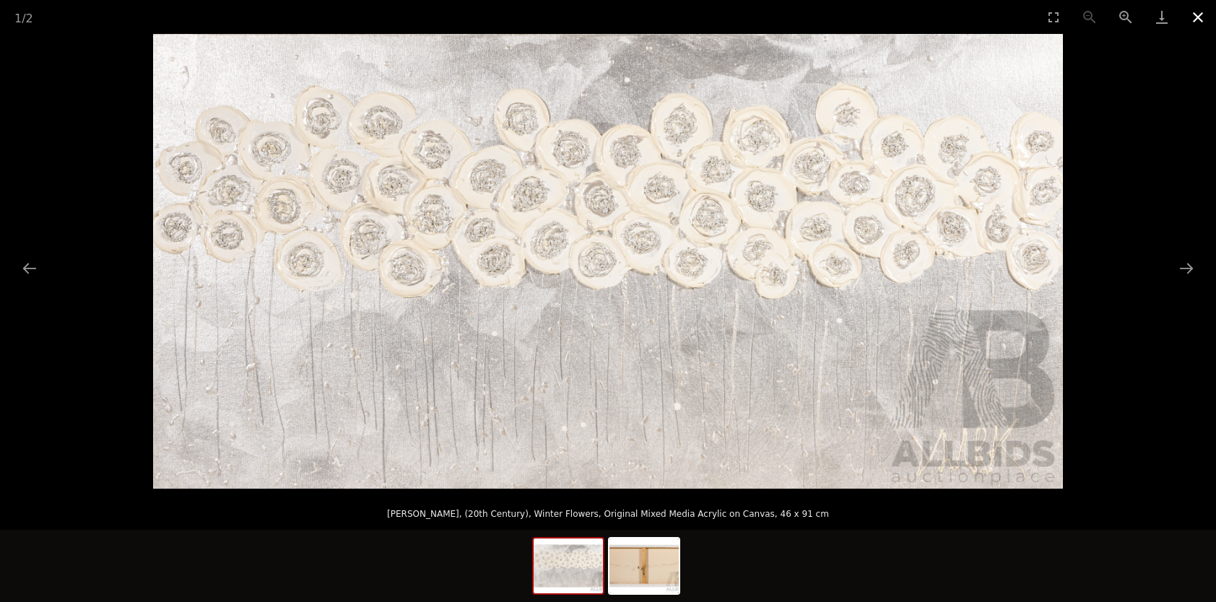
click at [1198, 9] on button "Close gallery" at bounding box center [1197, 17] width 36 height 34
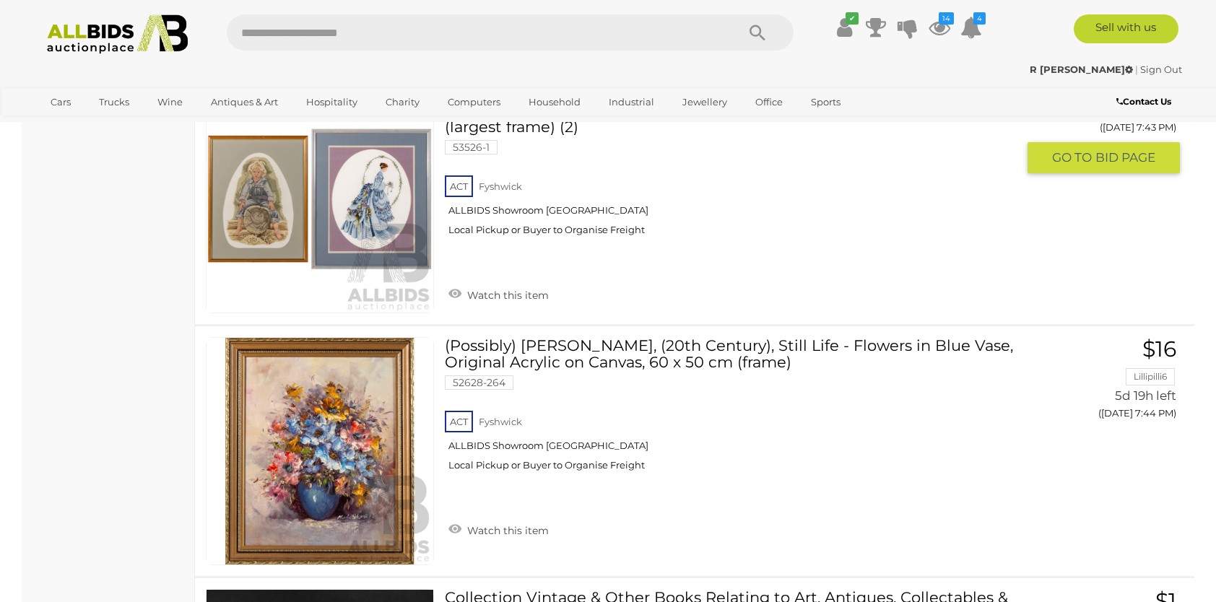
scroll to position [21075, 0]
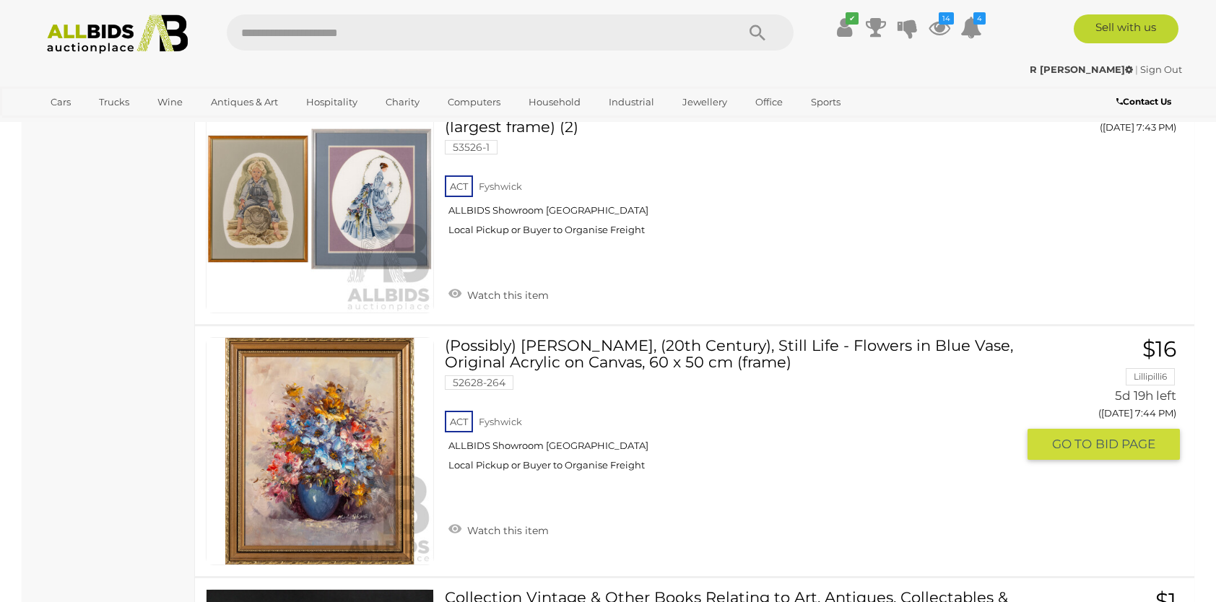
click at [434, 337] on link at bounding box center [320, 451] width 228 height 228
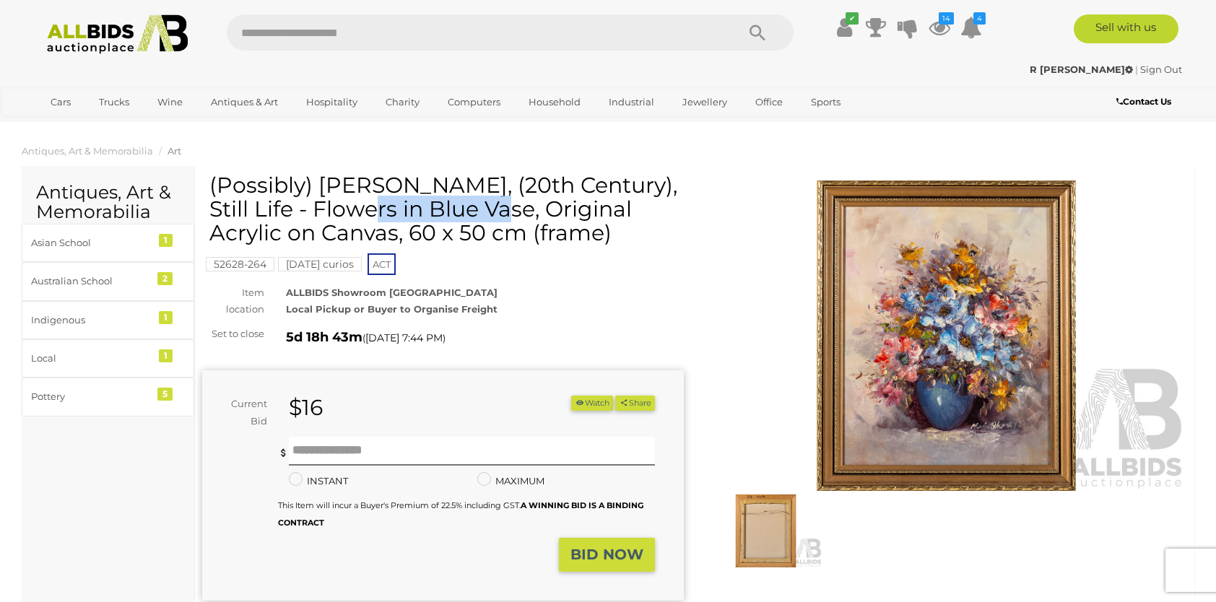
drag, startPoint x: 319, startPoint y: 184, endPoint x: 464, endPoint y: 184, distance: 145.1
click at [464, 184] on h1 "(Possibly) [PERSON_NAME], (20th Century), Still Life - Flowers in Blue Vase, Or…" at bounding box center [444, 208] width 471 height 71
drag, startPoint x: 464, startPoint y: 184, endPoint x: 420, endPoint y: 191, distance: 44.5
copy h1 "[PERSON_NAME]"
click at [927, 442] on img at bounding box center [945, 335] width 481 height 310
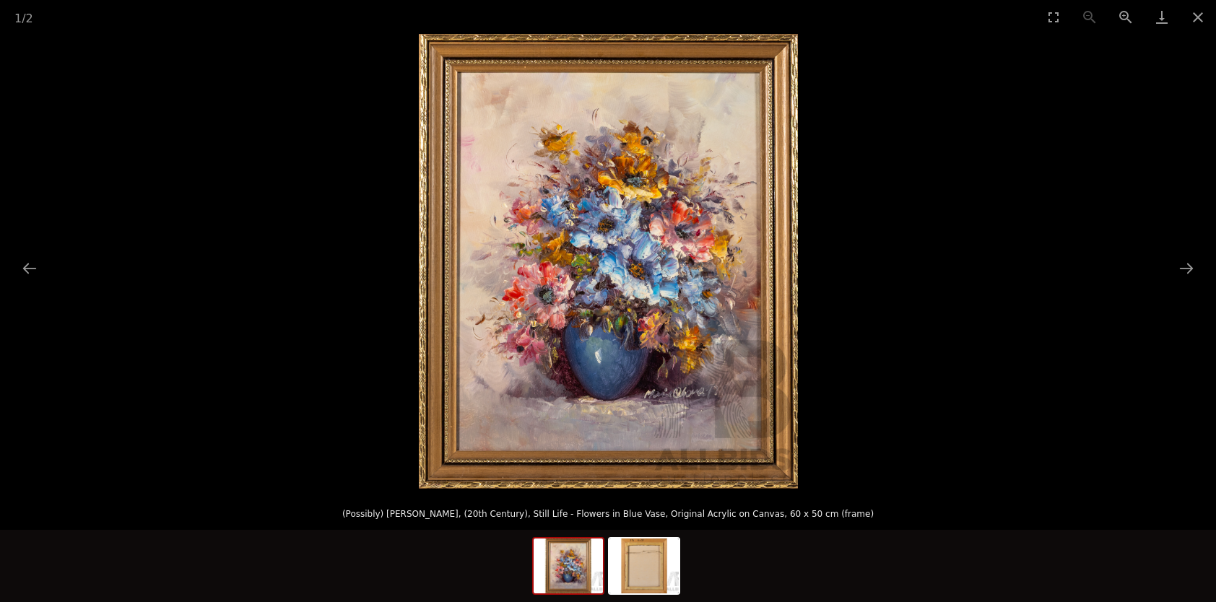
click at [692, 398] on img at bounding box center [608, 261] width 379 height 455
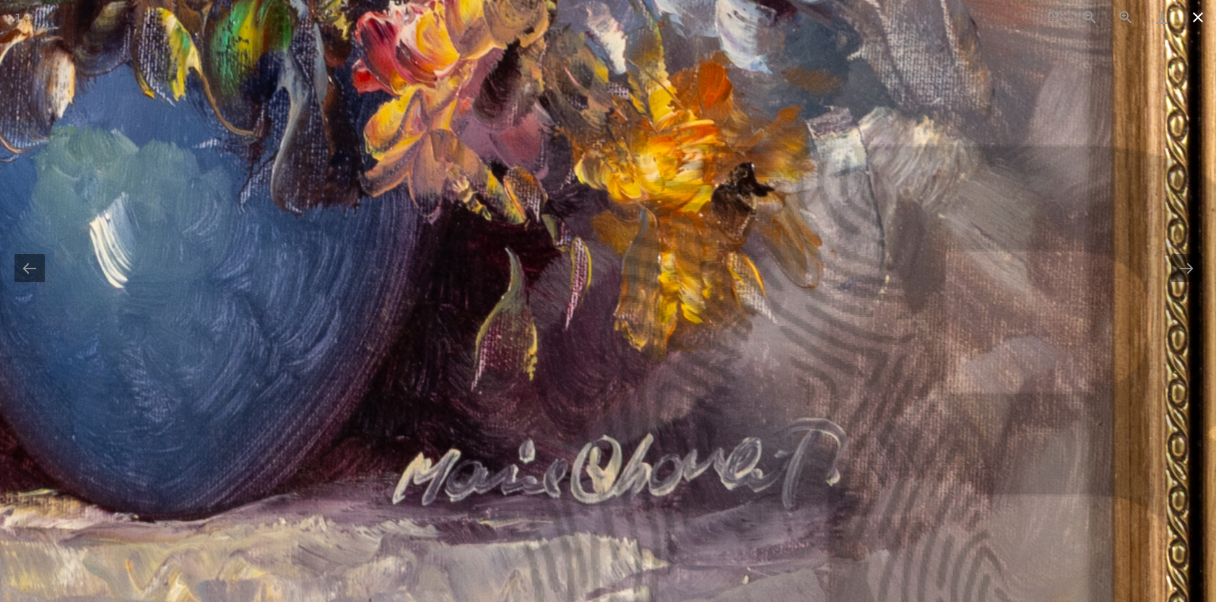
click at [1198, 11] on button "Close gallery" at bounding box center [1197, 17] width 36 height 34
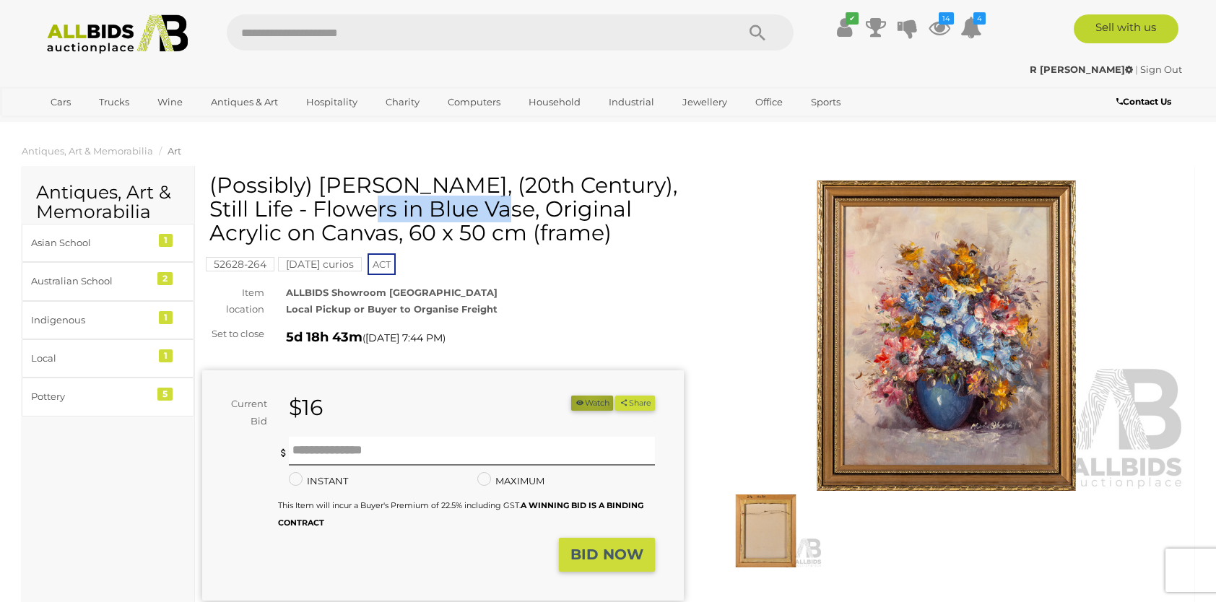
click at [585, 399] on button "Watch" at bounding box center [592, 403] width 42 height 15
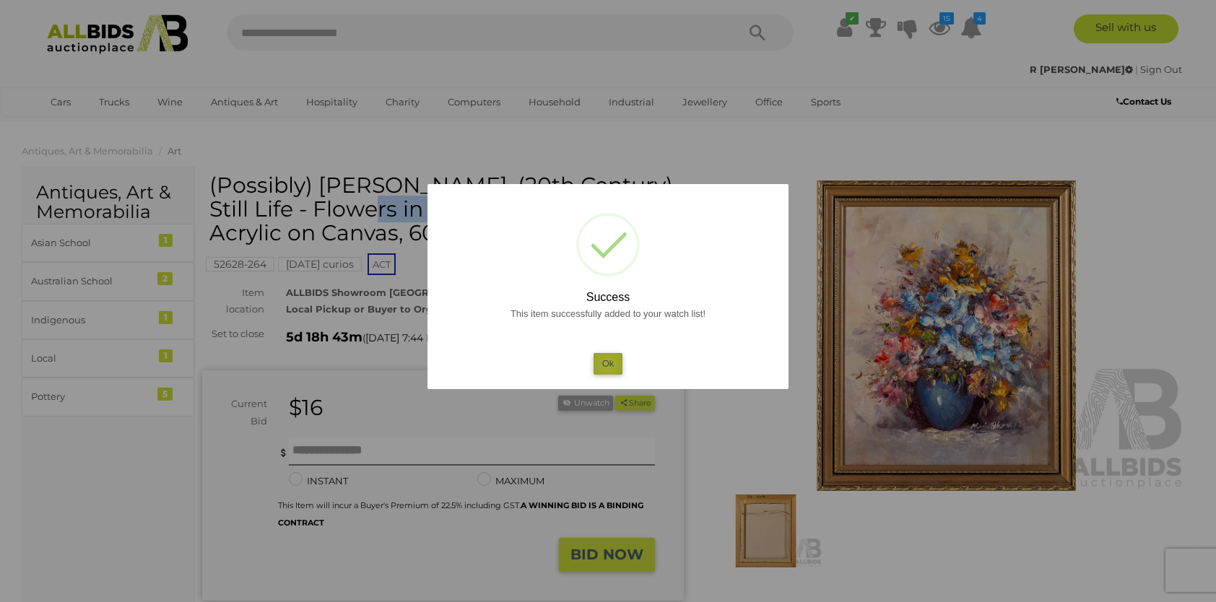
click at [607, 364] on button "Ok" at bounding box center [608, 363] width 30 height 21
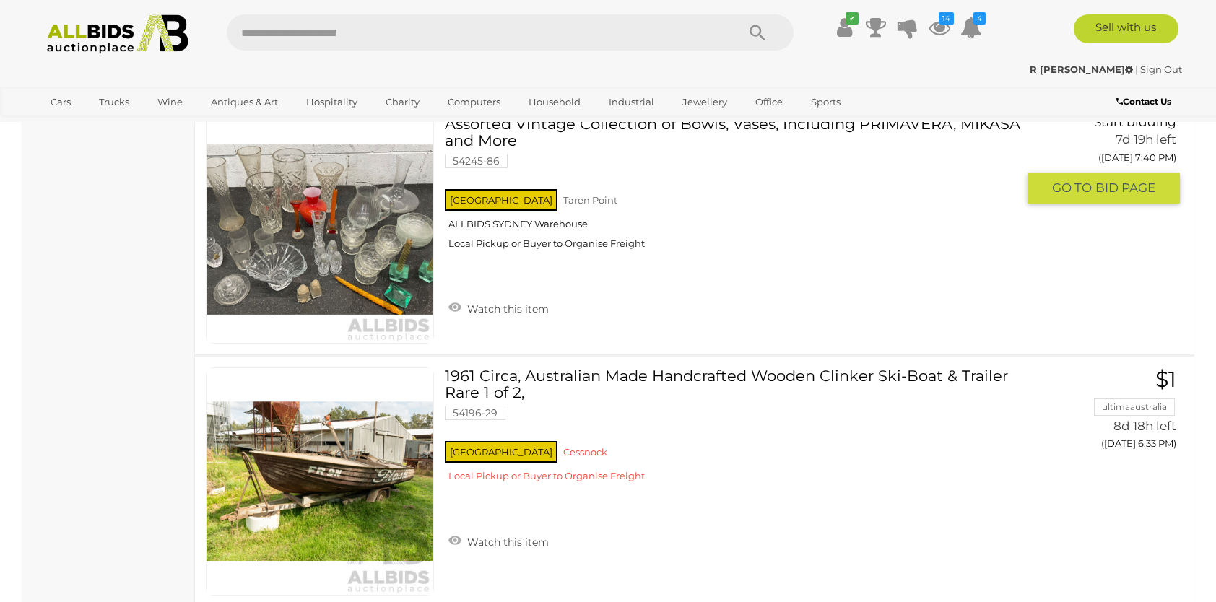
scroll to position [24851, 0]
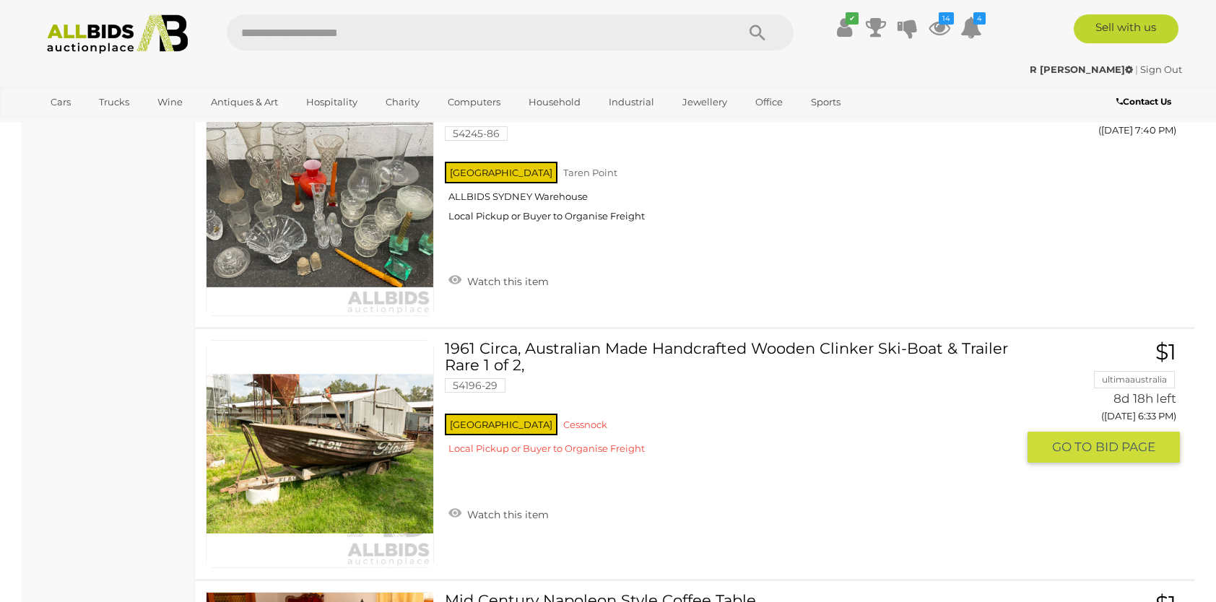
click at [293, 351] on link at bounding box center [320, 454] width 228 height 228
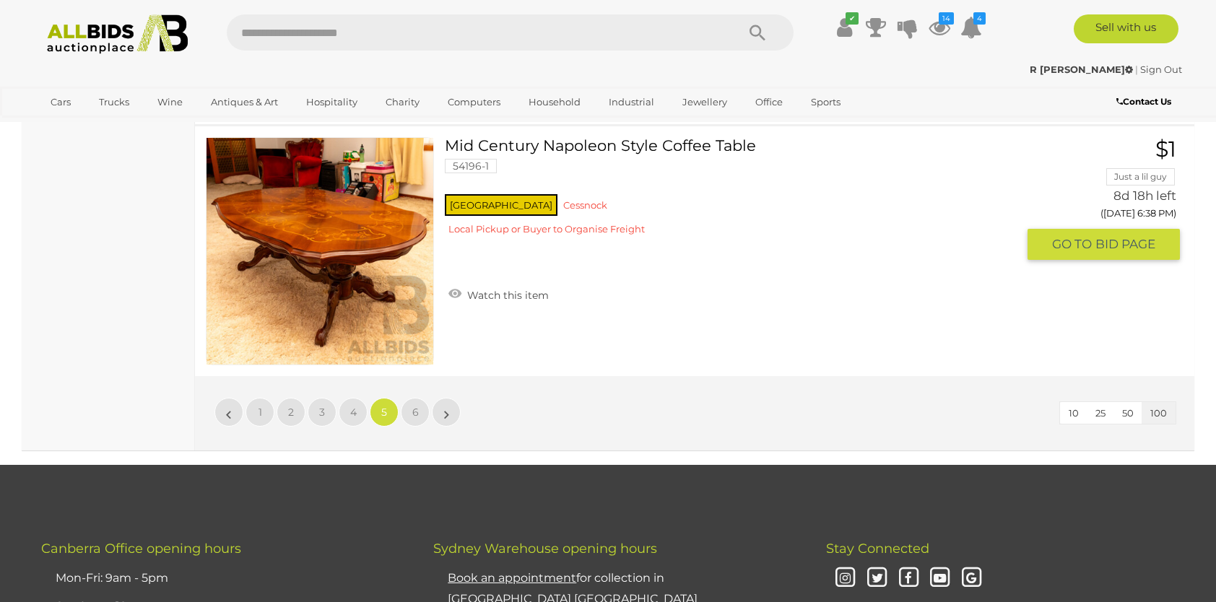
scroll to position [25317, 0]
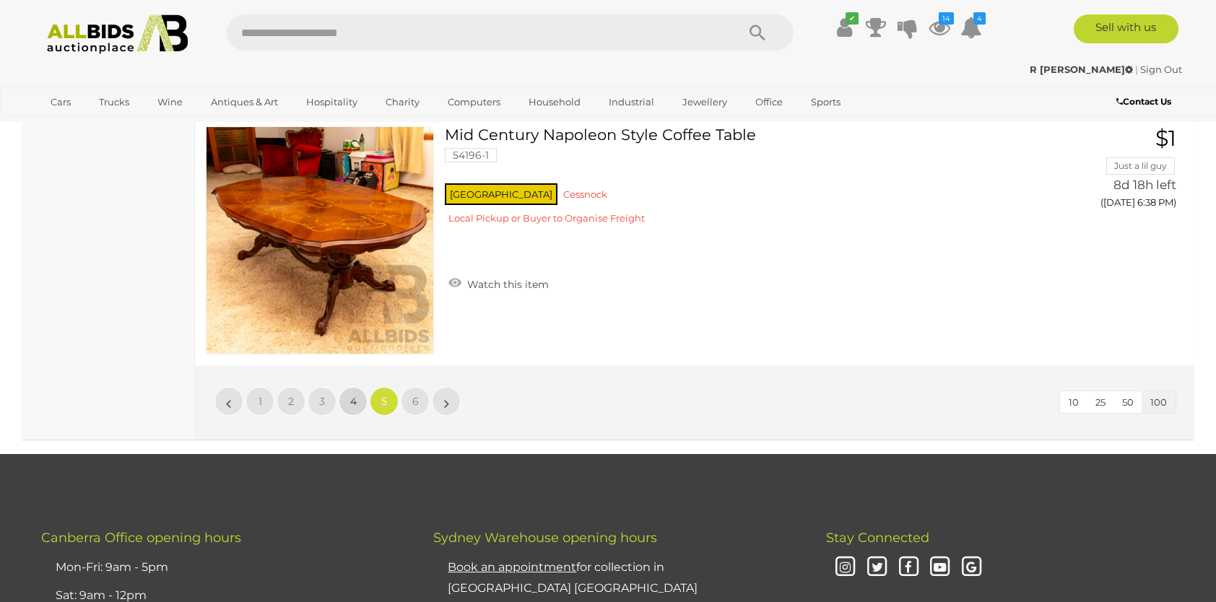
click at [350, 395] on span "4" at bounding box center [353, 401] width 6 height 13
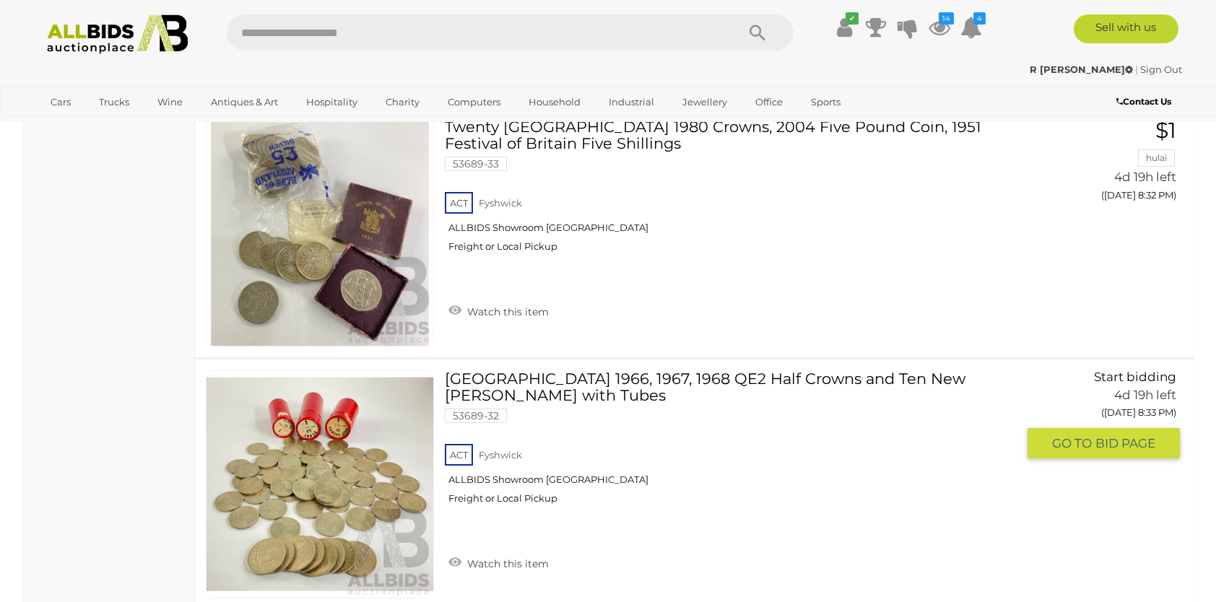
scroll to position [25401, 0]
